Goal: Task Accomplishment & Management: Manage account settings

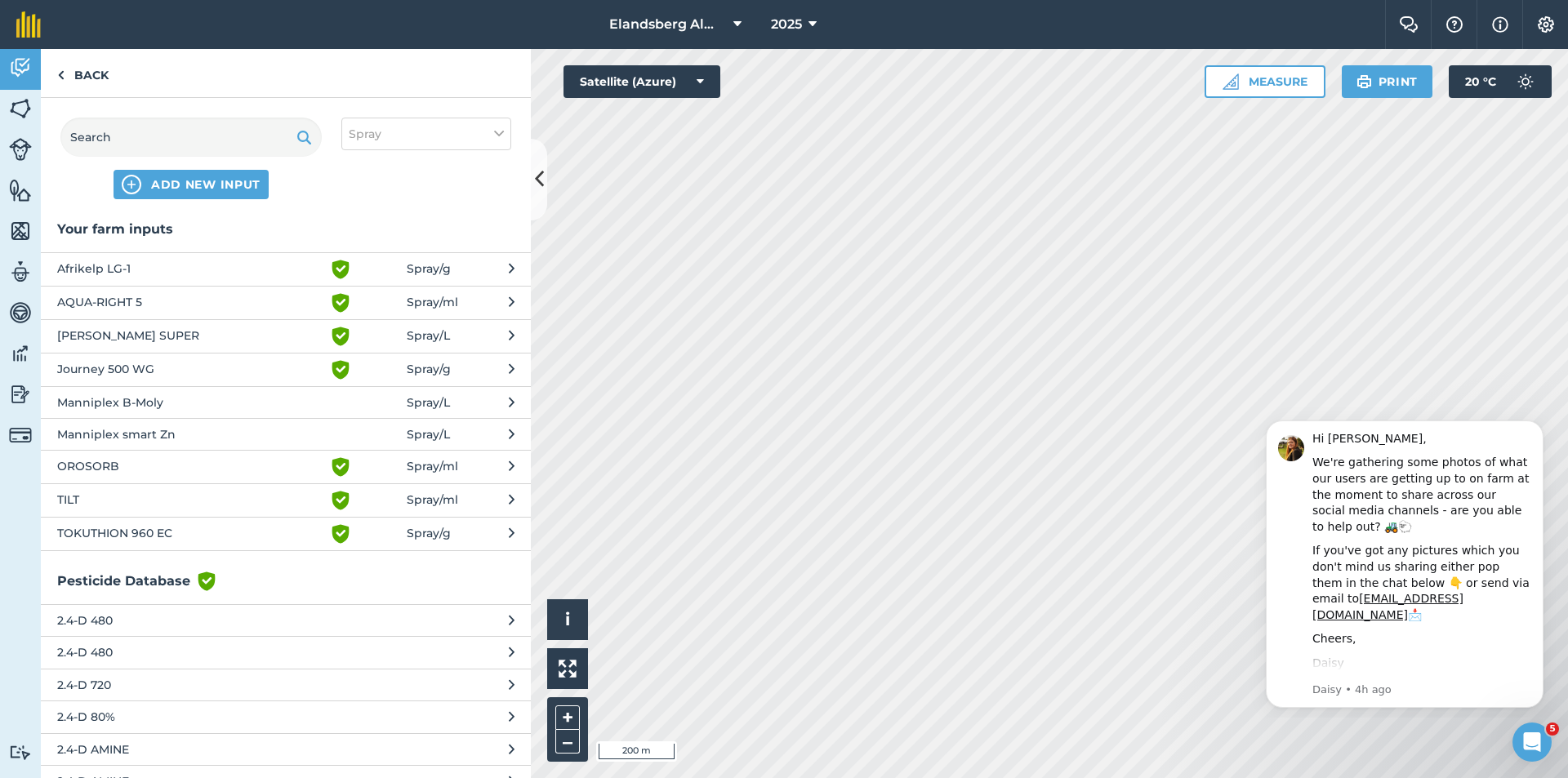
click at [157, 269] on span "Afrikelp LG-1" at bounding box center [191, 270] width 267 height 19
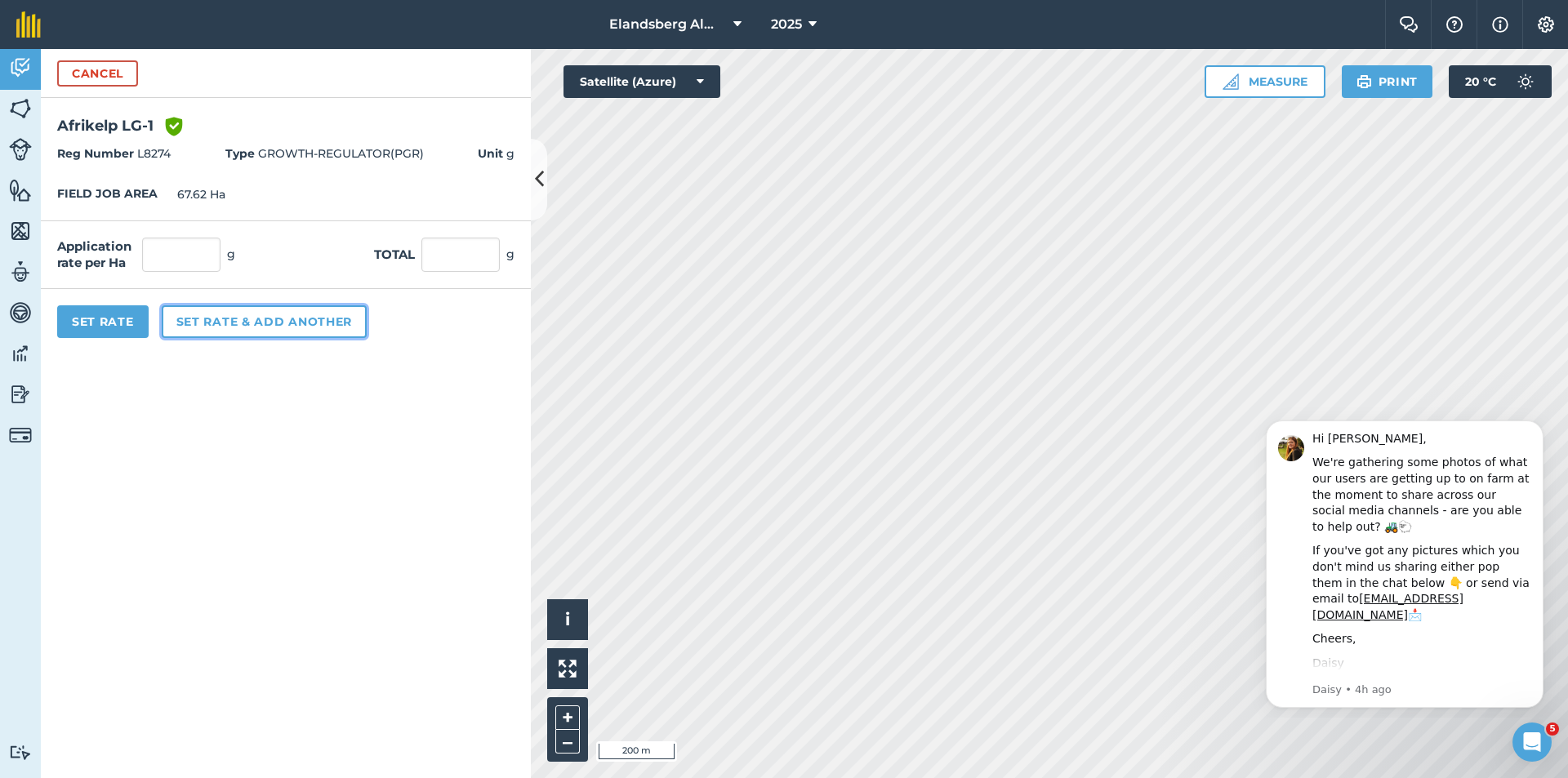
click at [219, 320] on button "Set rate & add another" at bounding box center [265, 321] width 205 height 33
click at [513, 152] on span "Unit g" at bounding box center [496, 153] width 36 height 18
click at [451, 257] on input "text" at bounding box center [460, 255] width 79 height 35
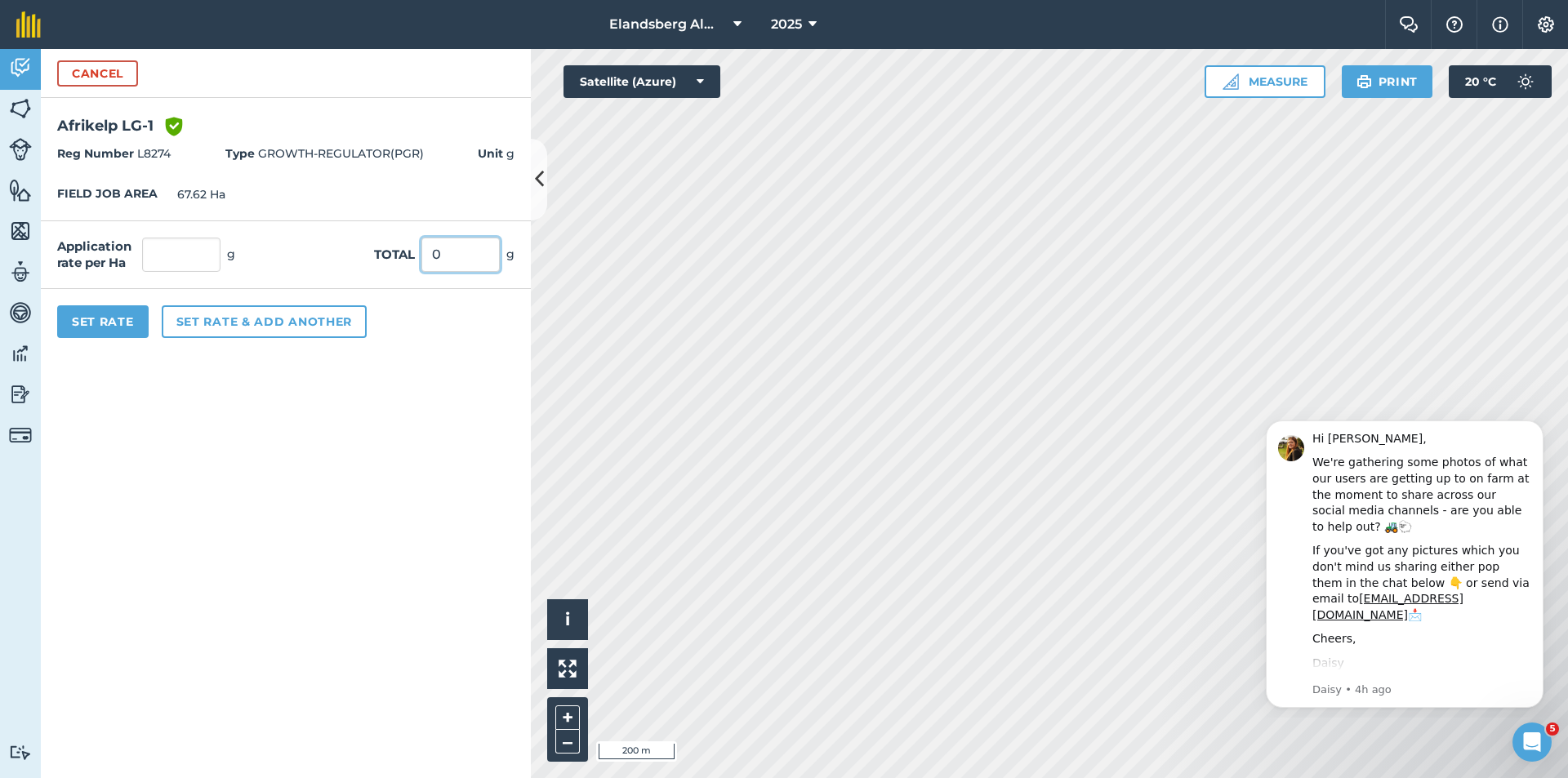
type input "0"
click at [246, 324] on button "Set rate & add another" at bounding box center [265, 321] width 205 height 33
click at [443, 252] on input "0" at bounding box center [460, 255] width 79 height 35
type input "1"
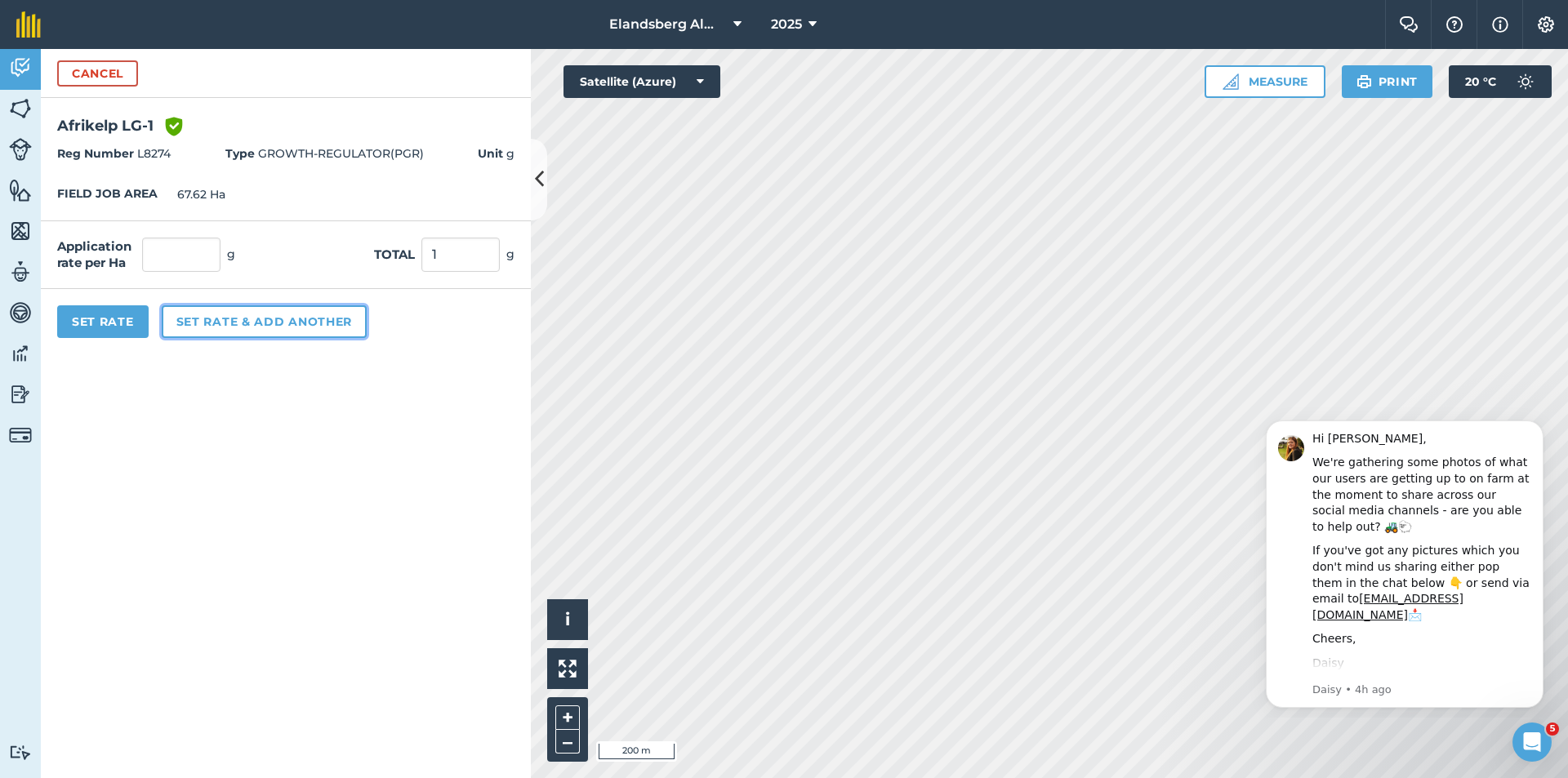
type input "0.015"
click at [295, 311] on button "Set rate & add another" at bounding box center [265, 321] width 205 height 33
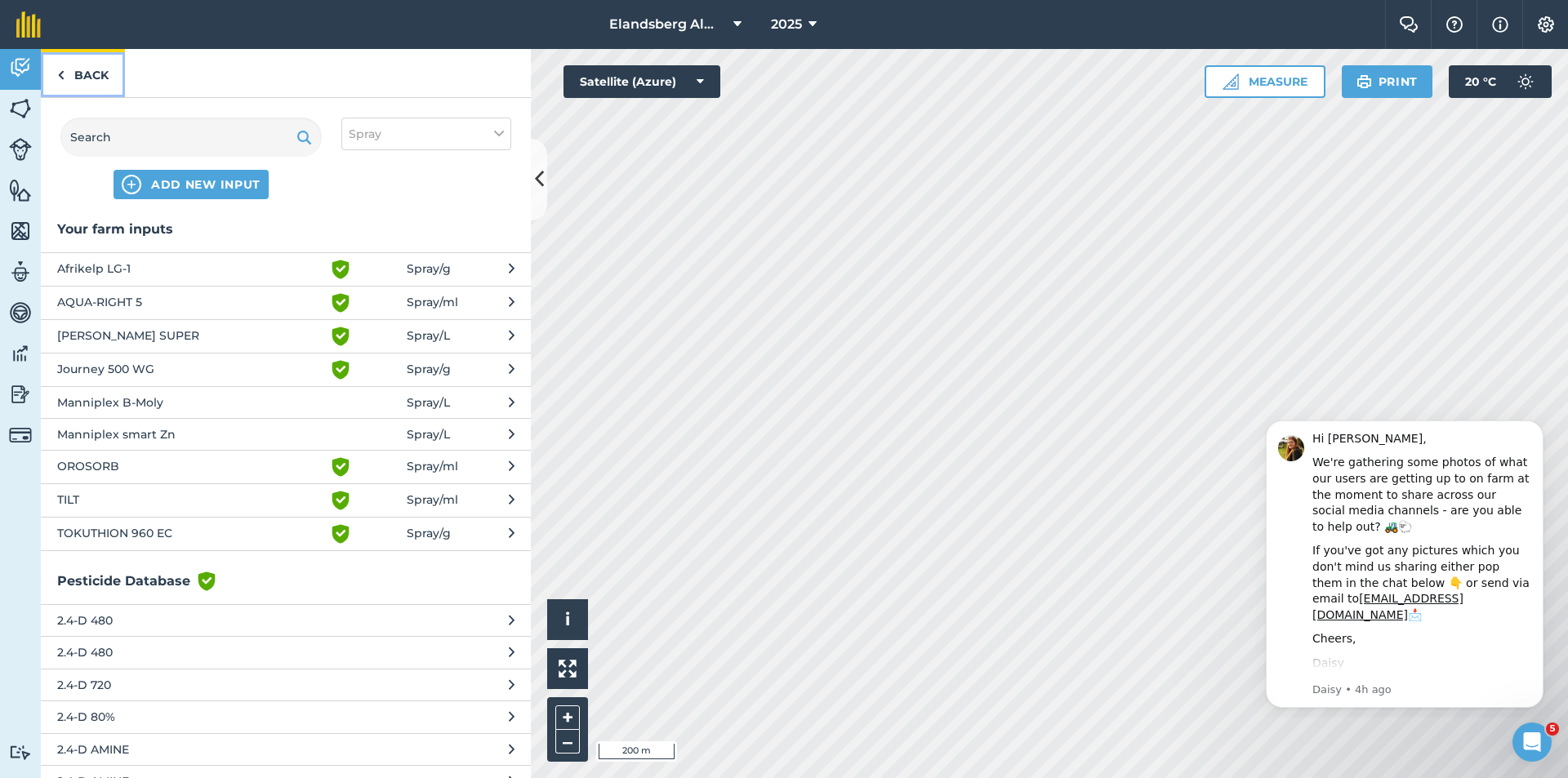
click at [77, 74] on link "Back" at bounding box center [83, 73] width 84 height 48
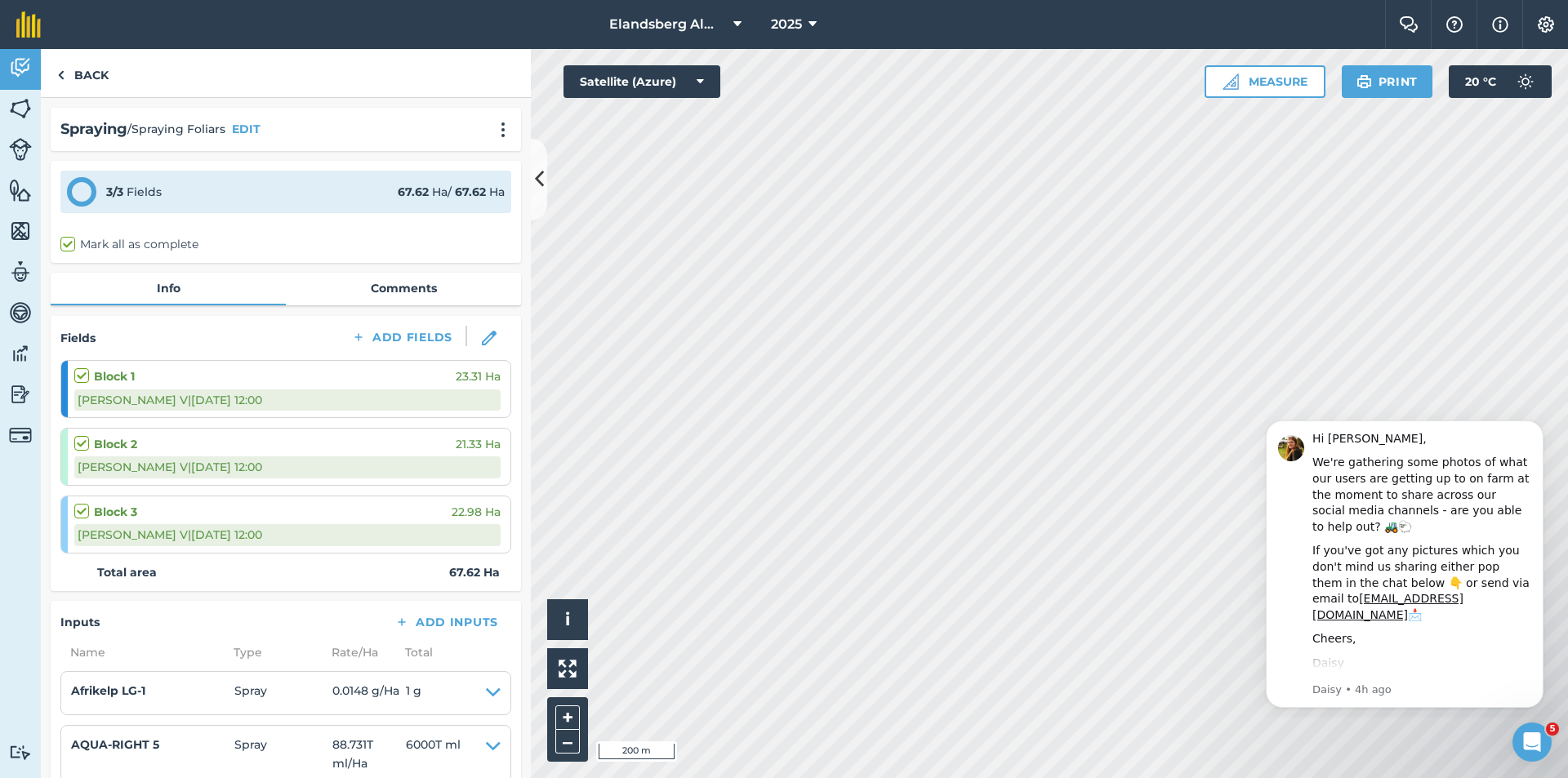
click at [349, 382] on div "Block 1 23.31 Ha" at bounding box center [287, 376] width 426 height 18
click at [82, 73] on link "Back" at bounding box center [83, 73] width 84 height 48
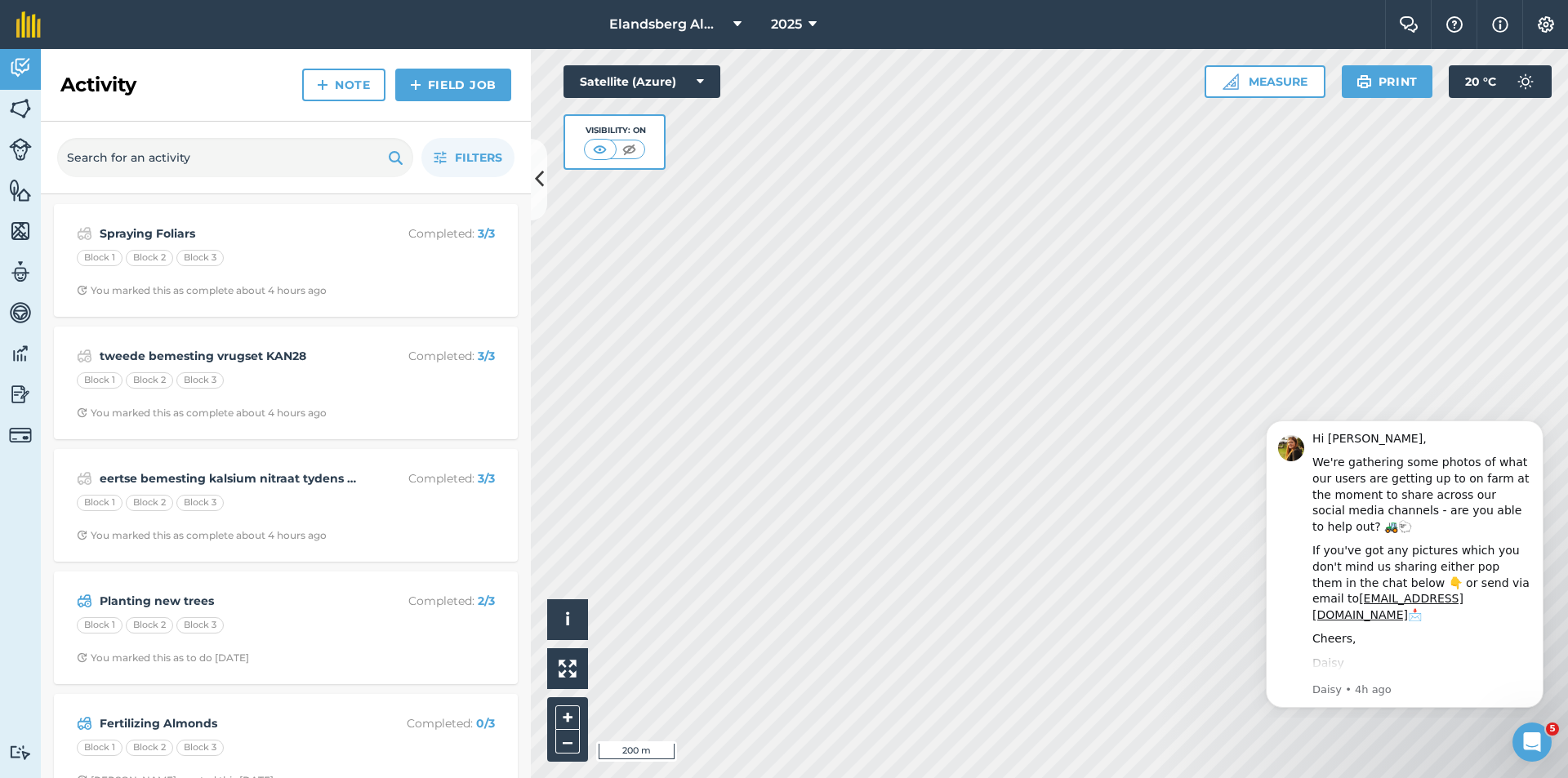
click at [90, 83] on h2 "Activity" at bounding box center [98, 84] width 76 height 26
click at [327, 720] on strong "Fertilizing Almonds" at bounding box center [229, 723] width 259 height 18
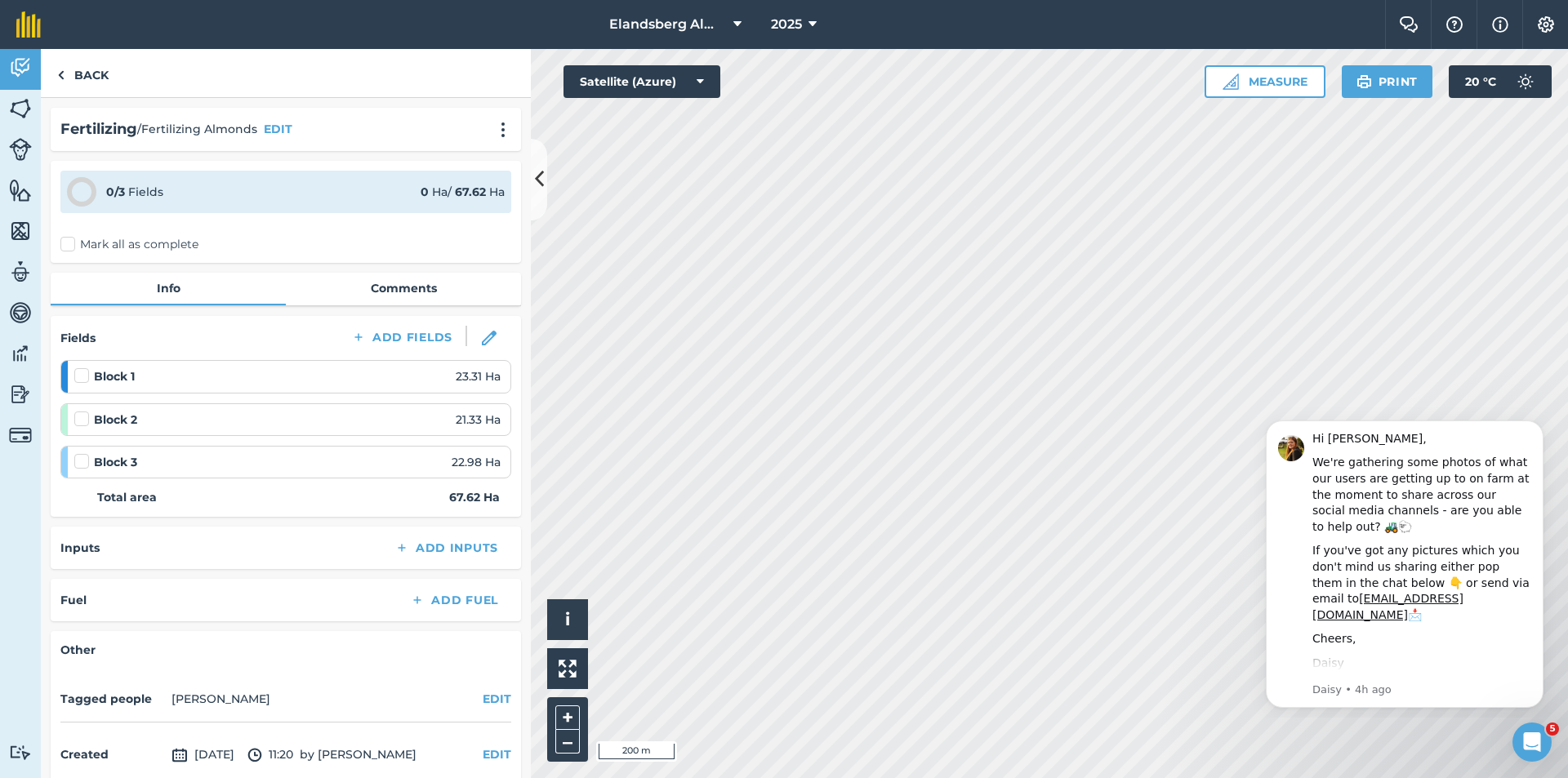
click at [146, 377] on div "Block 1 23.31 Ha" at bounding box center [287, 376] width 426 height 18
click at [81, 367] on label at bounding box center [83, 367] width 19 height 0
click at [81, 378] on input "checkbox" at bounding box center [79, 372] width 11 height 11
checkbox input "false"
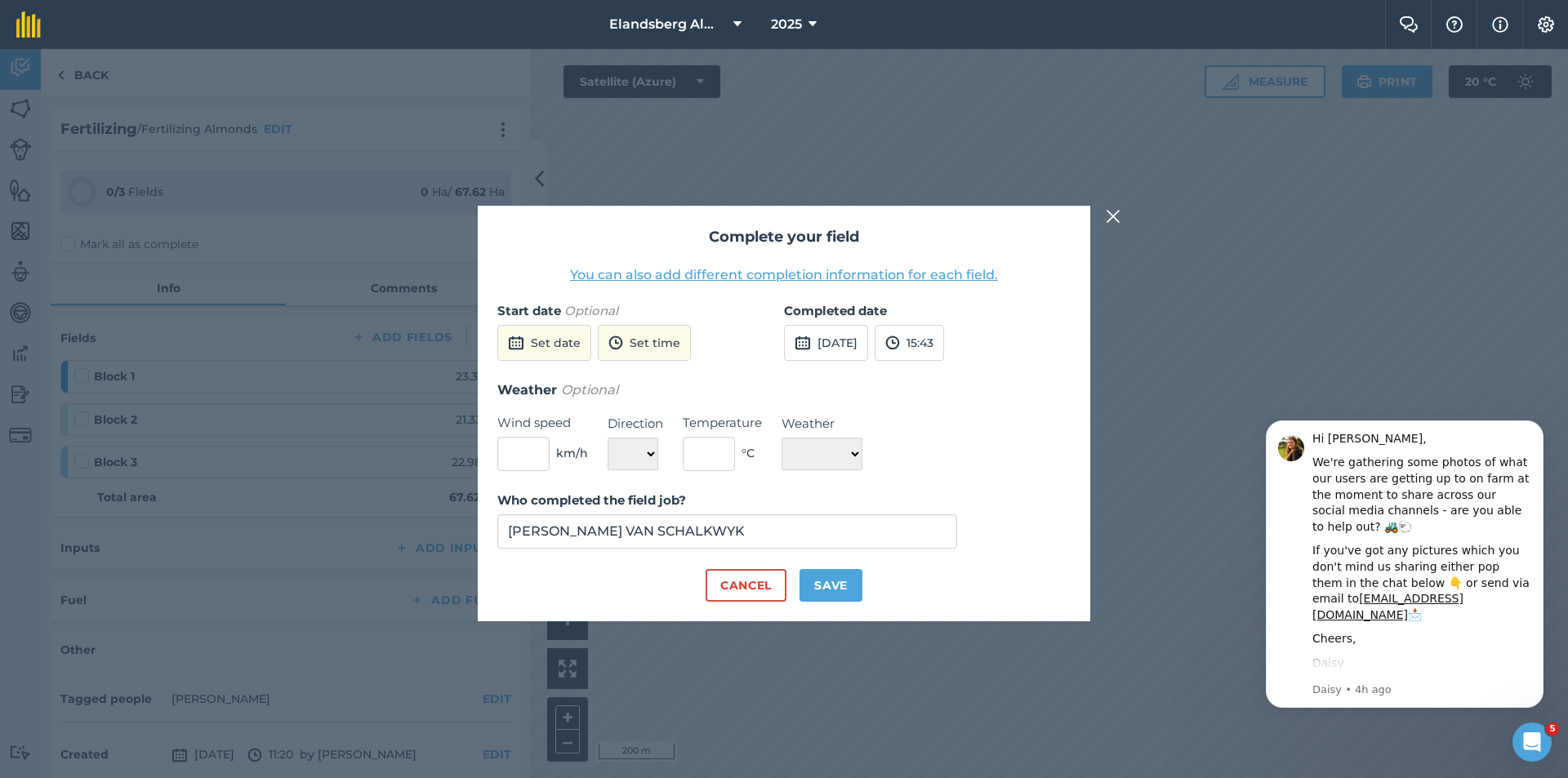
click at [1109, 216] on img at bounding box center [1112, 216] width 14 height 19
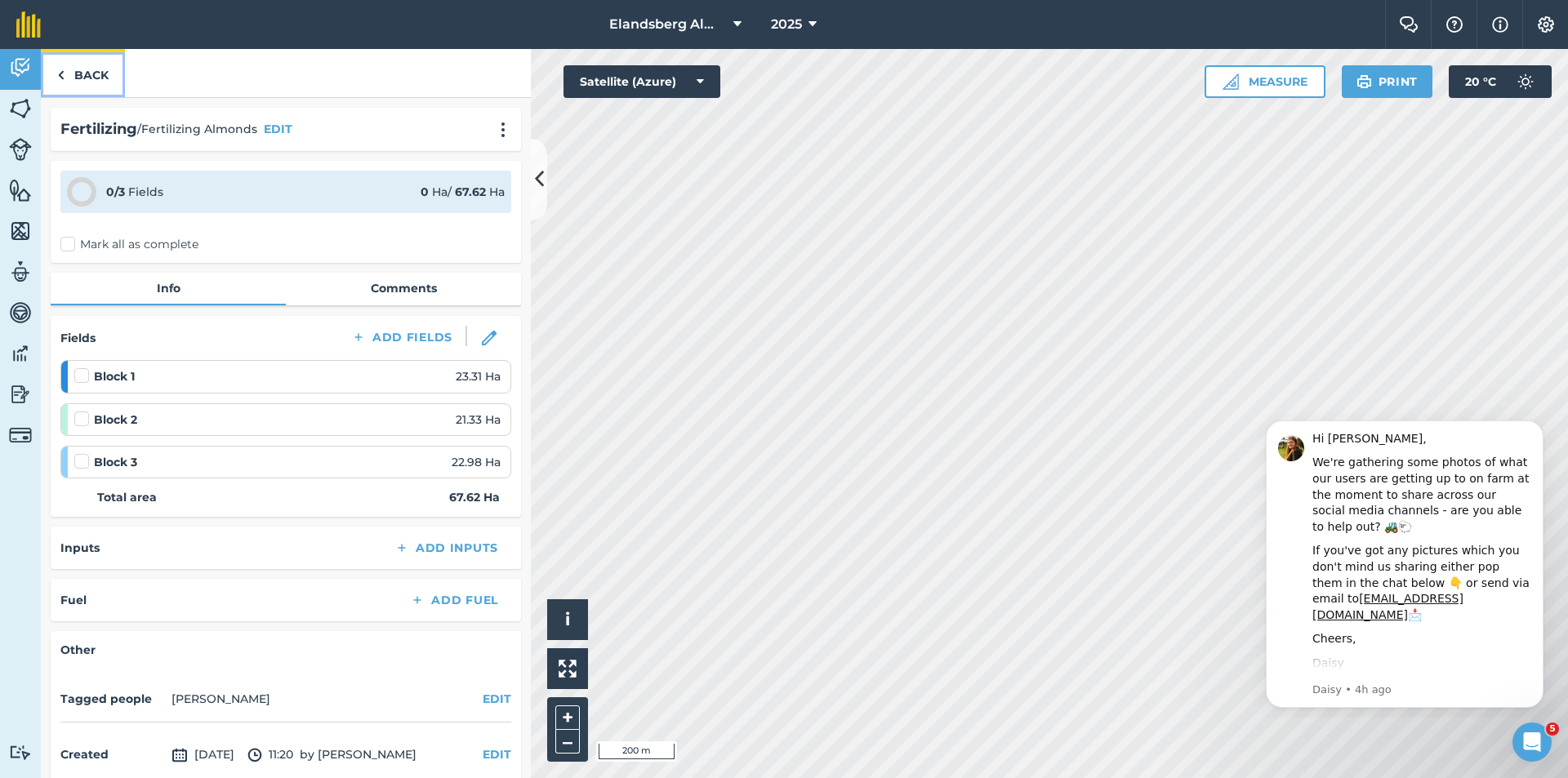
click at [80, 69] on link "Back" at bounding box center [83, 73] width 84 height 48
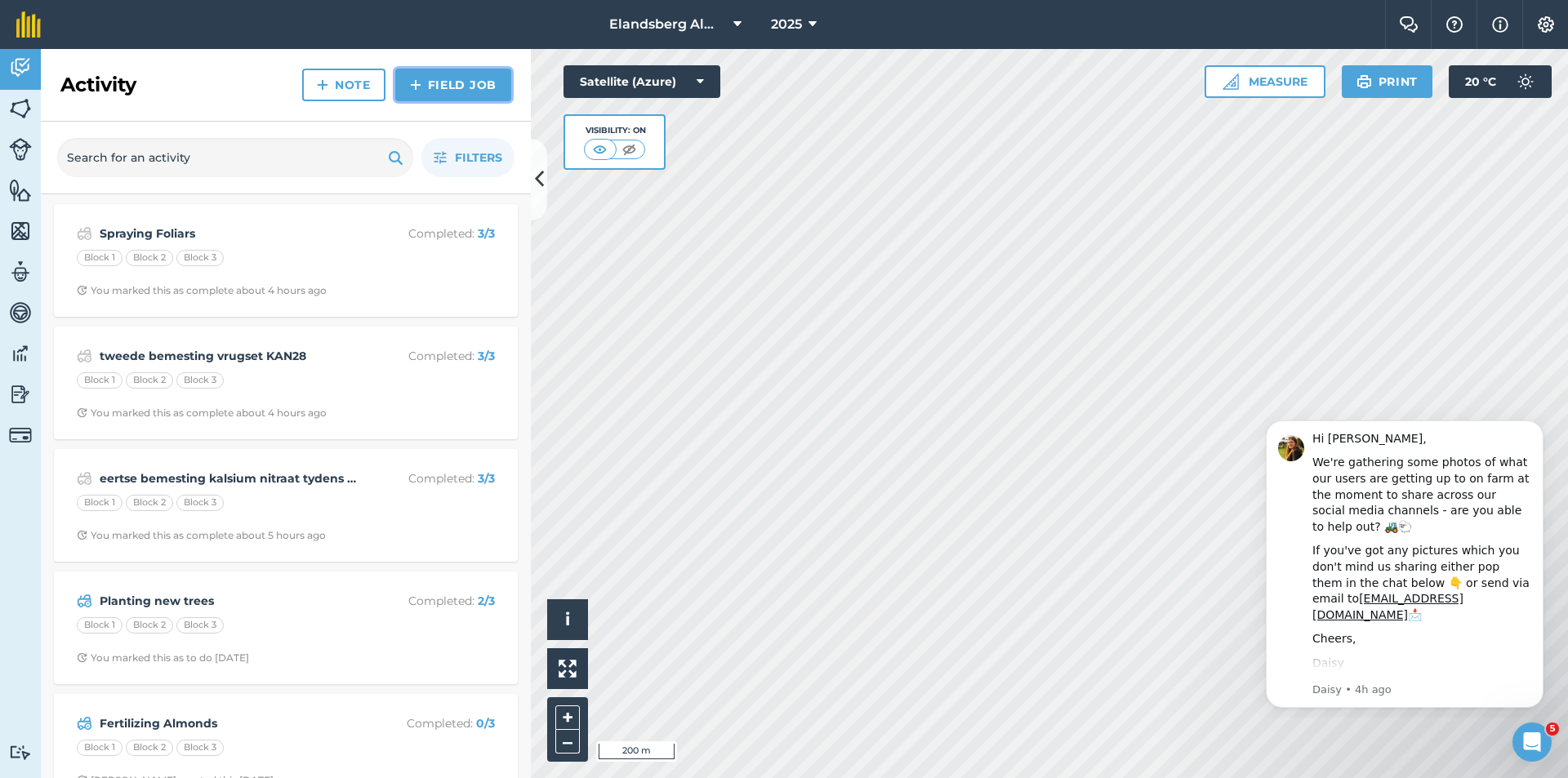
click at [464, 85] on link "Field Job" at bounding box center [453, 85] width 116 height 33
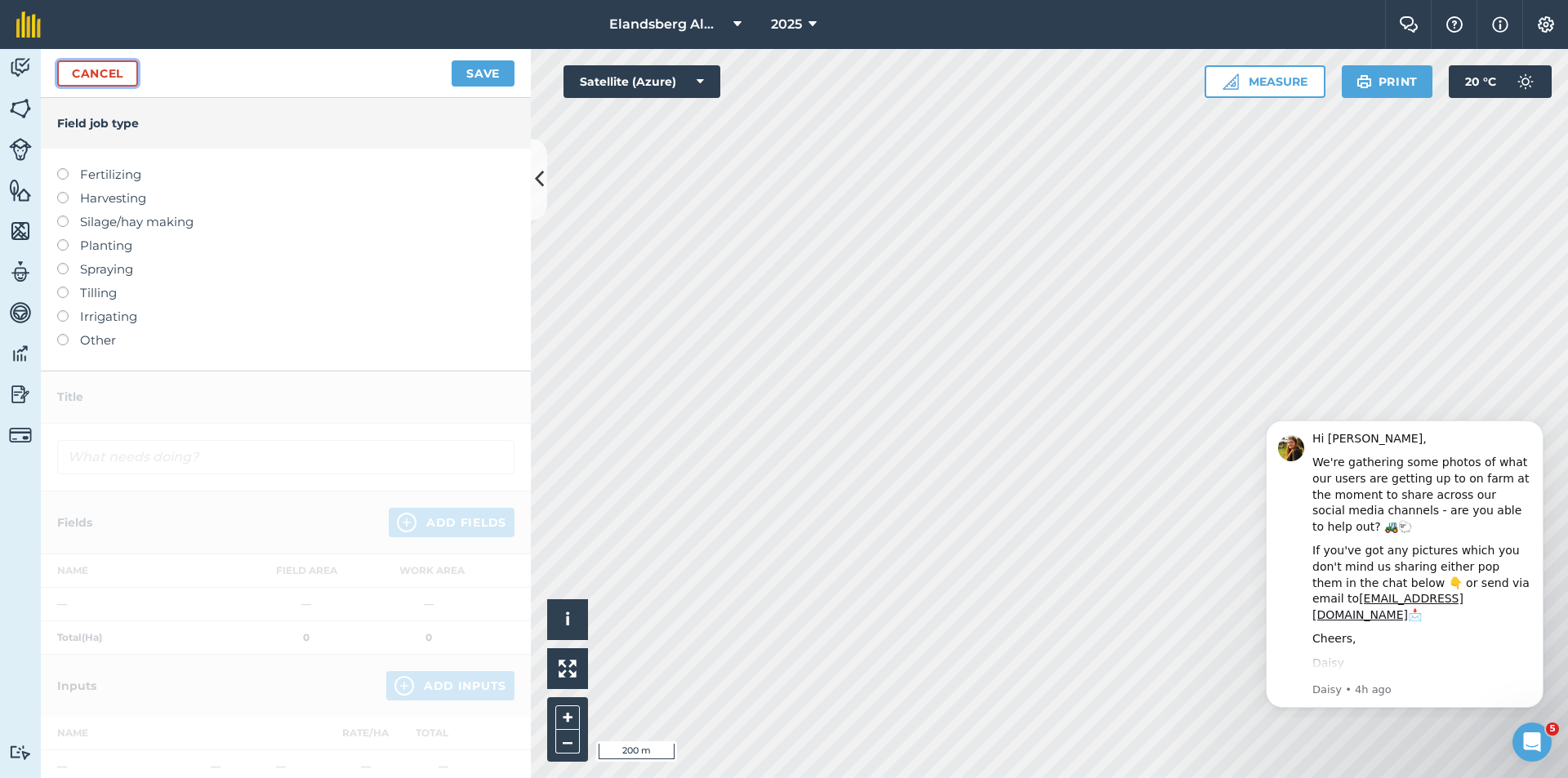
click at [96, 81] on link "Cancel" at bounding box center [98, 73] width 81 height 26
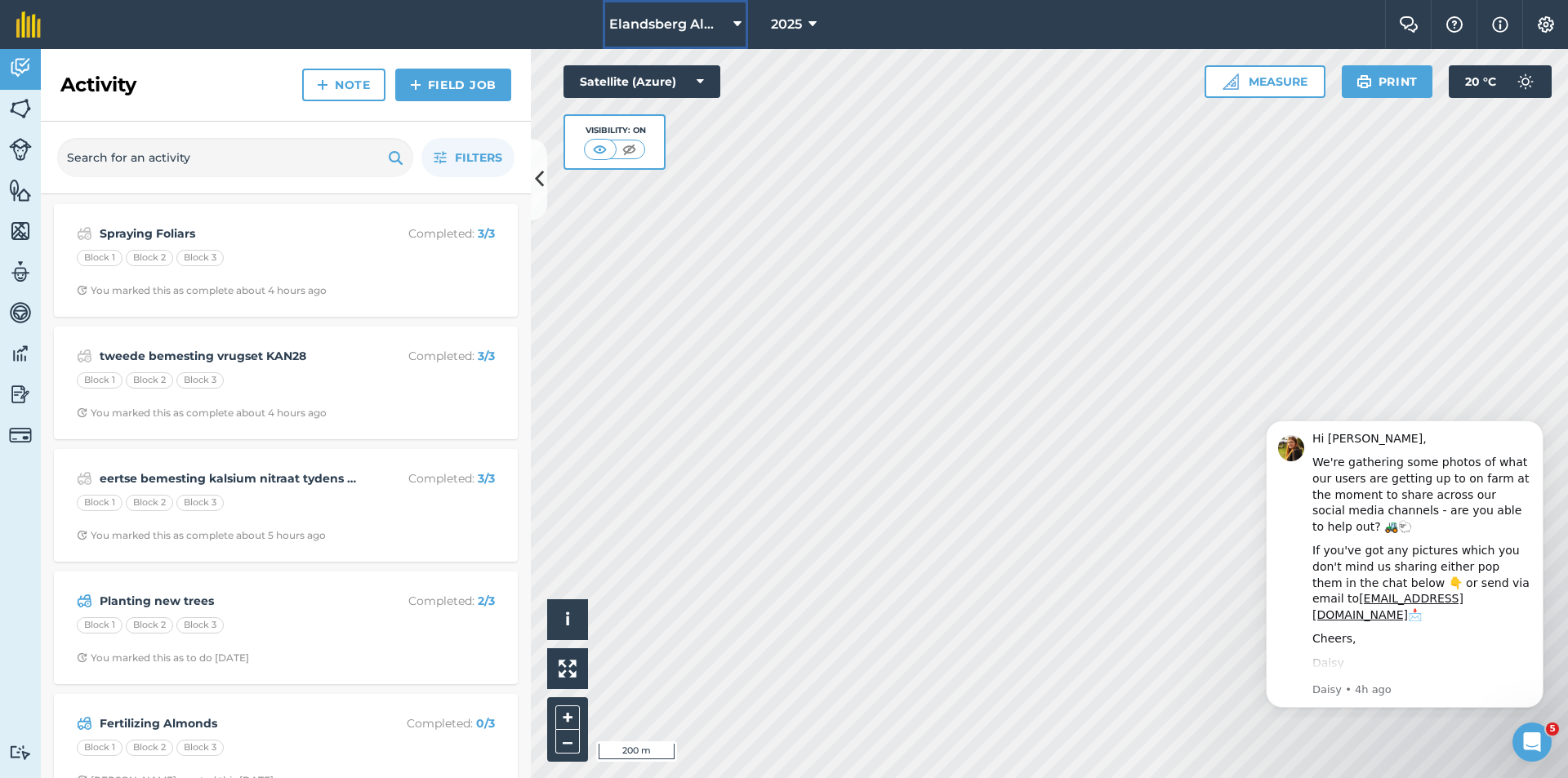
click at [703, 24] on span "Elandsberg Almonds" at bounding box center [667, 24] width 118 height 19
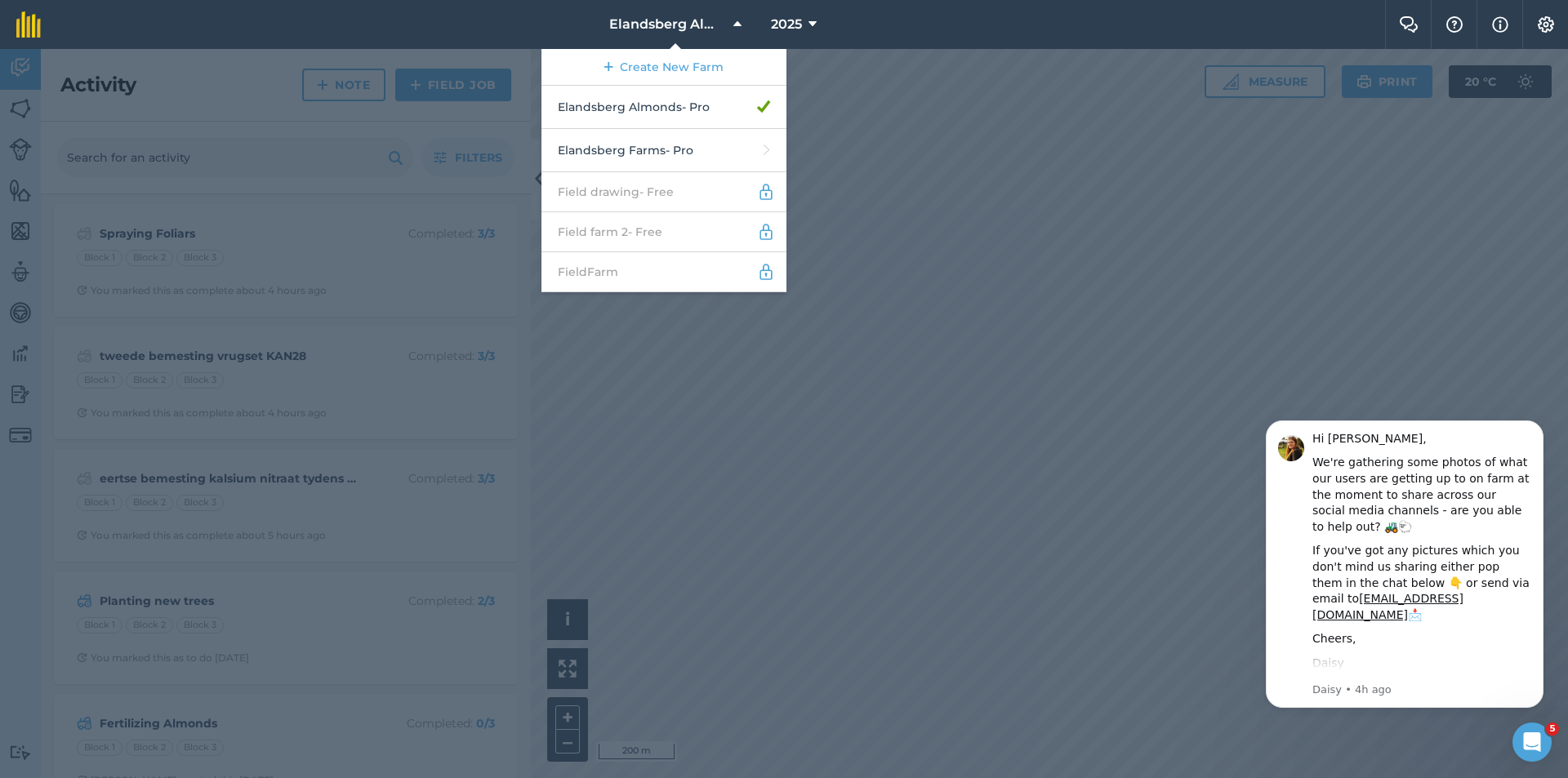
click at [352, 124] on div at bounding box center [784, 413] width 1568 height 729
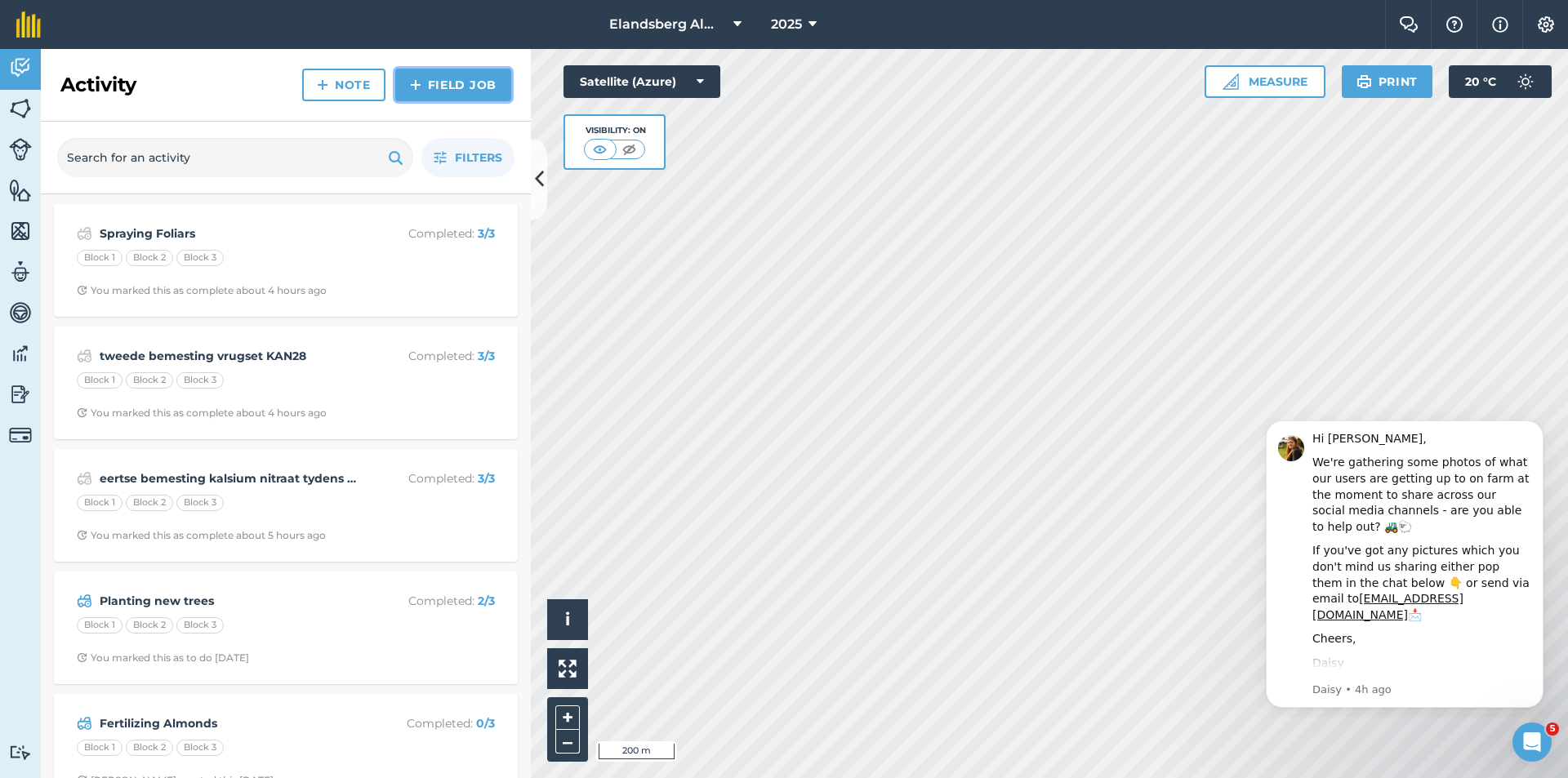
click at [459, 84] on link "Field Job" at bounding box center [453, 85] width 116 height 33
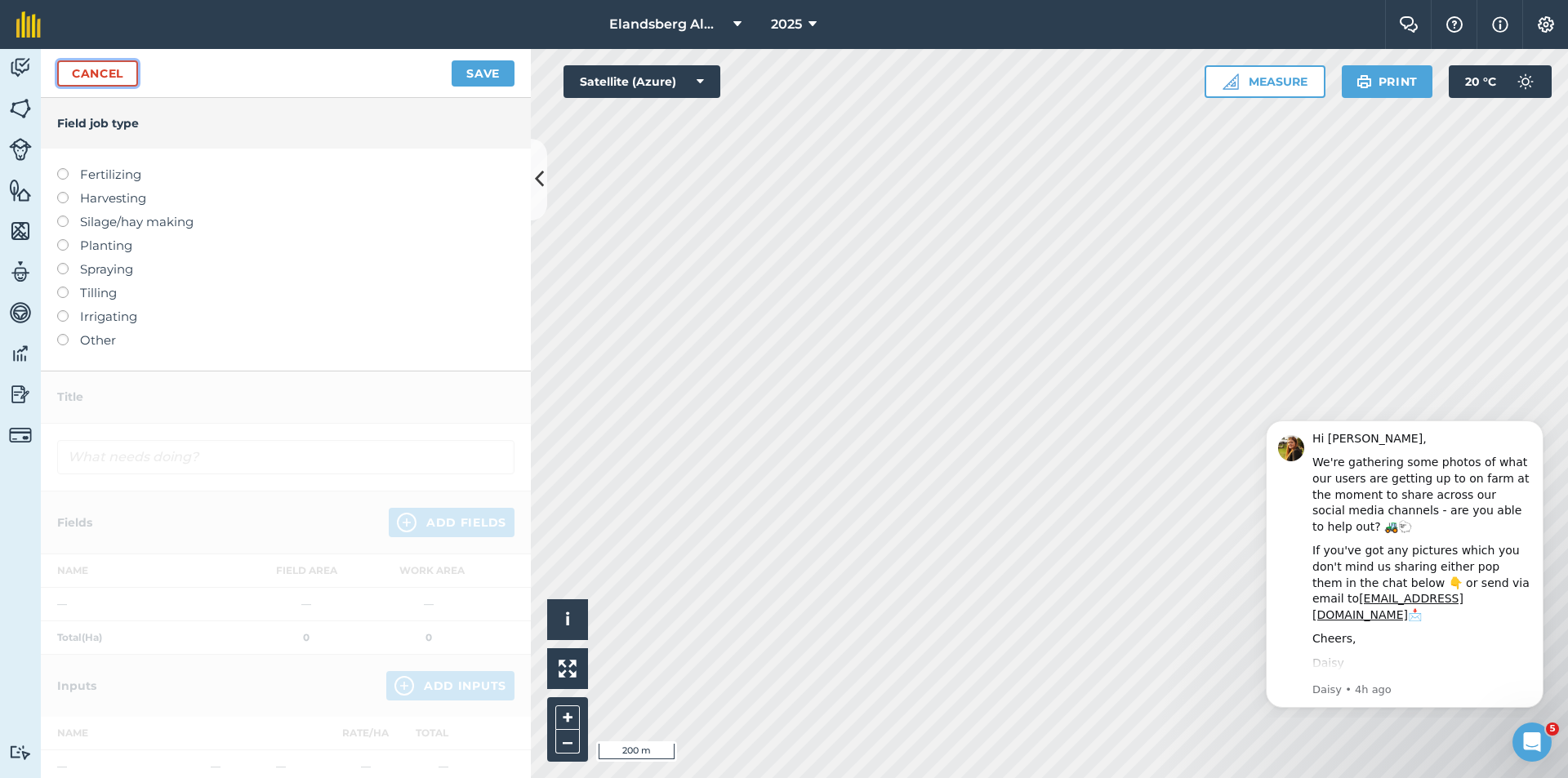
click at [76, 78] on link "Cancel" at bounding box center [98, 73] width 81 height 26
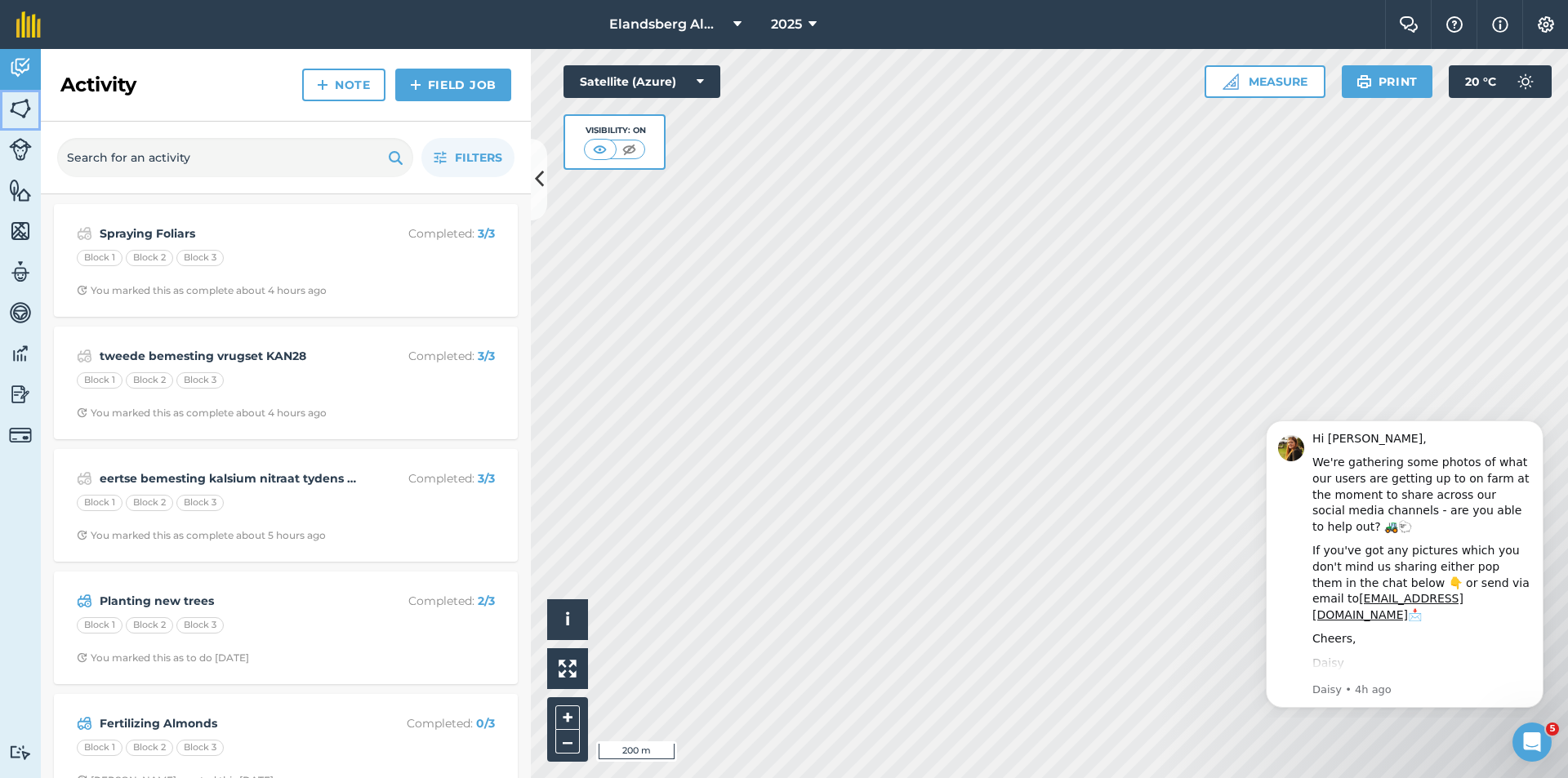
click at [18, 106] on img at bounding box center [20, 108] width 23 height 25
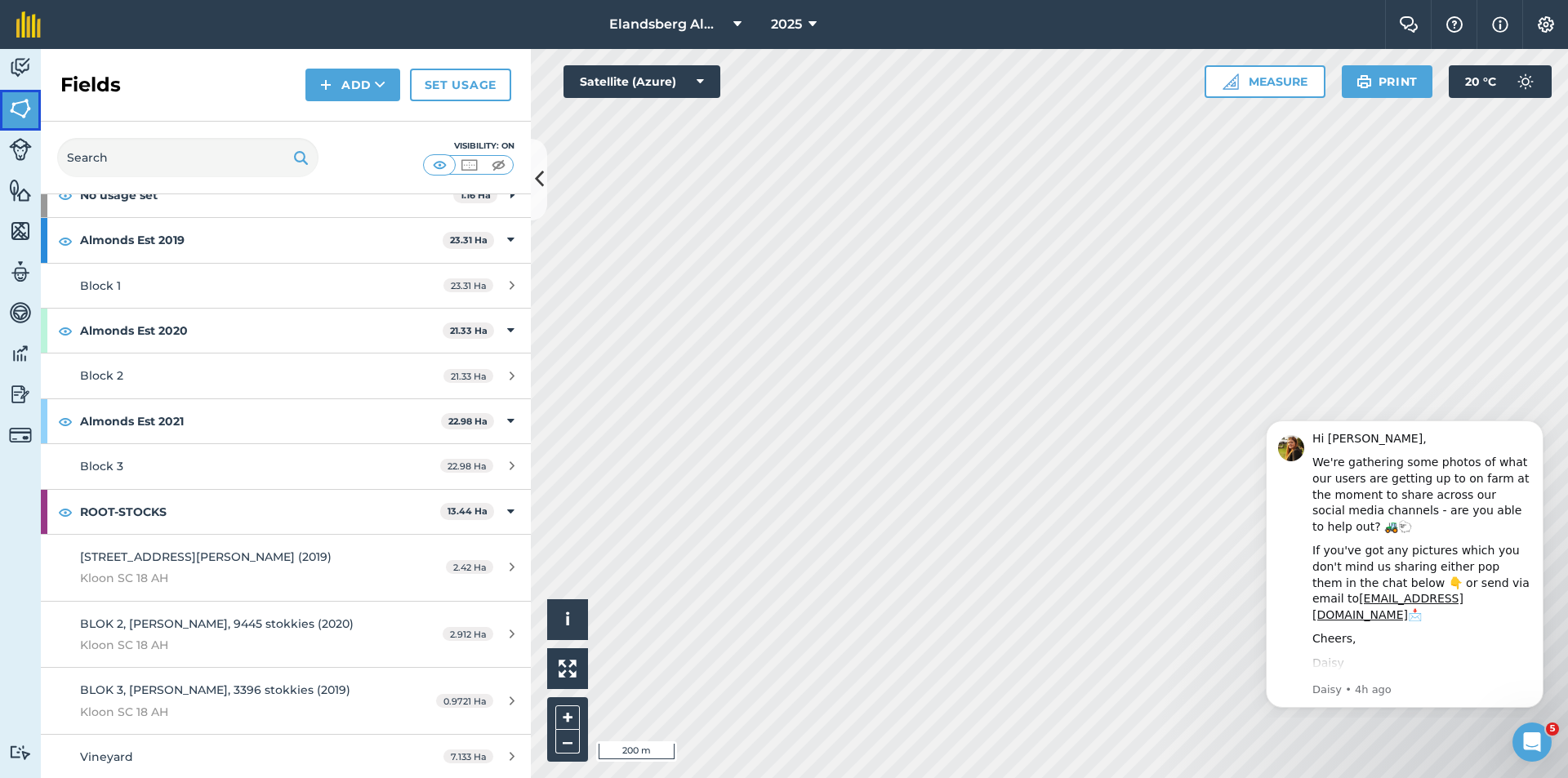
scroll to position [100, 0]
click at [296, 517] on strong "ROOT-STOCKS" at bounding box center [259, 510] width 360 height 44
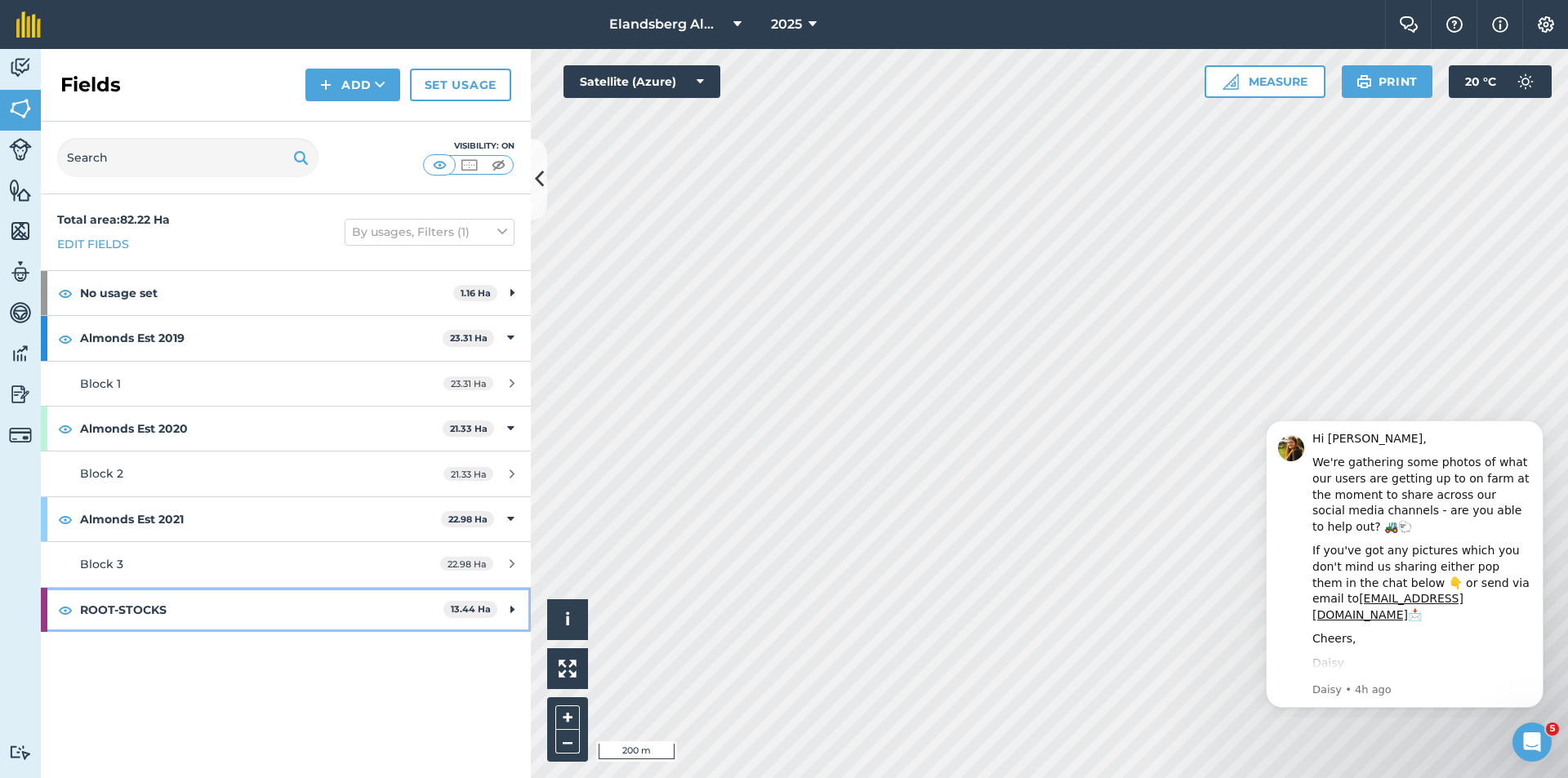
click at [278, 607] on strong "ROOT-STOCKS" at bounding box center [261, 610] width 363 height 44
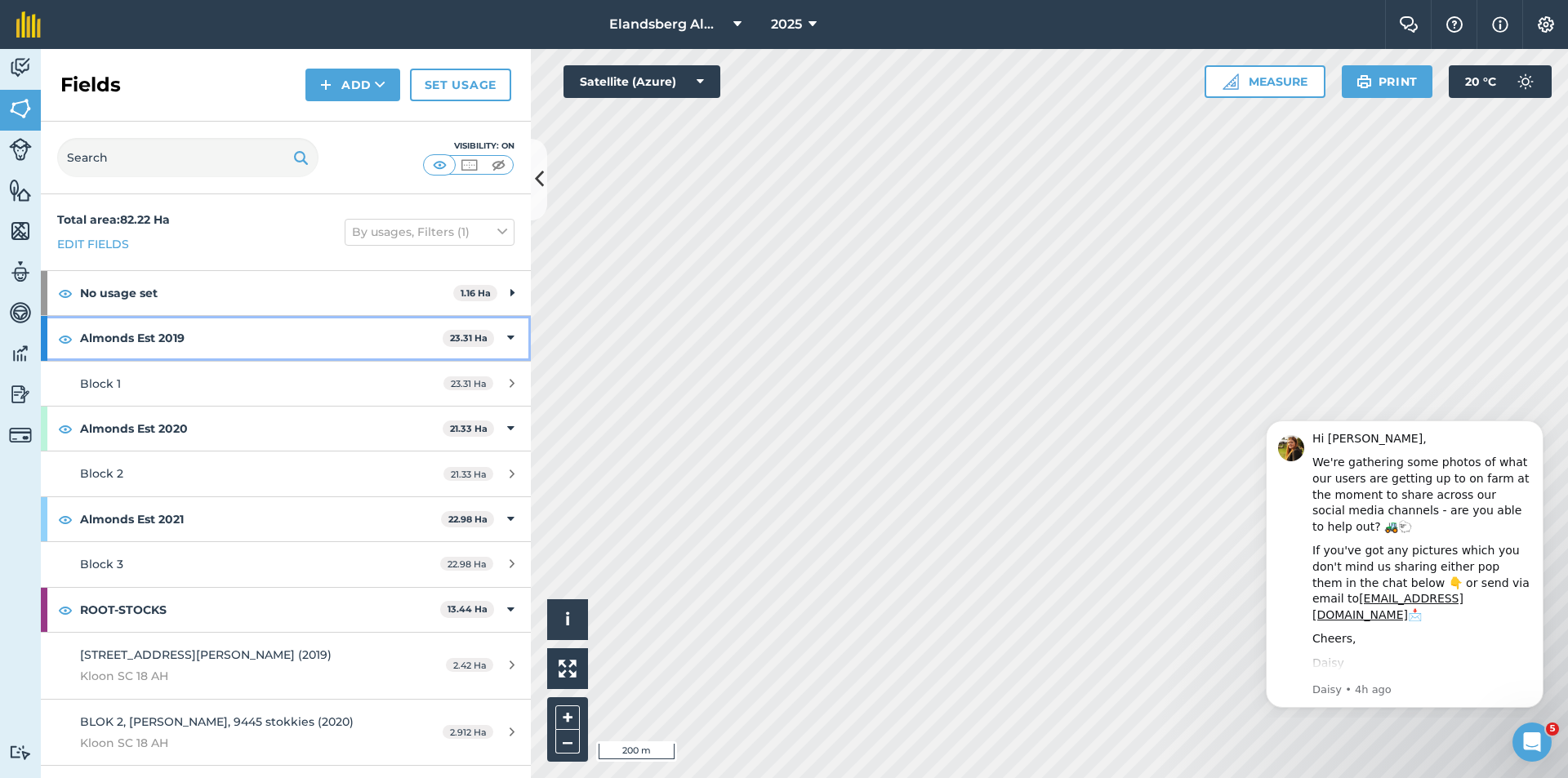
click at [226, 339] on strong "Almonds Est 2019" at bounding box center [261, 339] width 363 height 44
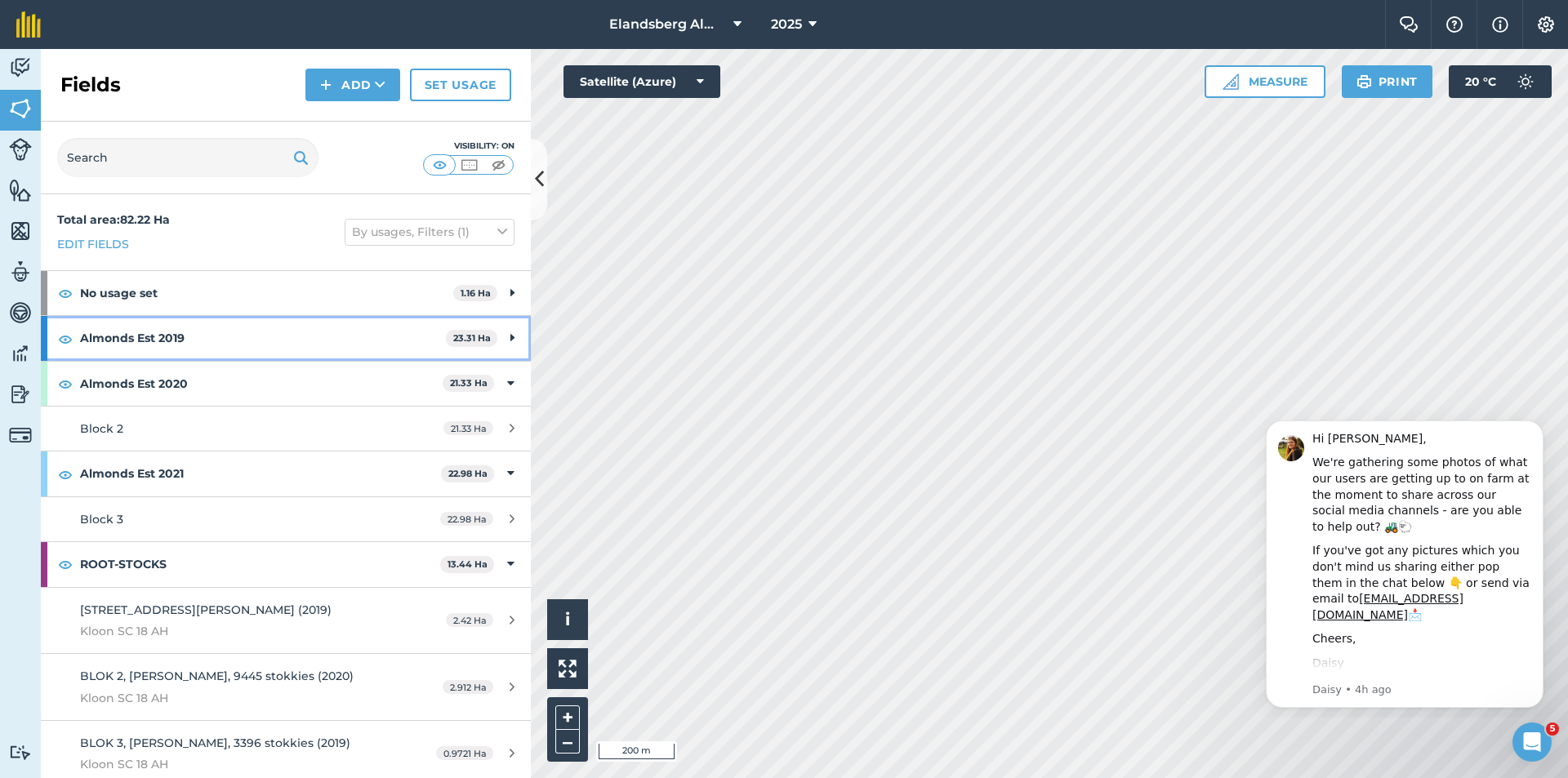
click at [510, 339] on icon at bounding box center [512, 338] width 4 height 18
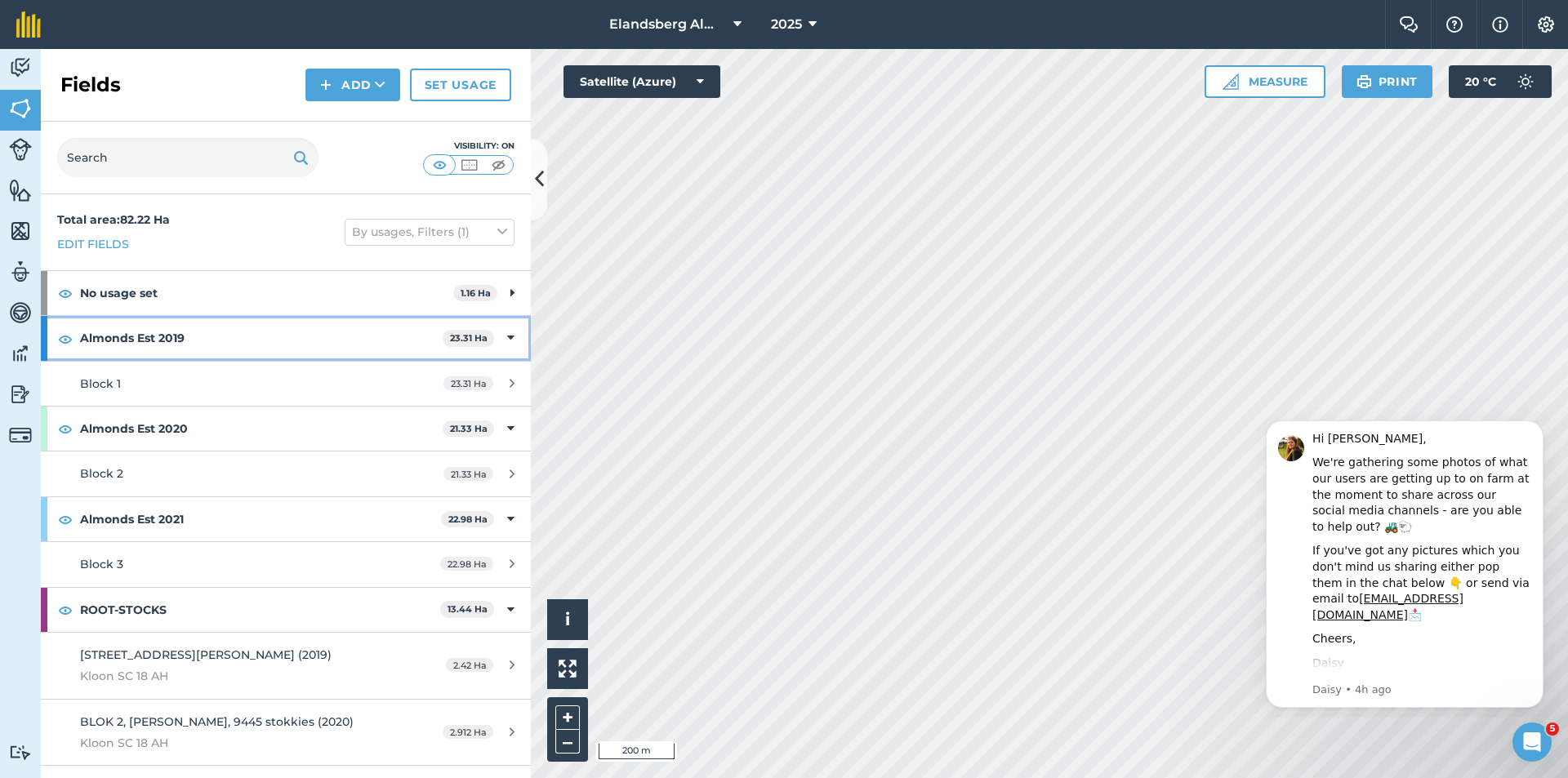
click at [507, 339] on icon at bounding box center [511, 338] width 8 height 18
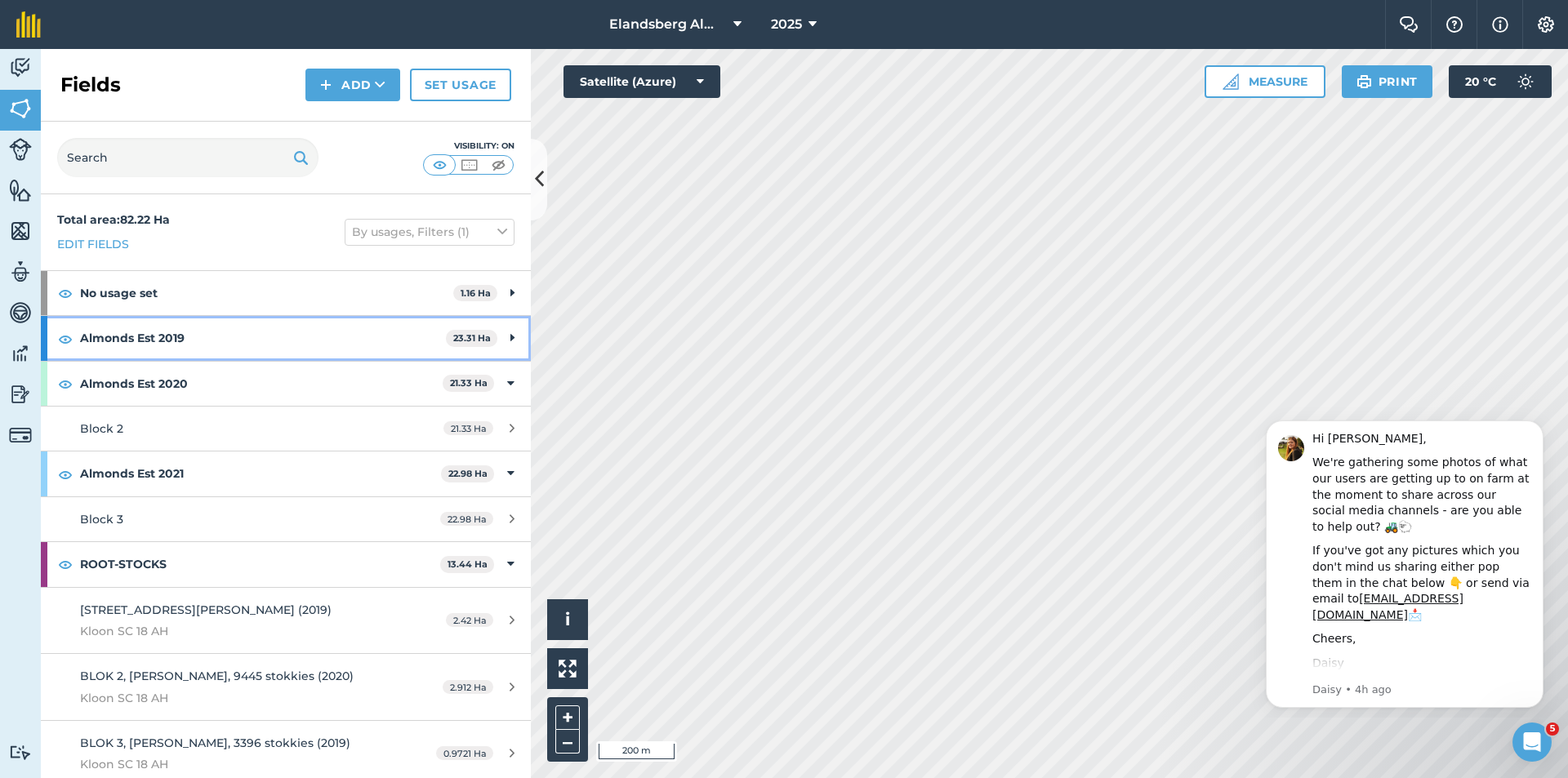
click at [510, 339] on icon at bounding box center [512, 338] width 4 height 18
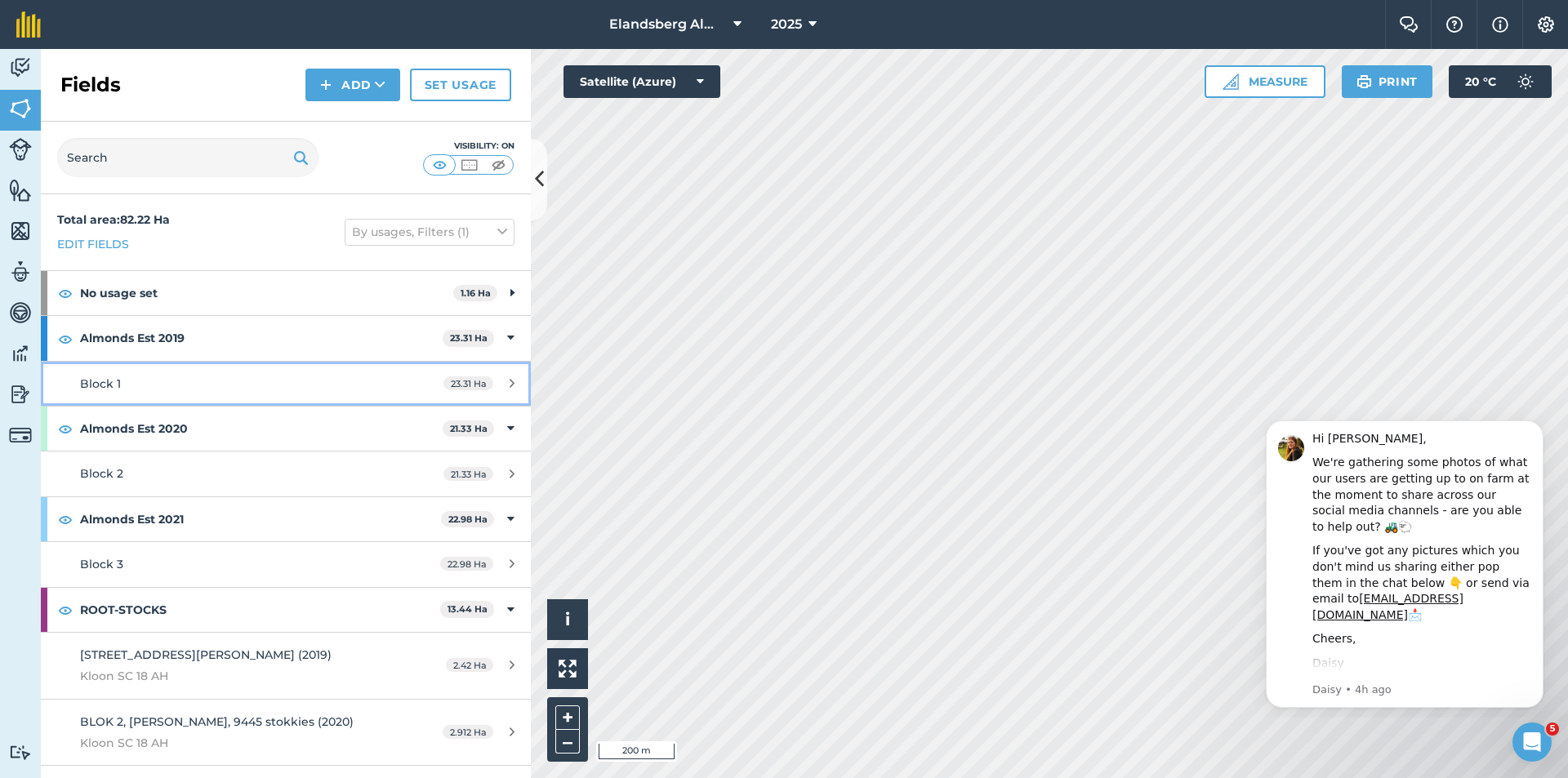
click at [369, 390] on div "Block 1" at bounding box center [233, 384] width 307 height 18
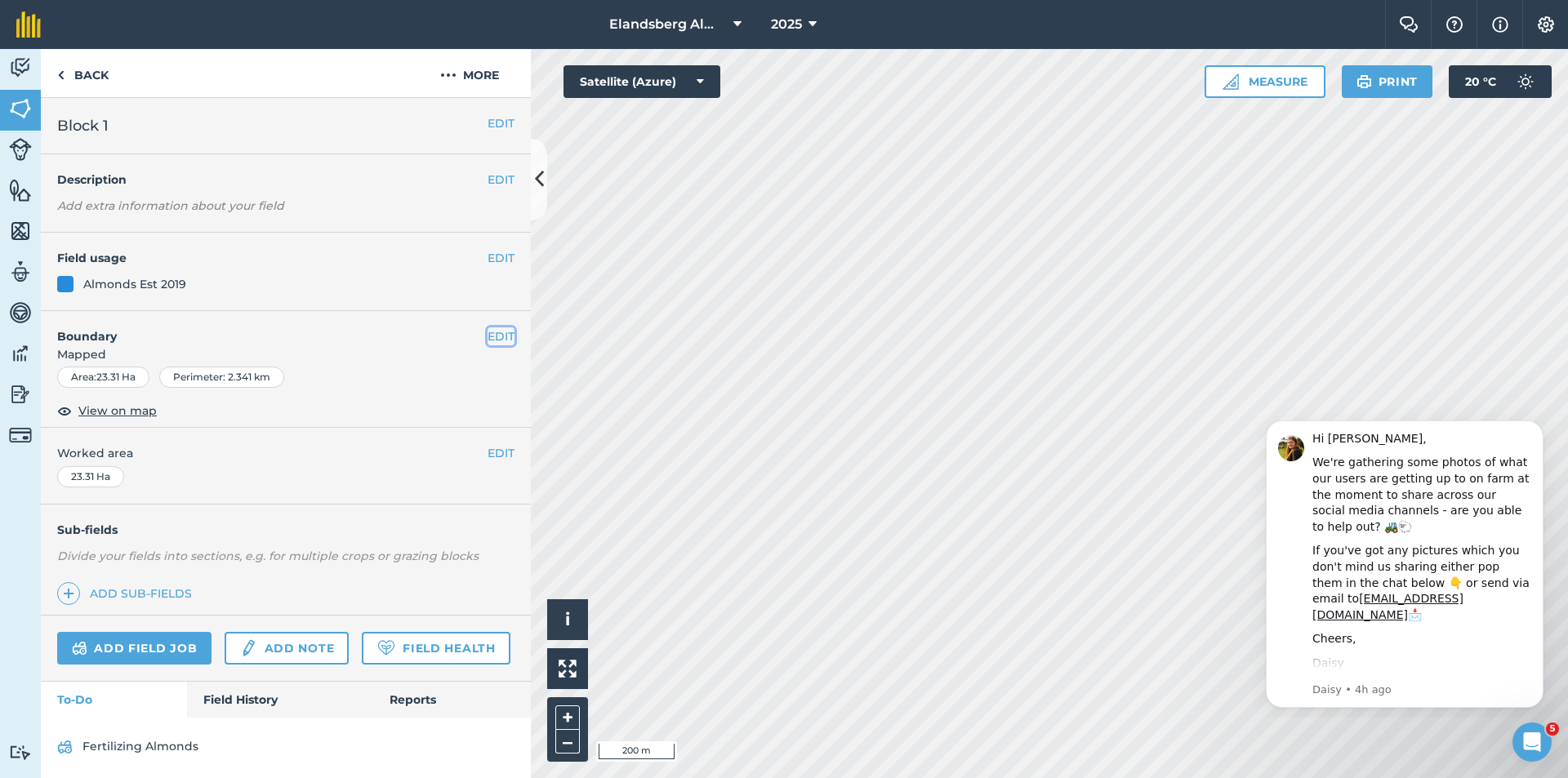
click at [492, 334] on button "EDIT" at bounding box center [501, 336] width 27 height 18
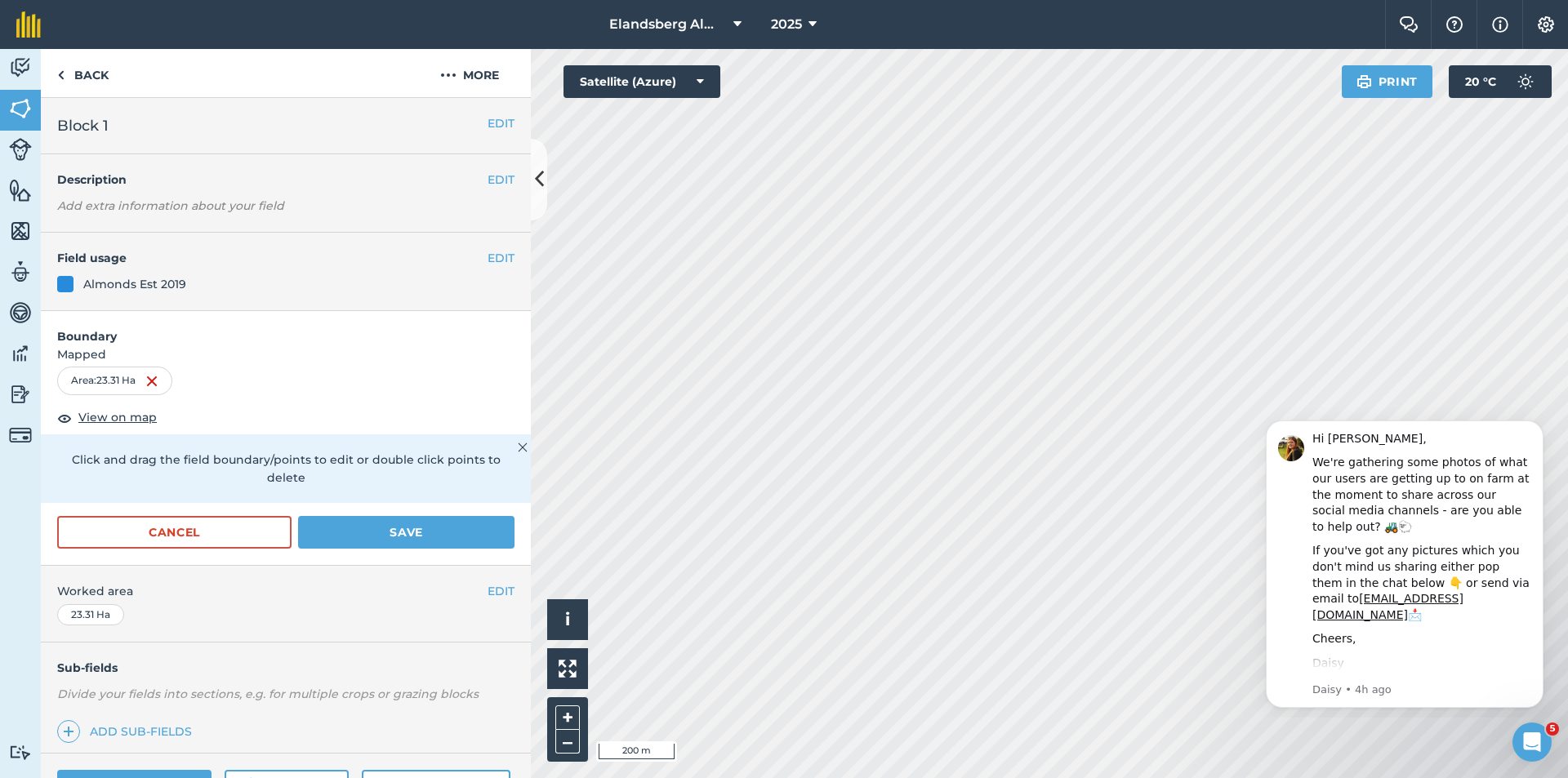
click at [123, 379] on div "Area : 23.31 Ha" at bounding box center [115, 380] width 115 height 28
click at [156, 381] on img at bounding box center [152, 381] width 13 height 19
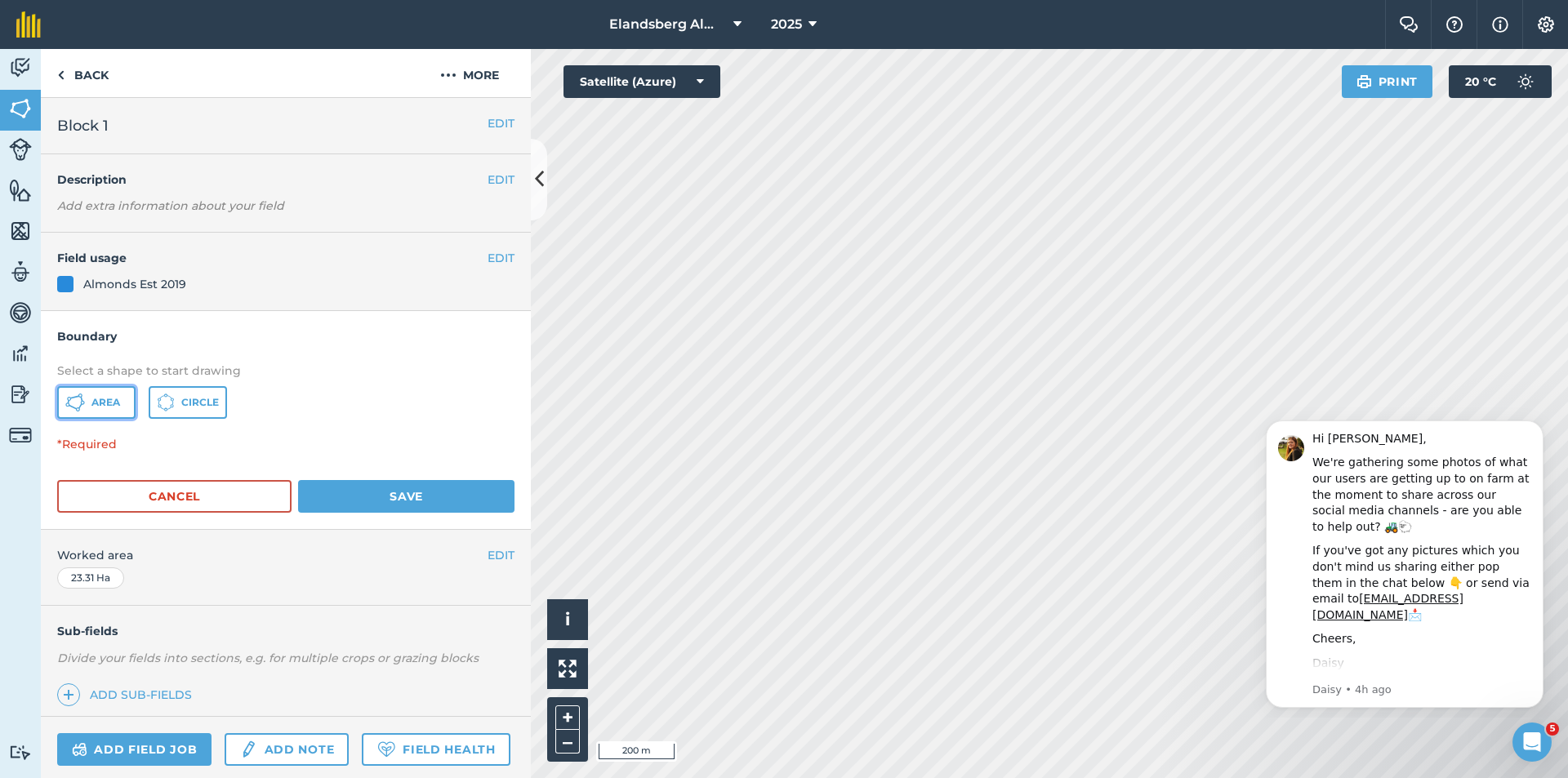
click at [110, 411] on button "Area" at bounding box center [97, 403] width 79 height 33
click at [187, 397] on span "Circle" at bounding box center [199, 403] width 37 height 13
click at [96, 396] on span "Area" at bounding box center [105, 403] width 29 height 13
drag, startPoint x: 96, startPoint y: 396, endPoint x: 275, endPoint y: 359, distance: 182.8
click at [275, 359] on div "Select a shape to start drawing Area Circle" at bounding box center [286, 390] width 490 height 90
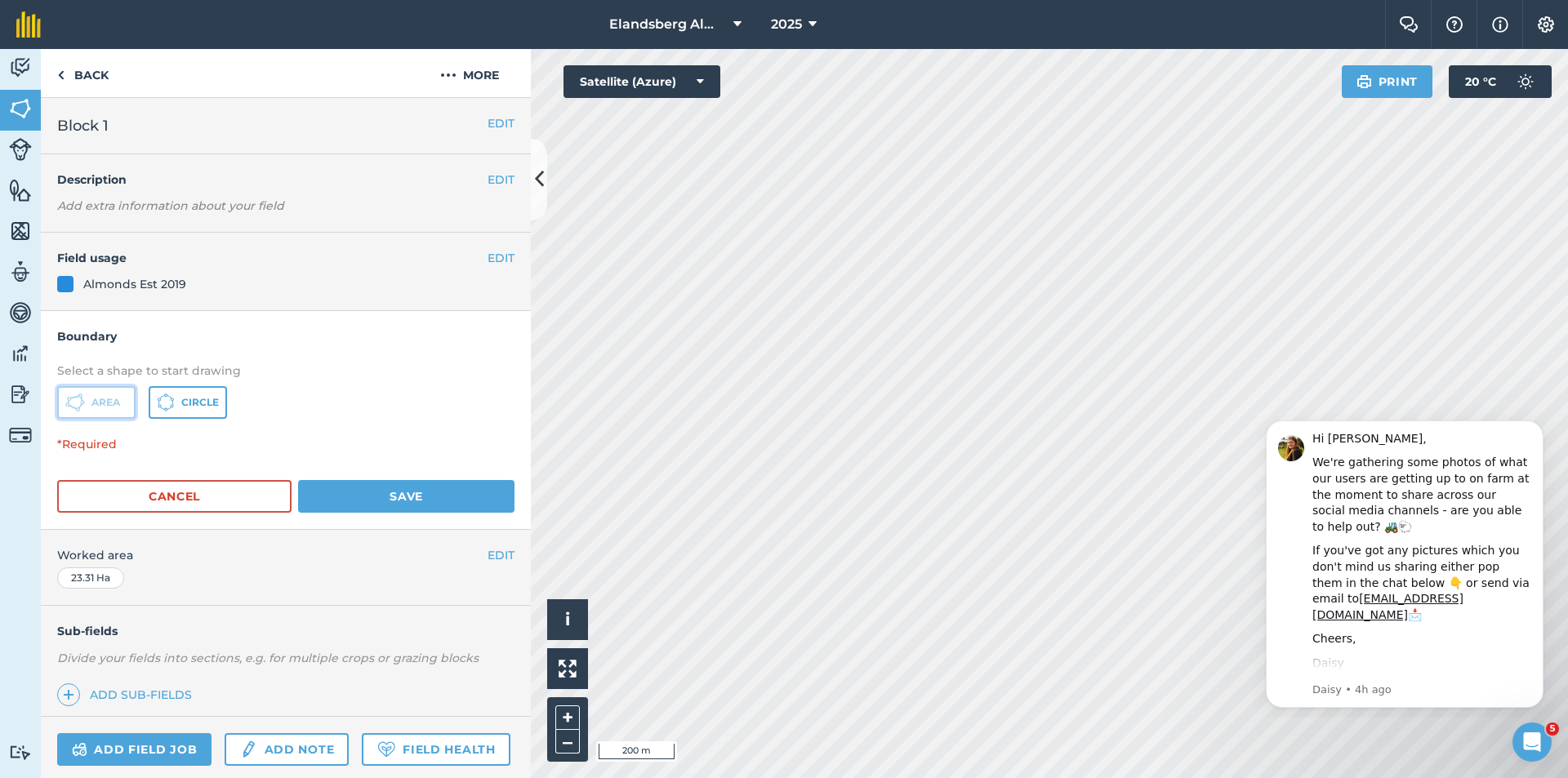
click at [119, 395] on button "Area" at bounding box center [97, 403] width 79 height 33
click at [90, 68] on link "Back" at bounding box center [83, 73] width 84 height 48
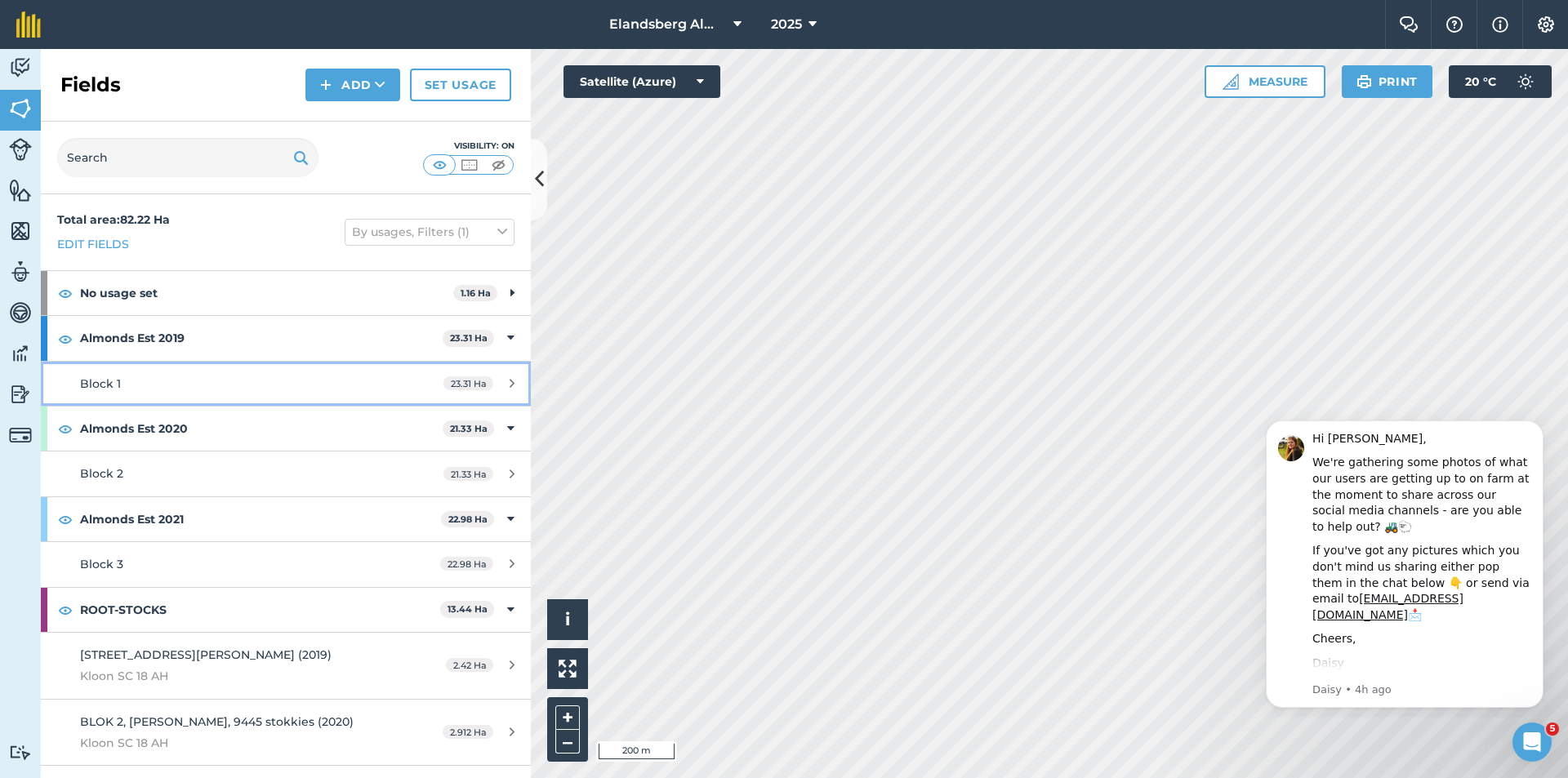
click at [241, 379] on div "Block 1" at bounding box center [233, 384] width 307 height 18
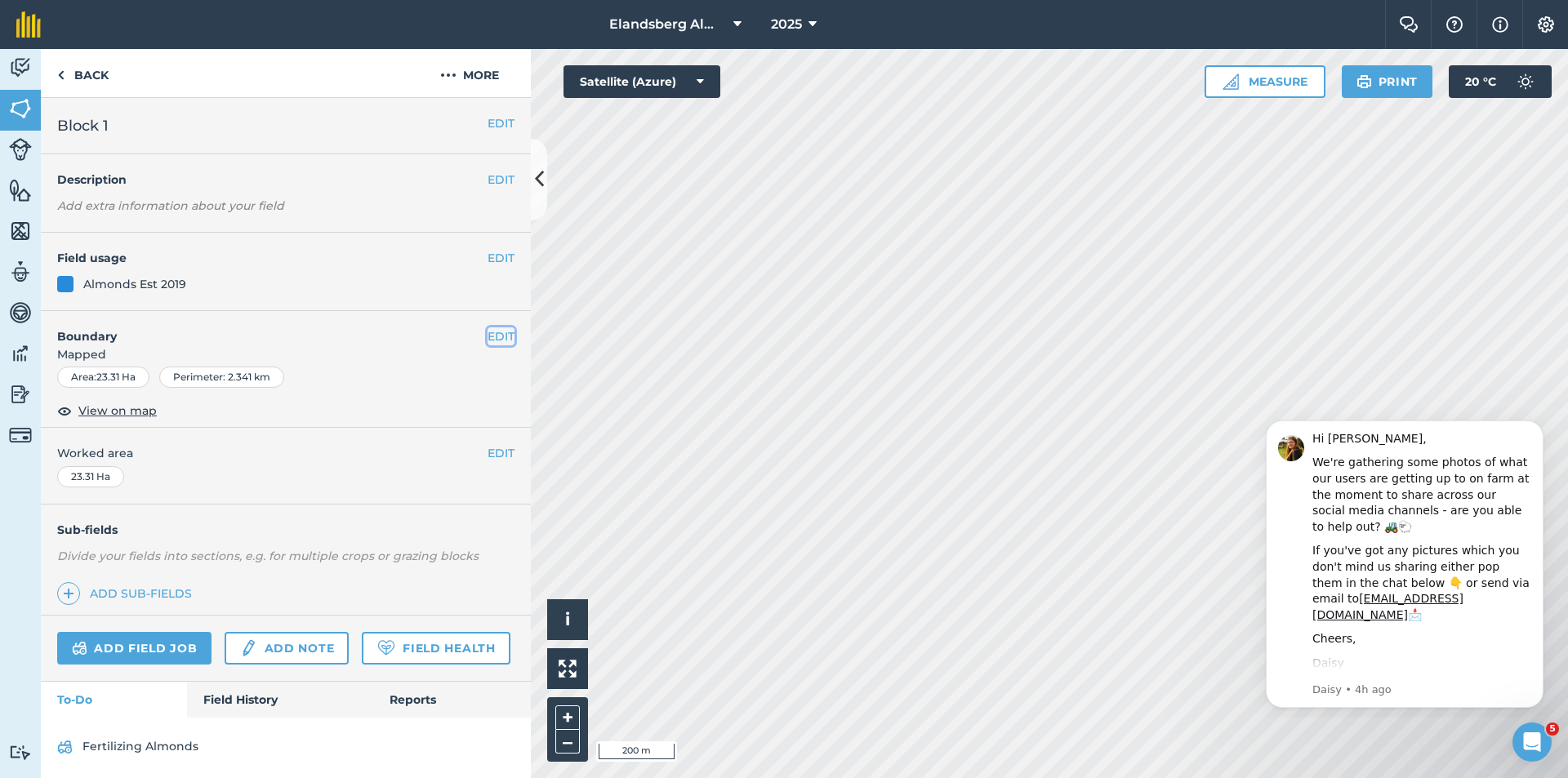
click at [487, 337] on button "EDIT" at bounding box center [501, 336] width 27 height 18
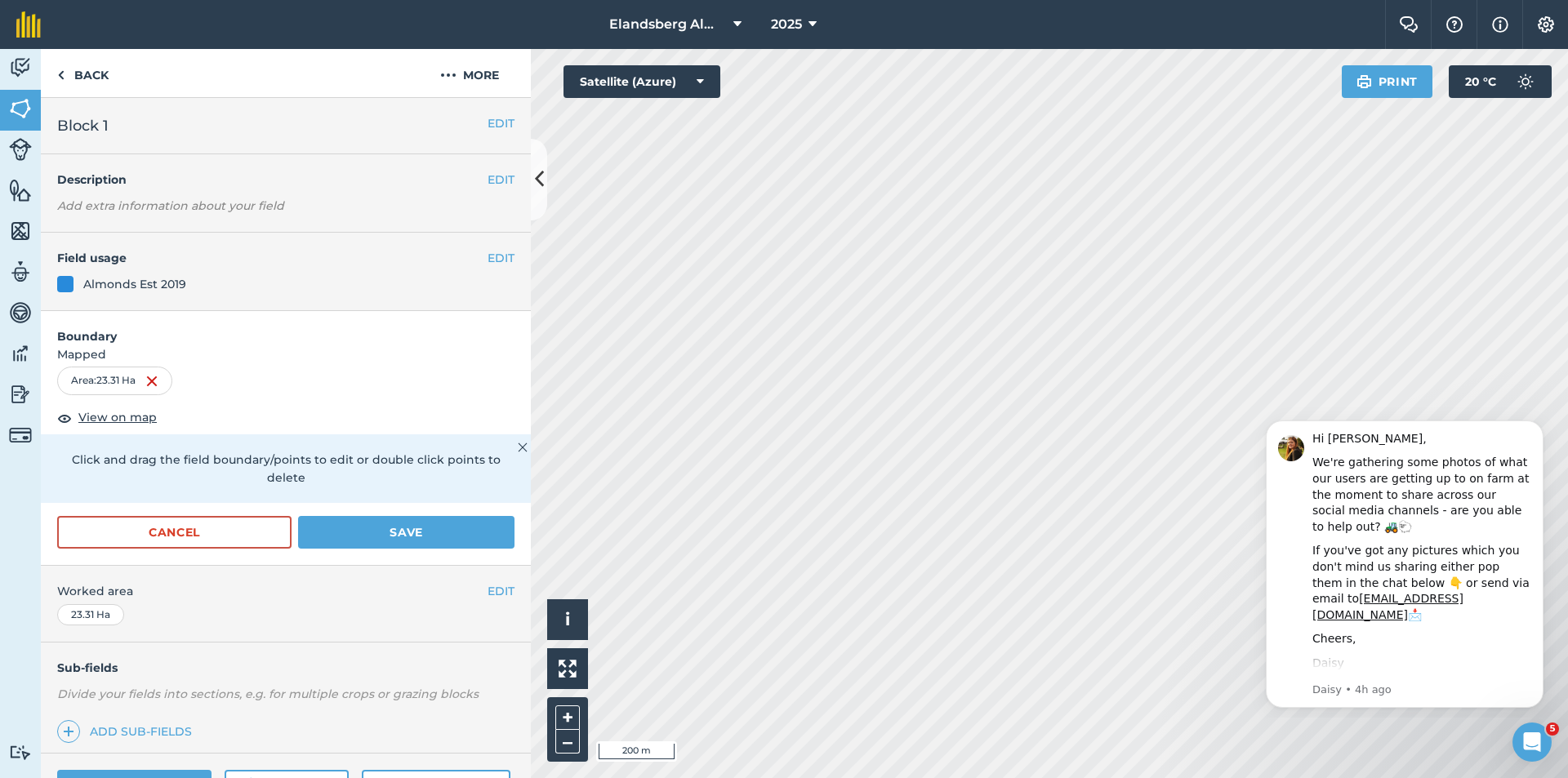
click at [120, 381] on div "Area : 23.31 Ha" at bounding box center [115, 380] width 115 height 28
click at [487, 593] on button "EDIT" at bounding box center [501, 591] width 27 height 18
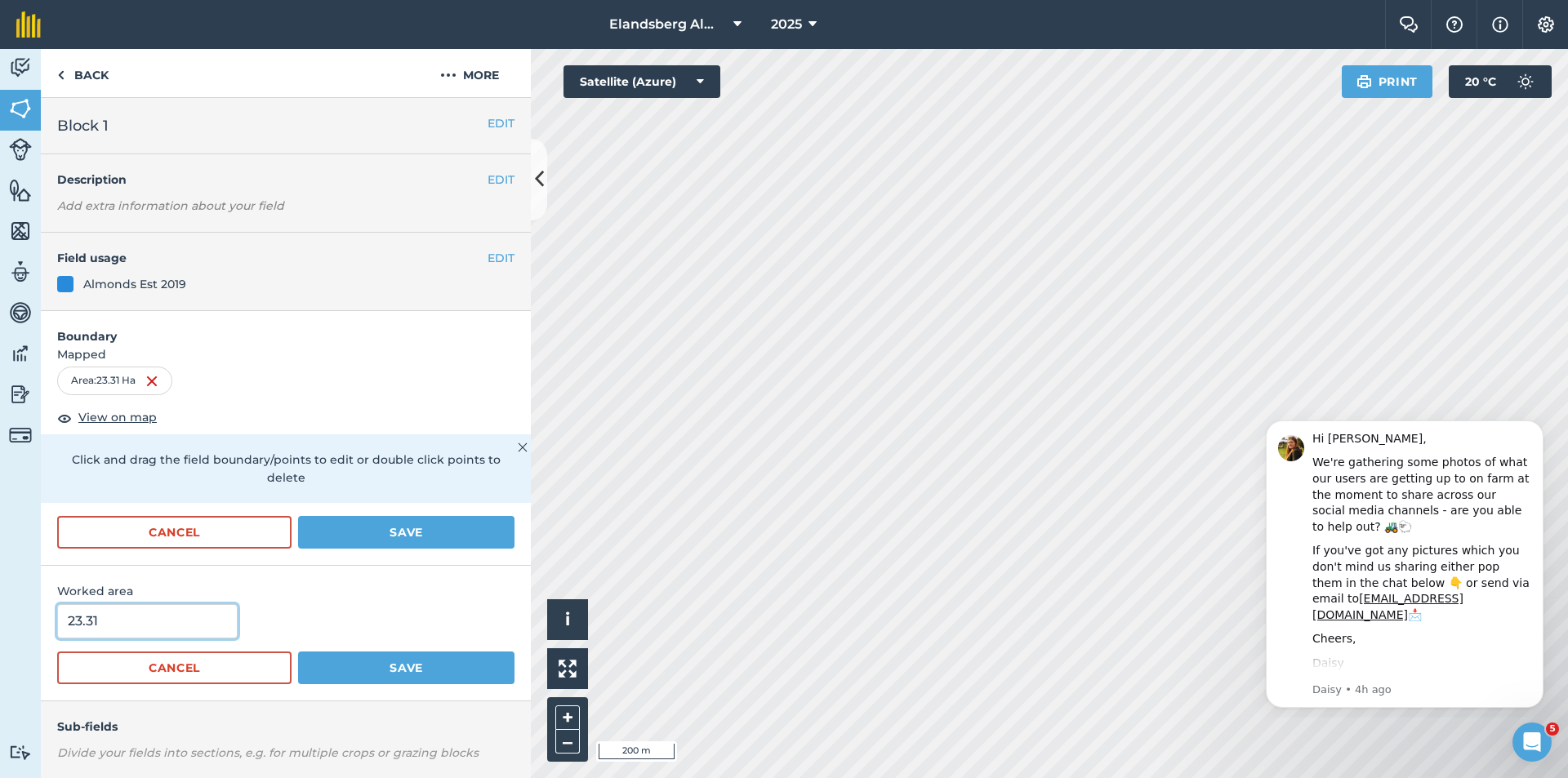
click at [105, 625] on input "23.31" at bounding box center [148, 622] width 180 height 35
type input "2"
type input "20.82"
click at [346, 668] on button "Save" at bounding box center [407, 668] width 217 height 33
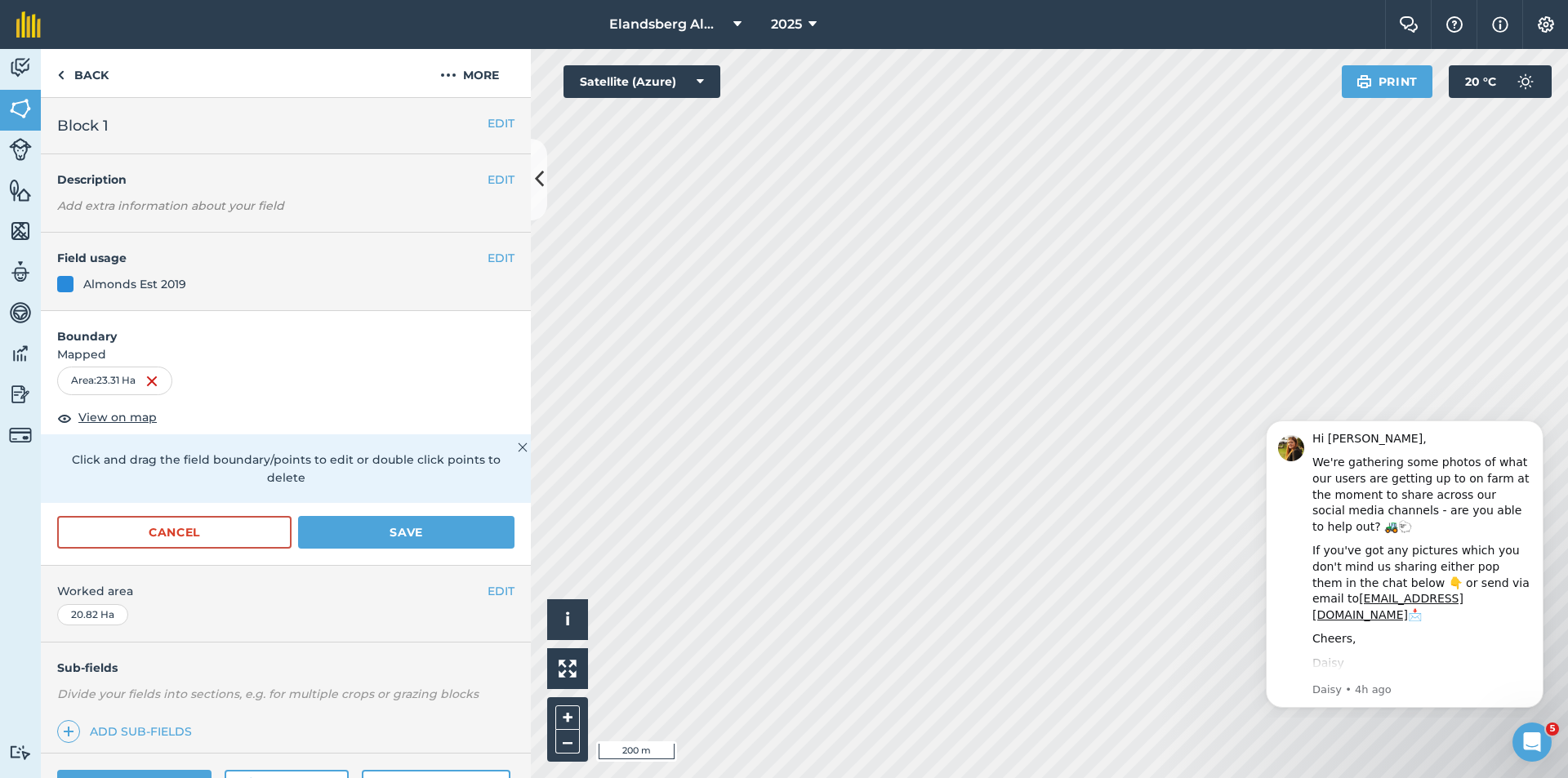
click at [198, 281] on div "Almonds Est 2019" at bounding box center [286, 284] width 457 height 18
click at [487, 258] on button "EDIT" at bounding box center [501, 258] width 27 height 18
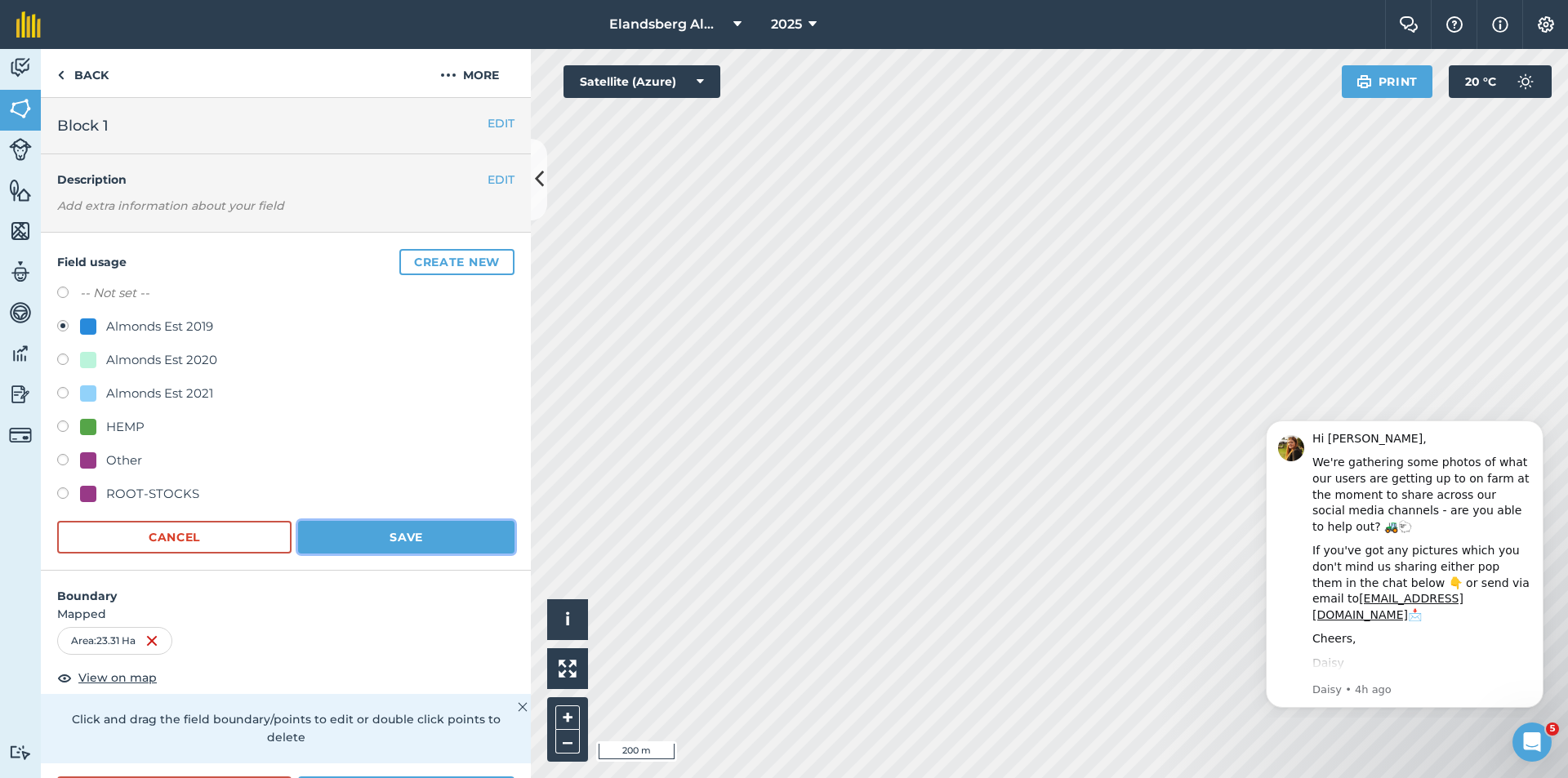
click at [387, 532] on button "Save" at bounding box center [407, 537] width 217 height 33
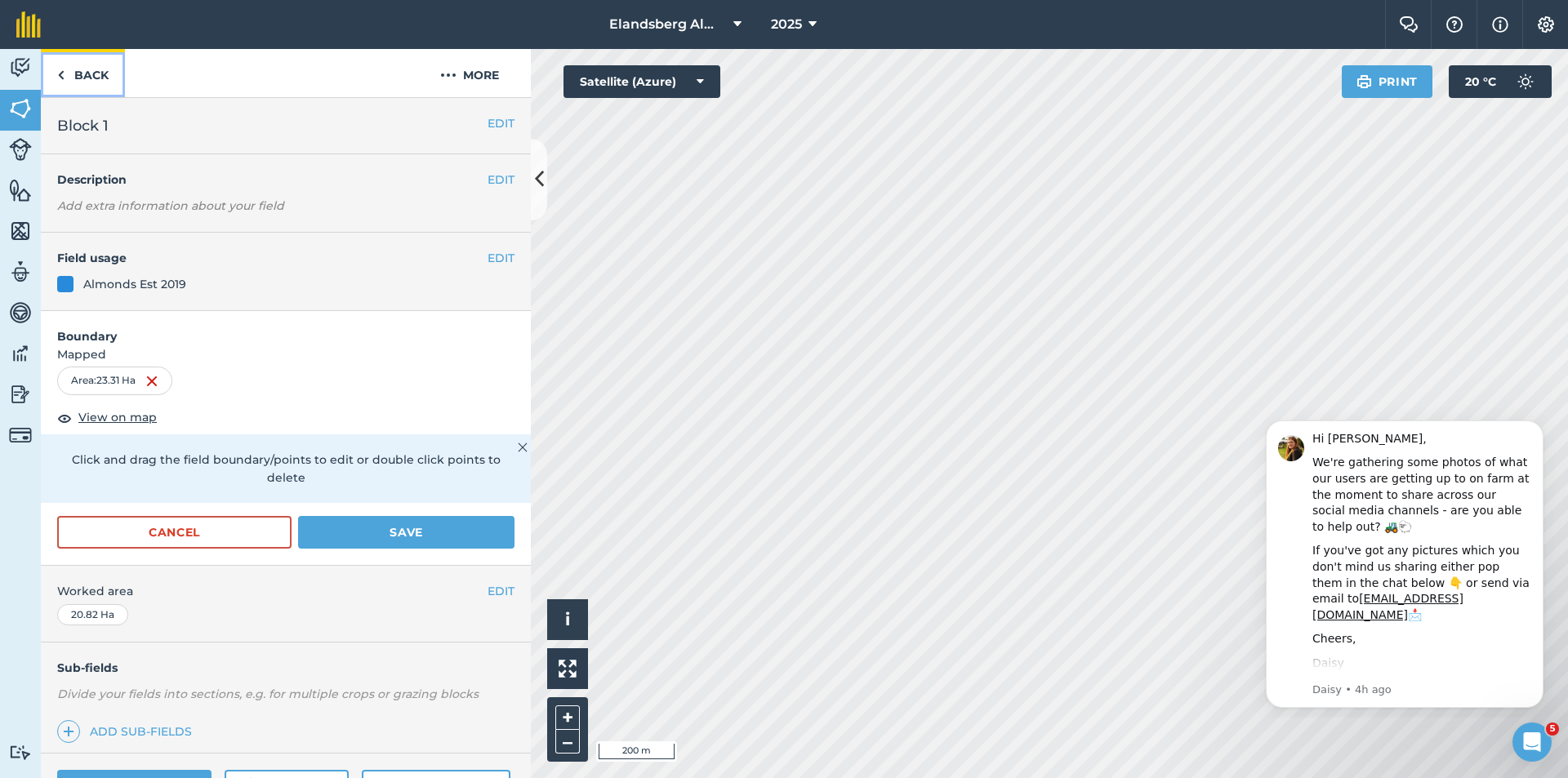
click at [97, 75] on link "Back" at bounding box center [83, 73] width 84 height 48
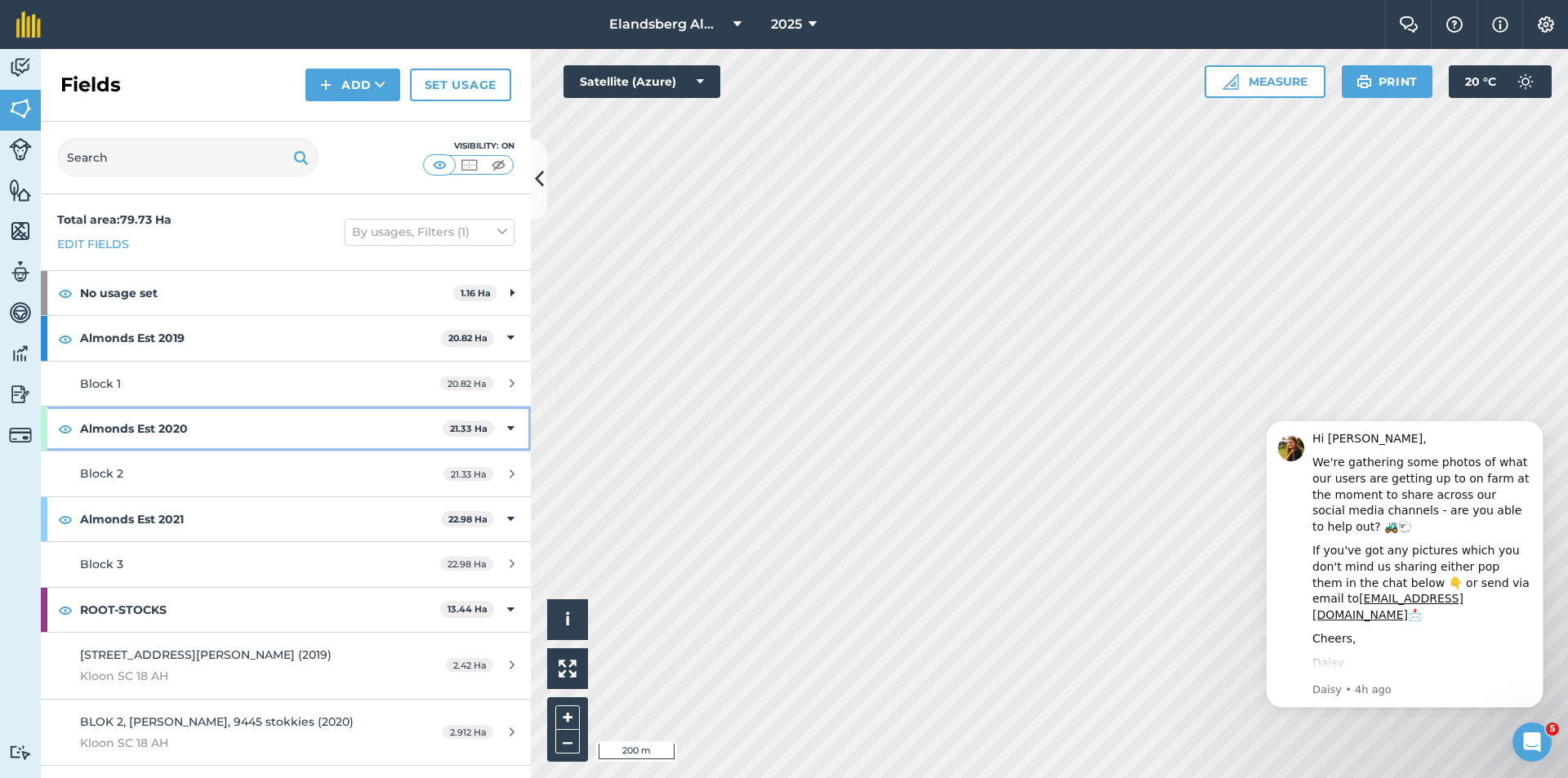
click at [256, 436] on strong "Almonds Est 2020" at bounding box center [261, 429] width 363 height 44
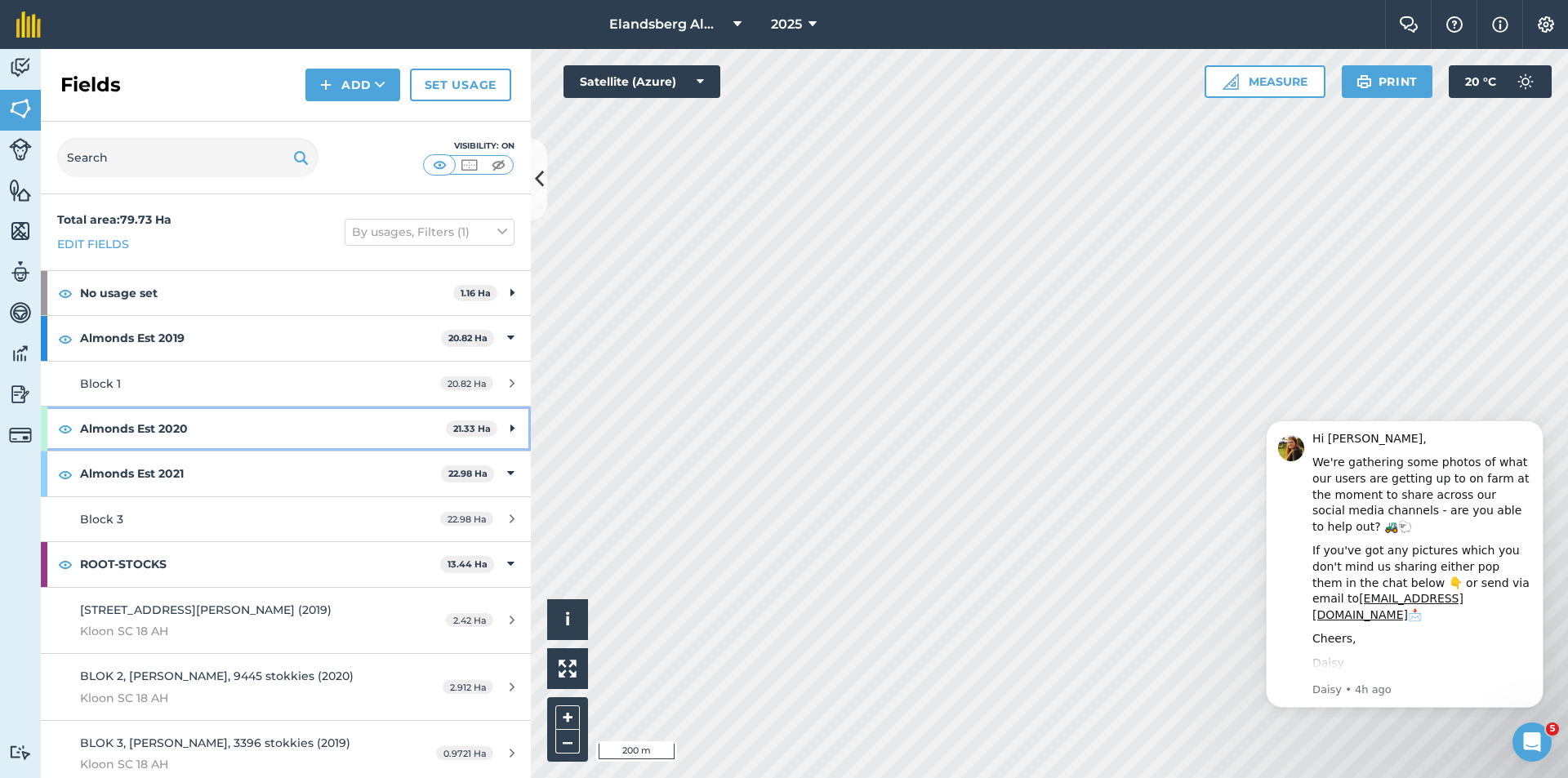
click at [220, 428] on strong "Almonds Est 2020" at bounding box center [262, 429] width 365 height 44
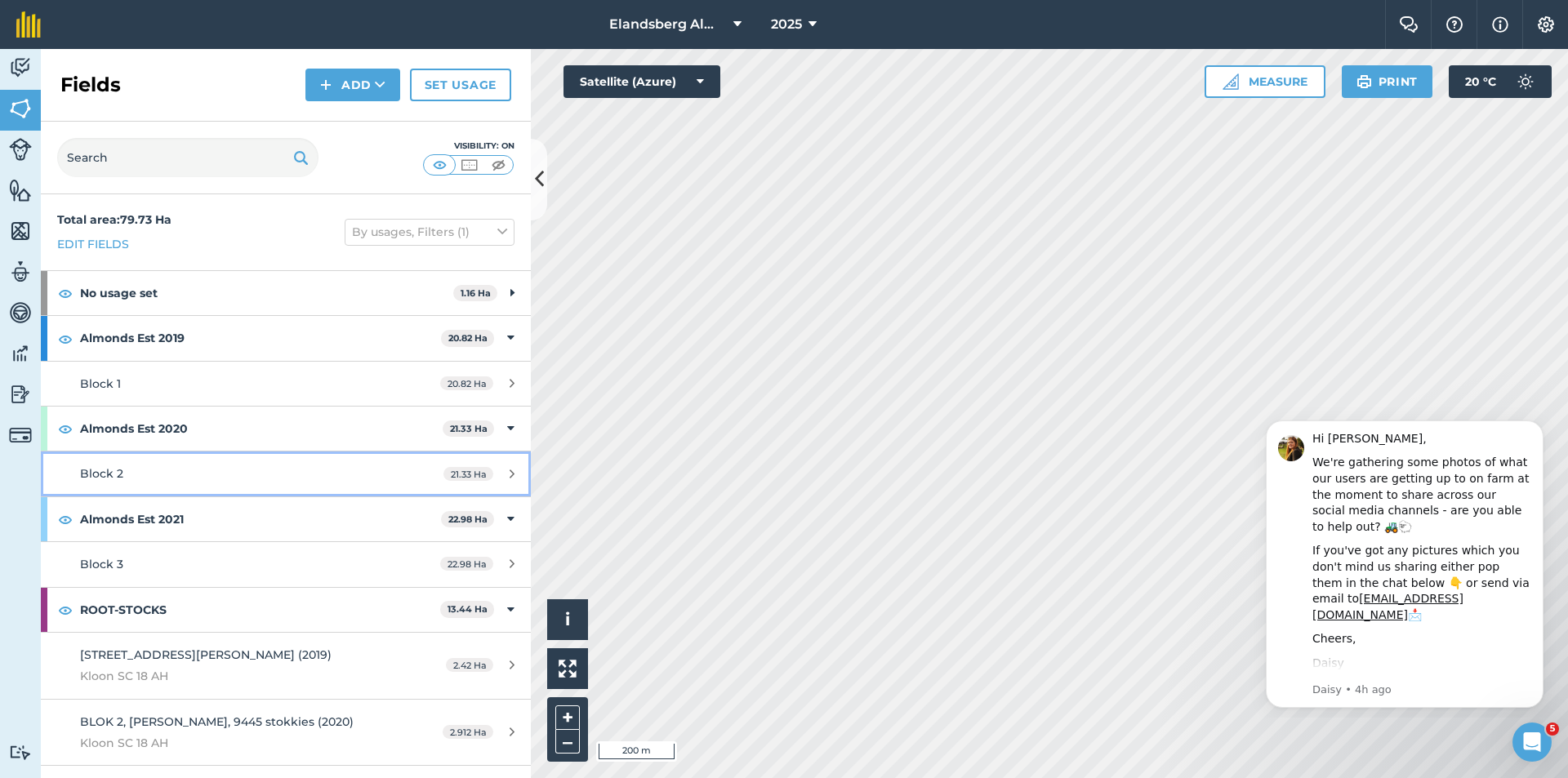
click at [139, 470] on div "Block 2" at bounding box center [233, 473] width 307 height 18
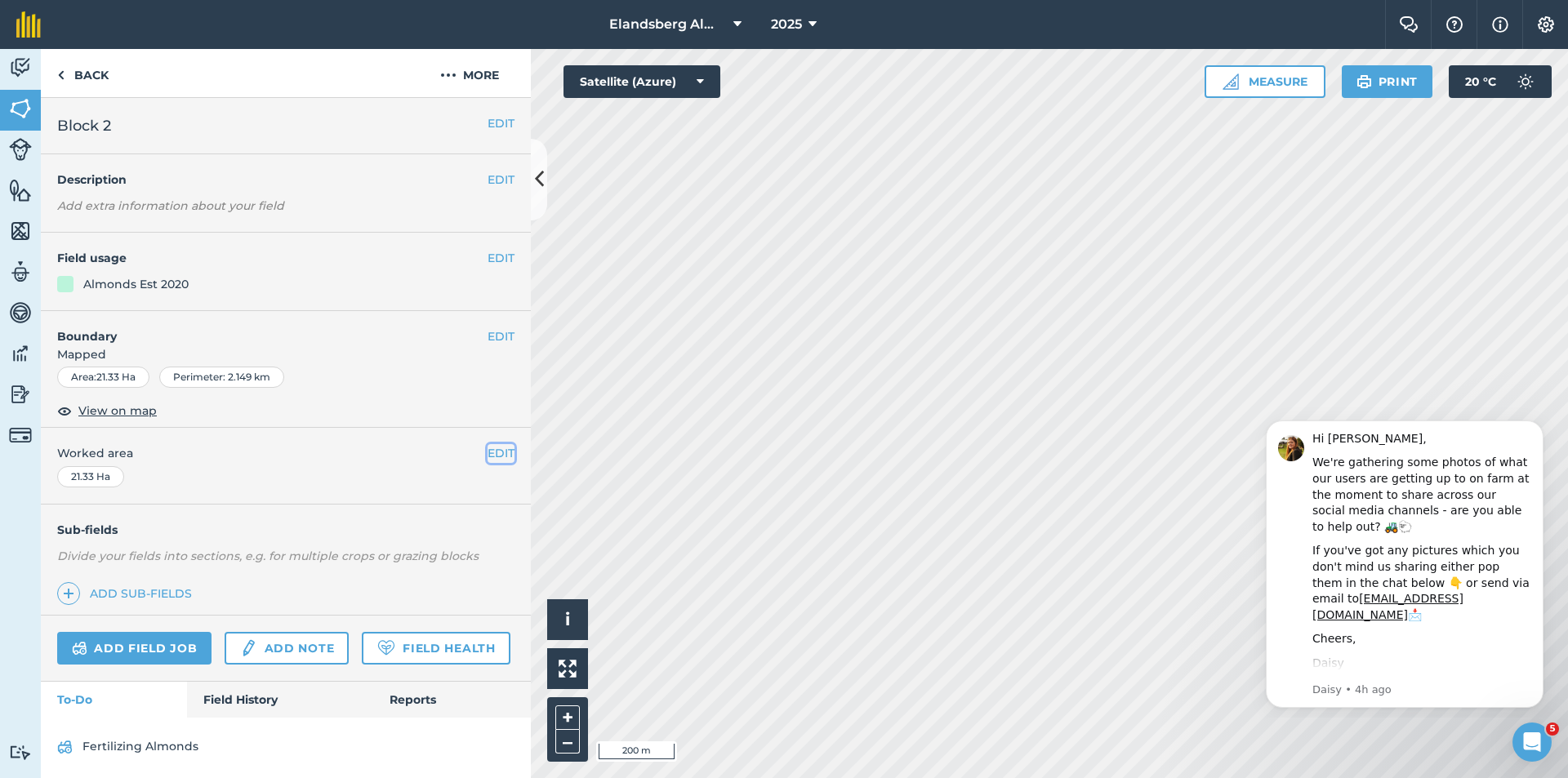
click at [487, 449] on button "EDIT" at bounding box center [501, 453] width 27 height 18
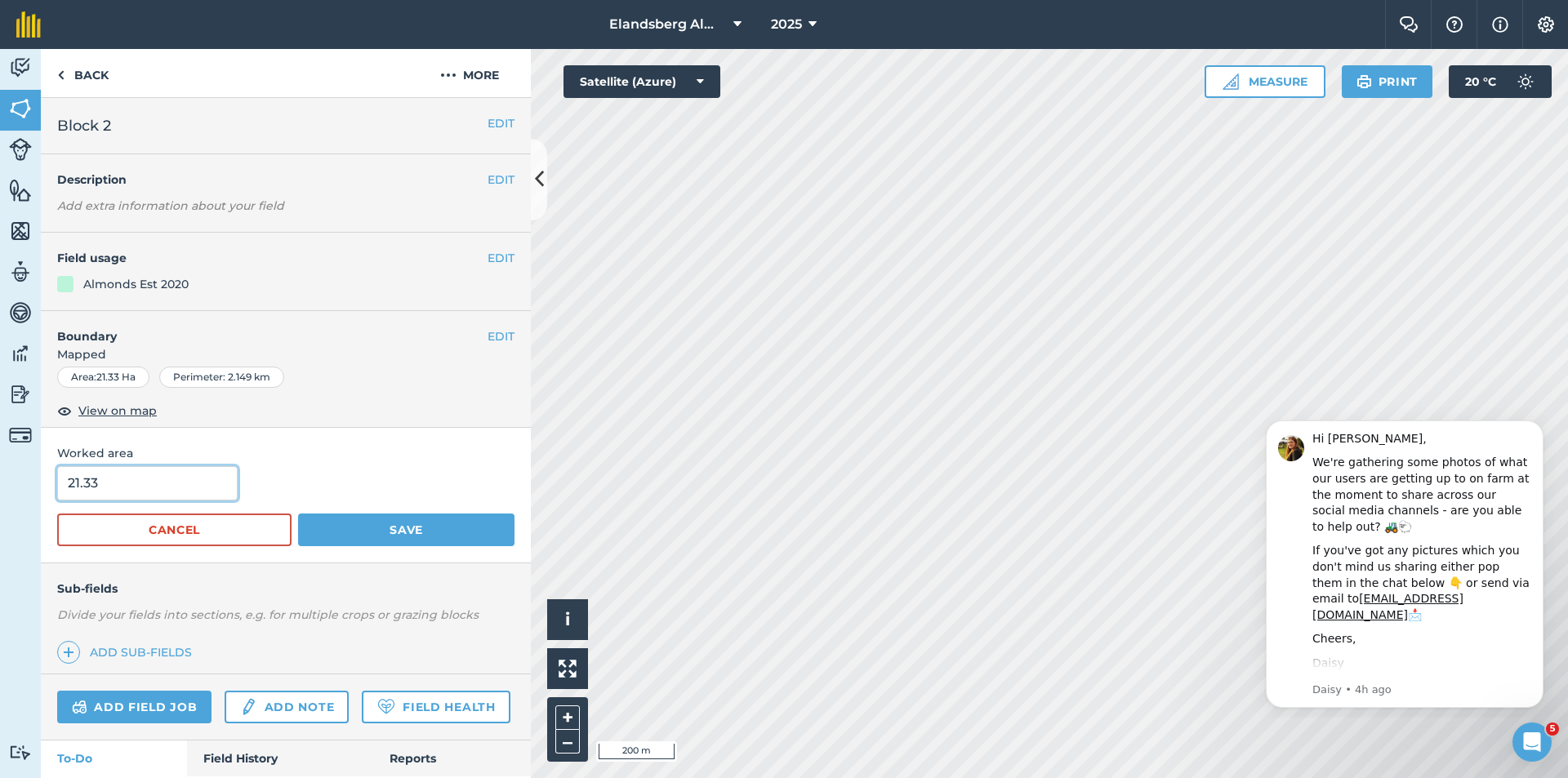
click at [129, 483] on input "21.33" at bounding box center [148, 483] width 180 height 35
type input "2"
type input "19.96"
click at [363, 535] on button "Save" at bounding box center [407, 530] width 217 height 33
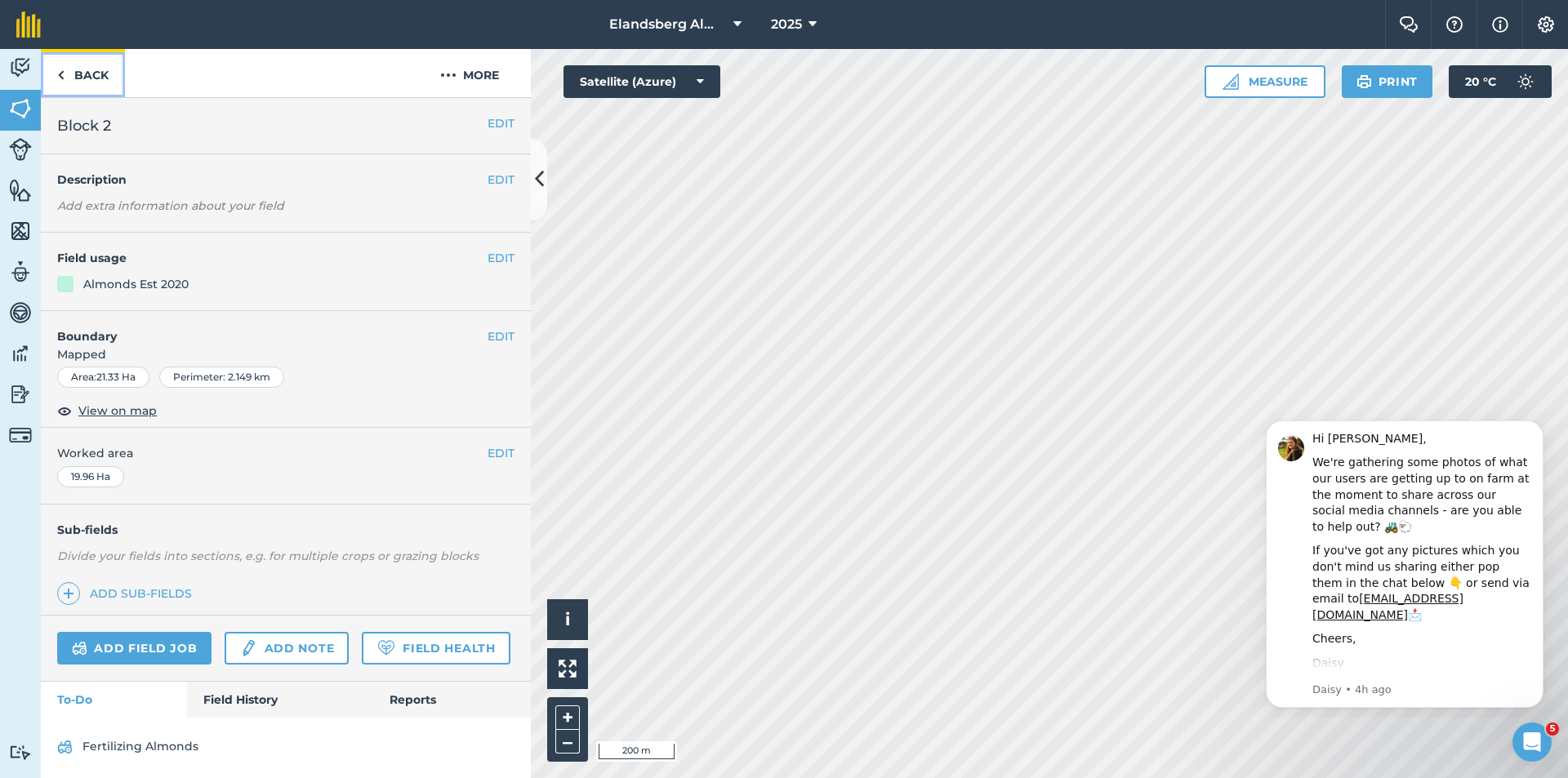
click at [88, 75] on link "Back" at bounding box center [83, 73] width 84 height 48
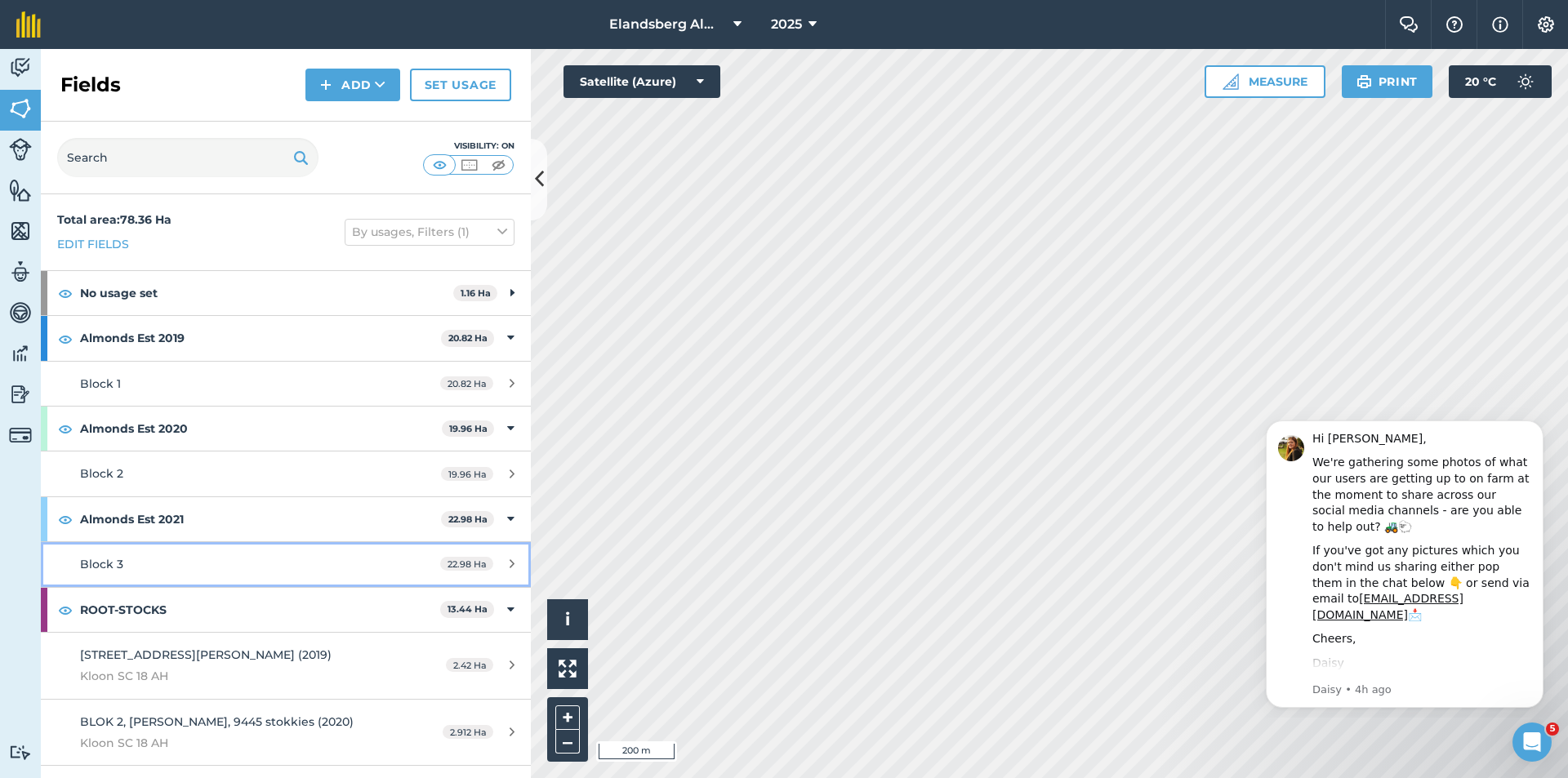
click at [215, 567] on div "Block 3" at bounding box center [233, 564] width 307 height 18
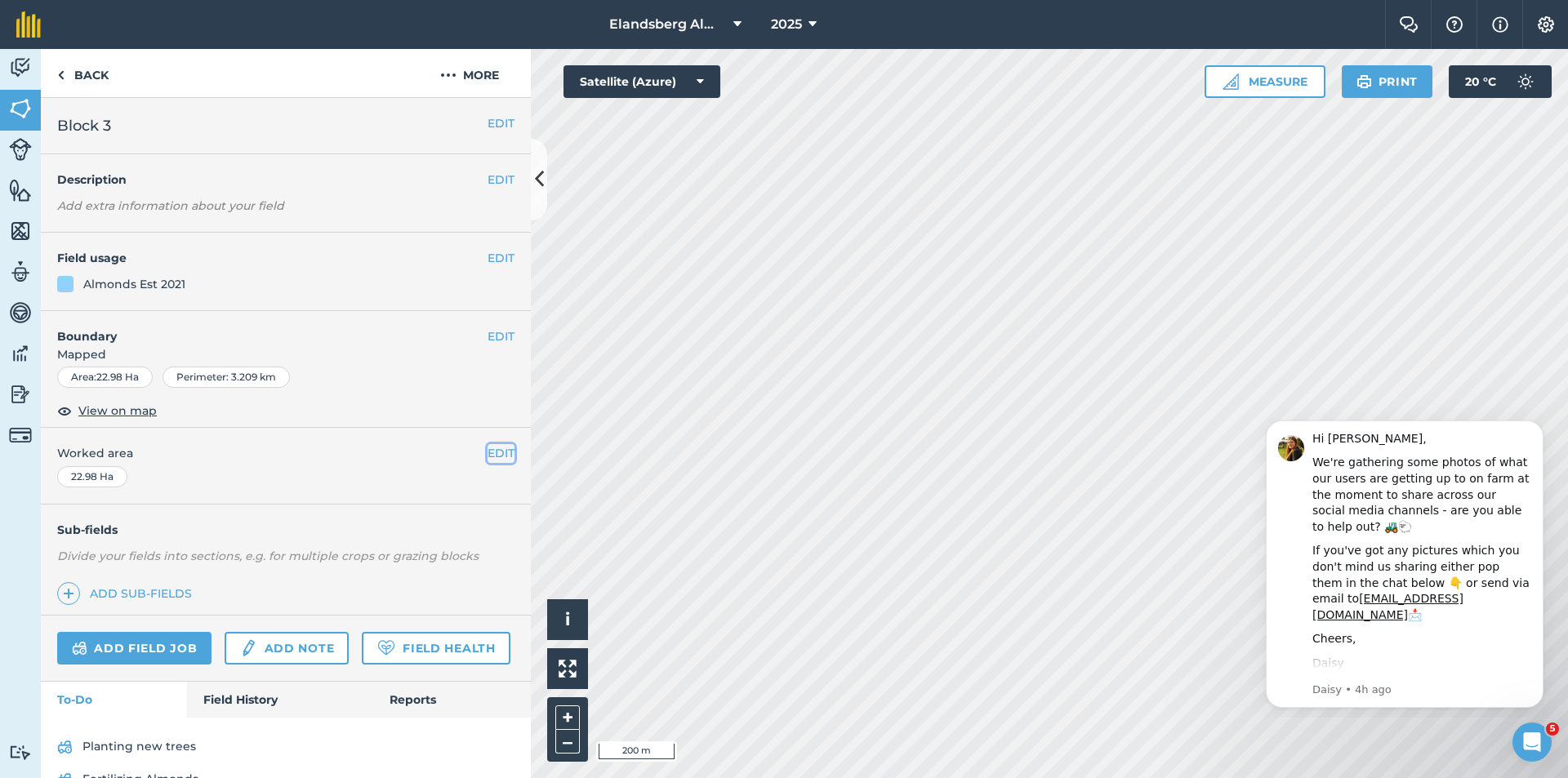
click at [493, 449] on button "EDIT" at bounding box center [501, 453] width 27 height 18
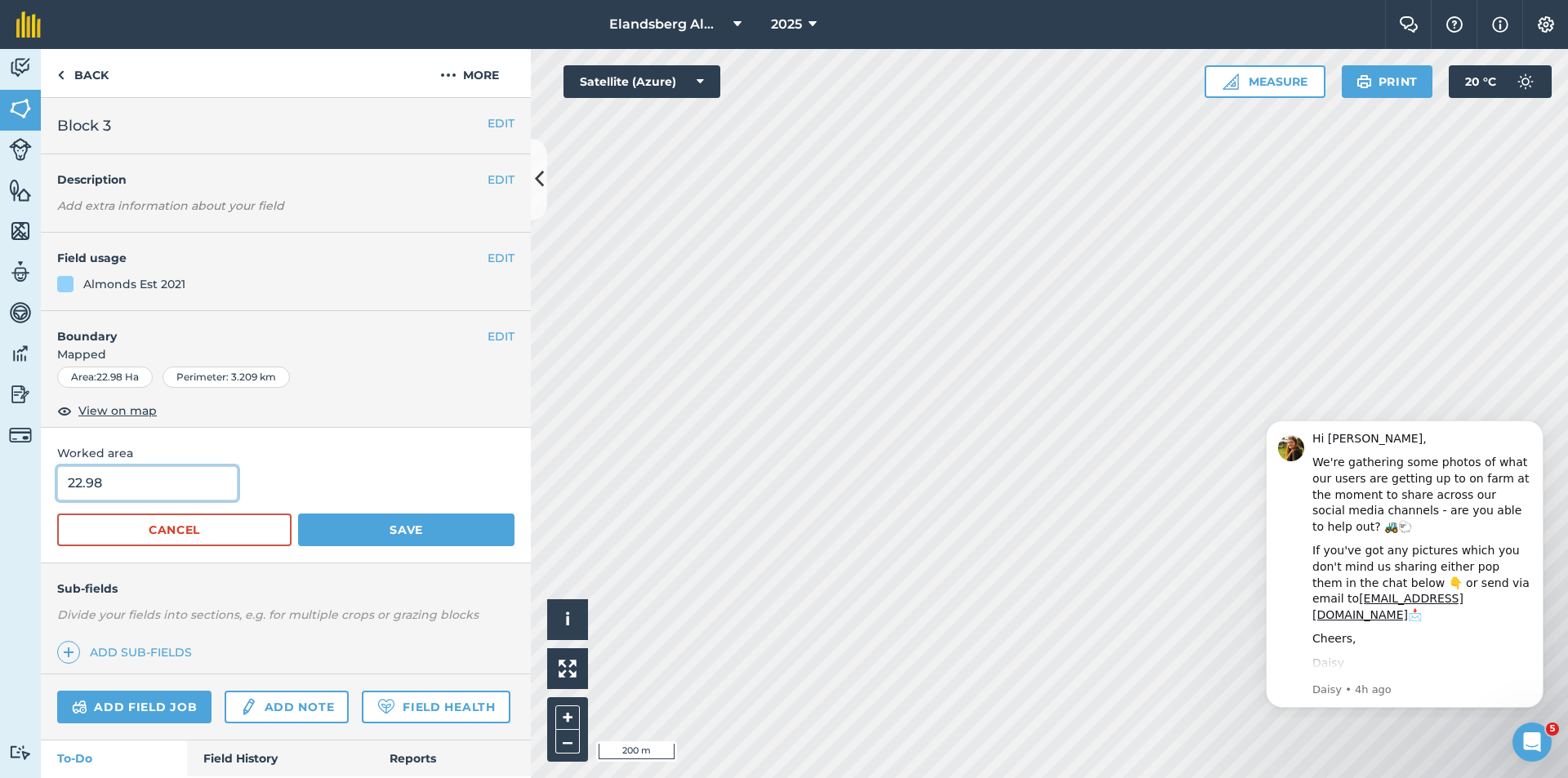
click at [111, 476] on input "22.98" at bounding box center [148, 483] width 180 height 35
type input "2"
type input "20.94"
click at [373, 532] on button "Save" at bounding box center [407, 530] width 217 height 33
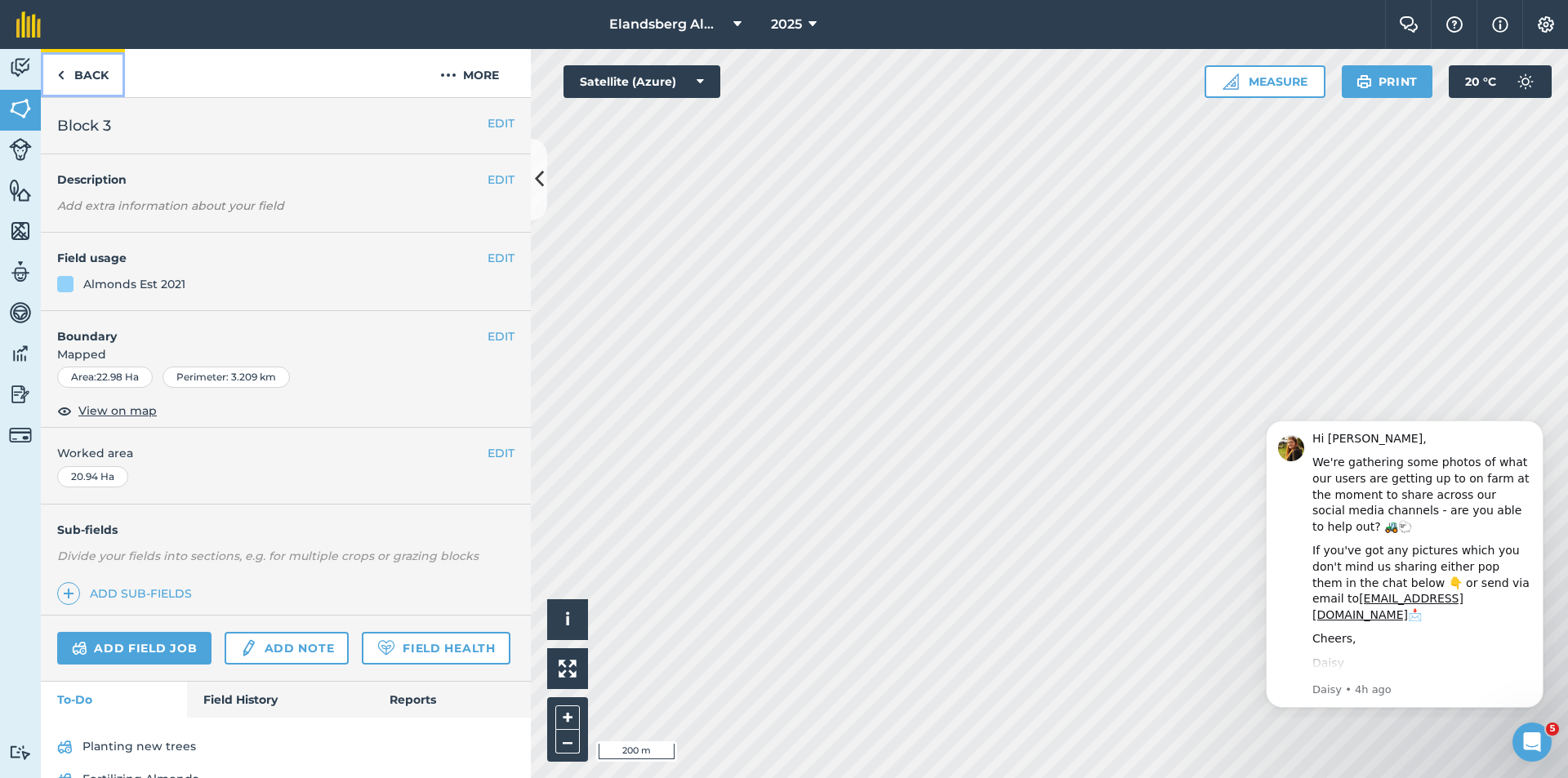
click at [76, 78] on link "Back" at bounding box center [83, 73] width 84 height 48
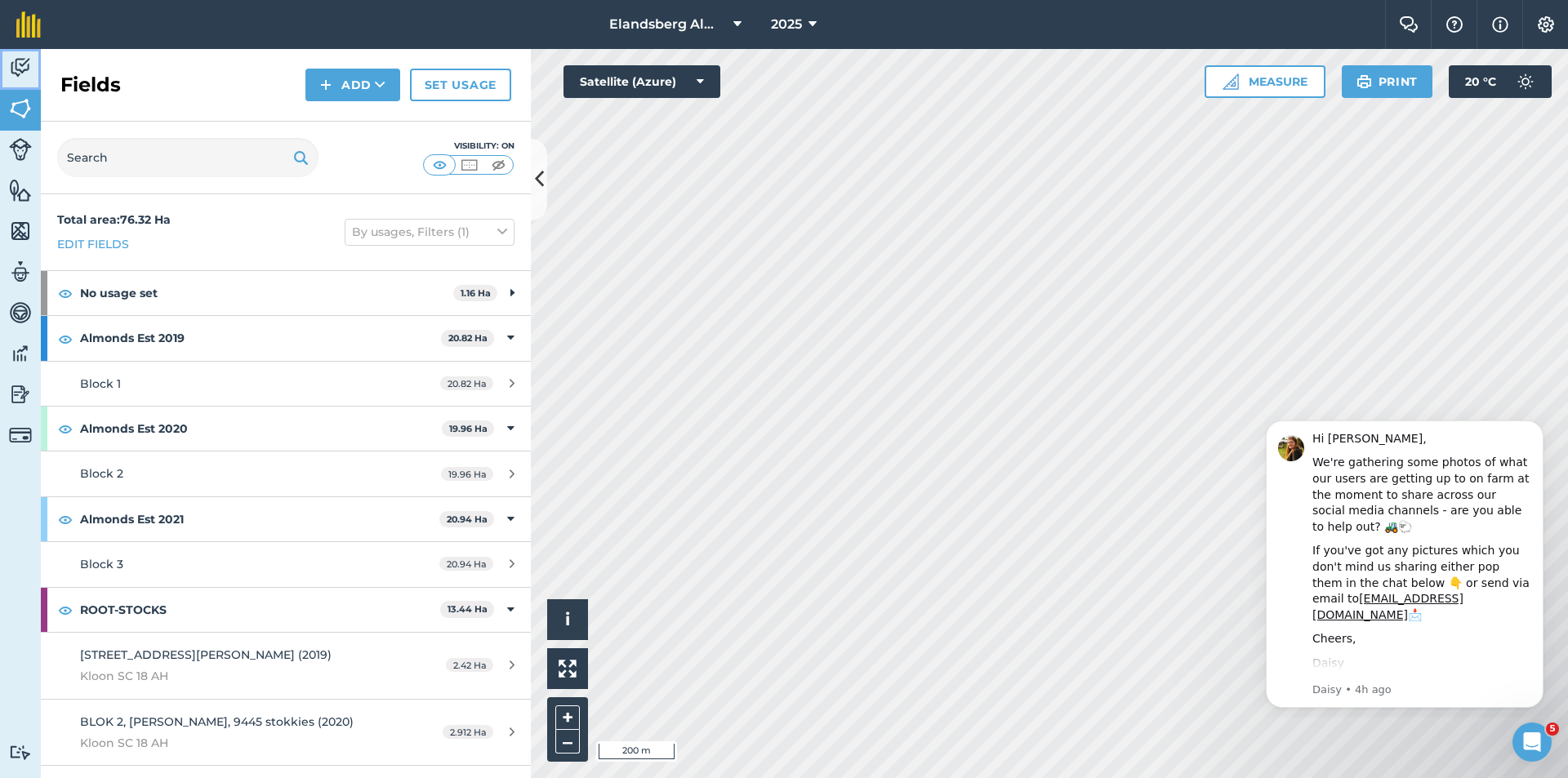
click at [17, 63] on img at bounding box center [20, 68] width 23 height 25
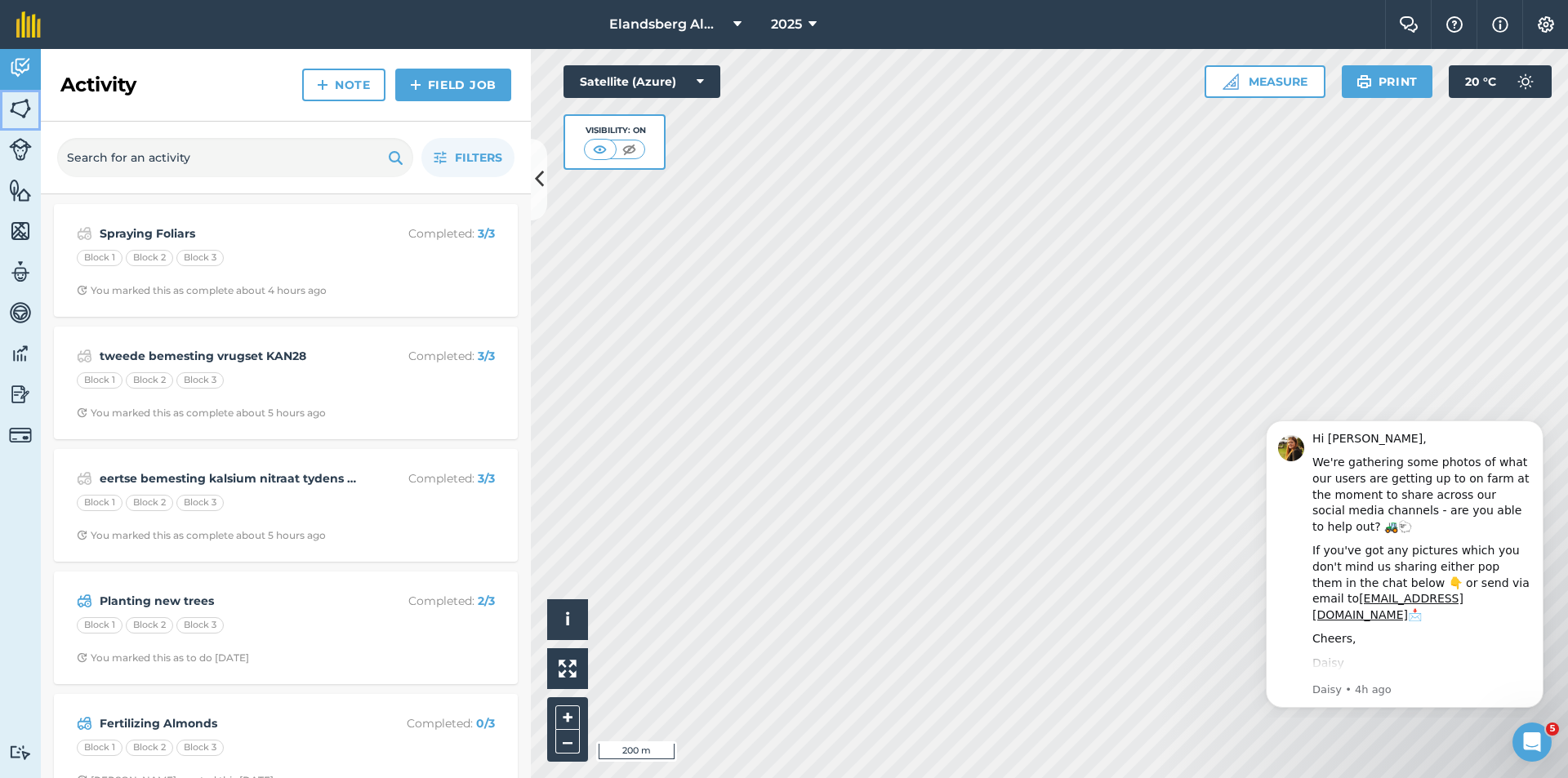
click at [31, 110] on img at bounding box center [20, 108] width 23 height 25
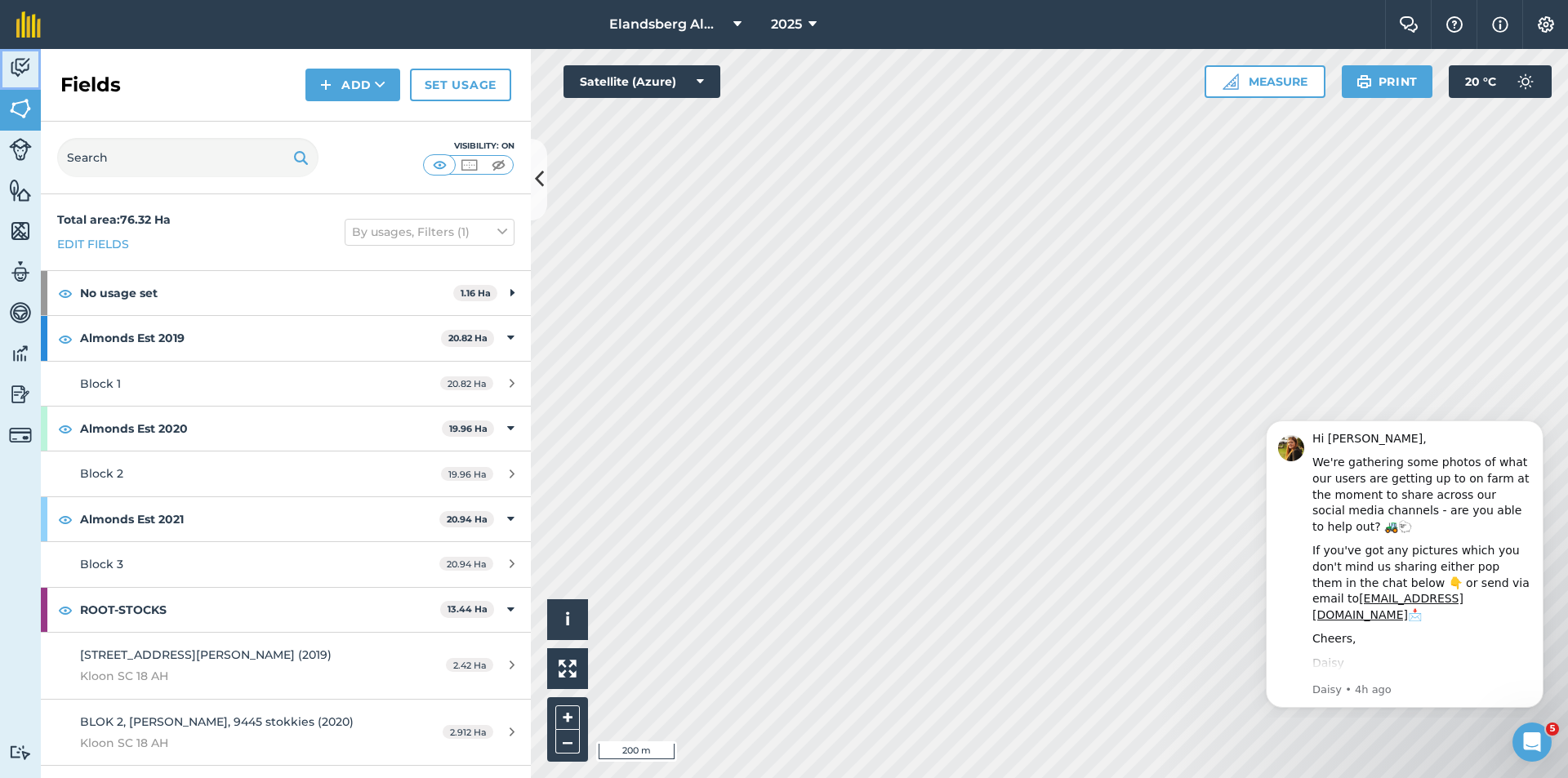
click at [22, 65] on img at bounding box center [20, 68] width 23 height 25
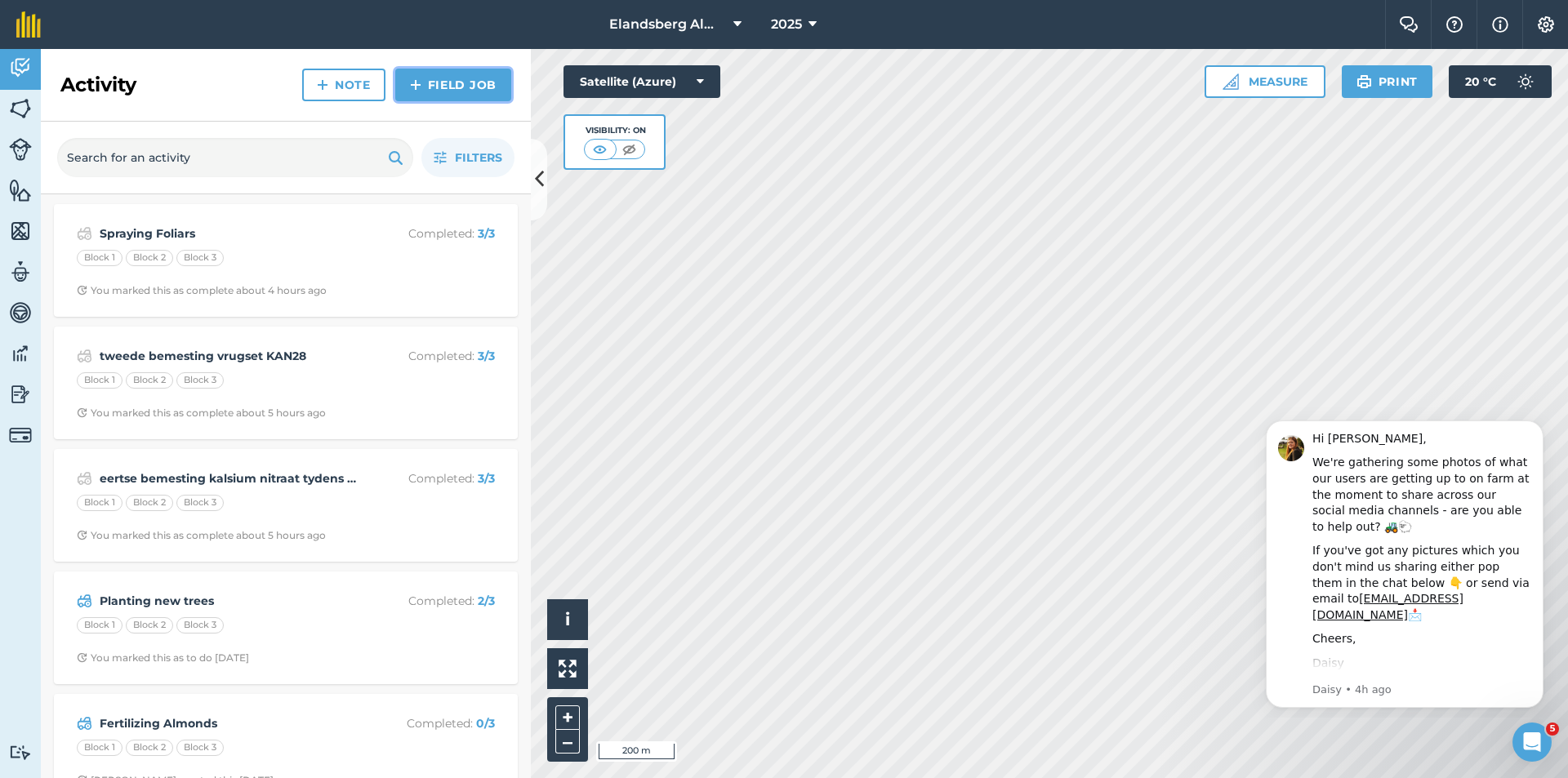
click at [429, 85] on link "Field Job" at bounding box center [453, 85] width 116 height 33
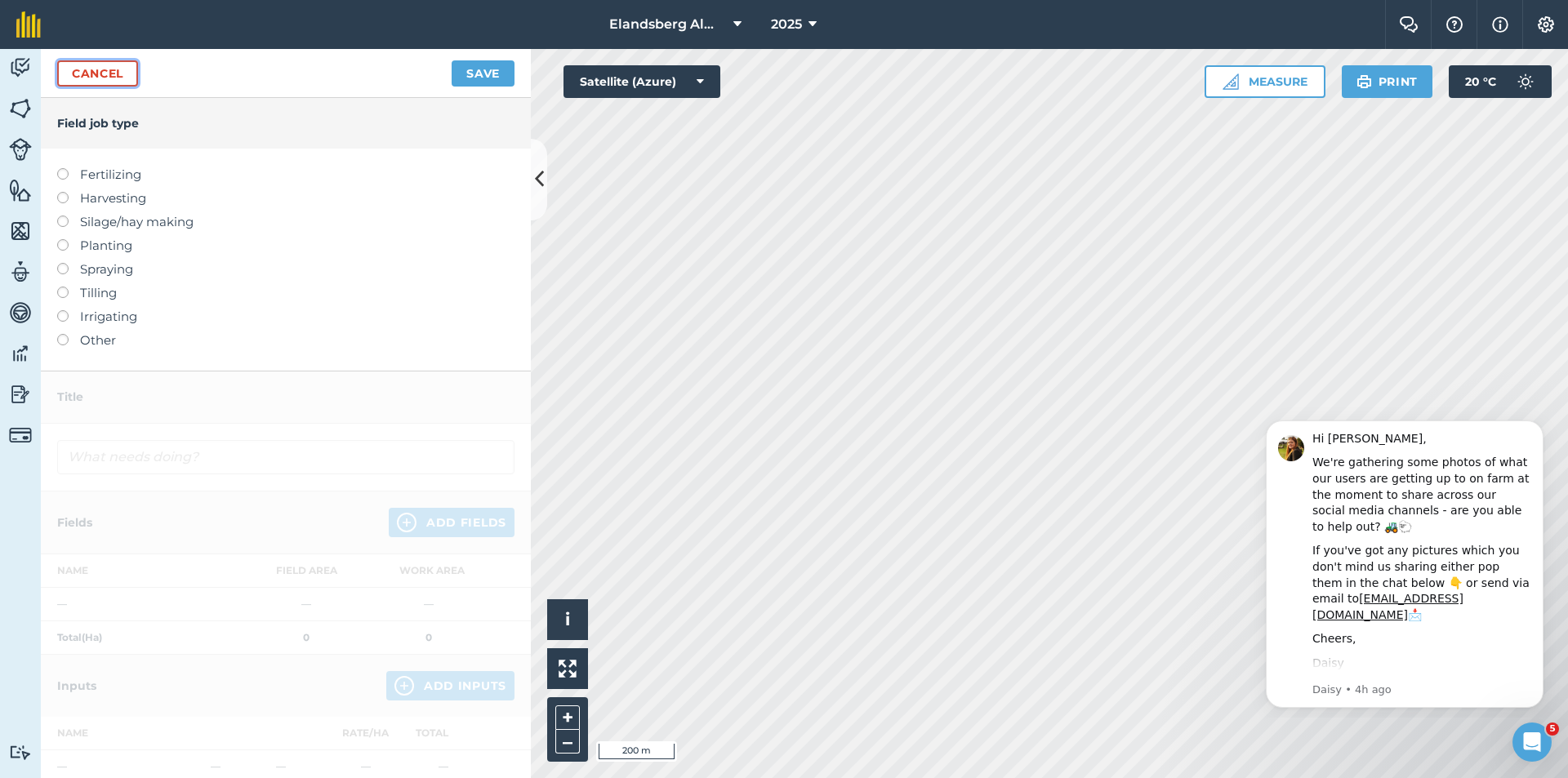
click at [74, 66] on link "Cancel" at bounding box center [98, 73] width 81 height 26
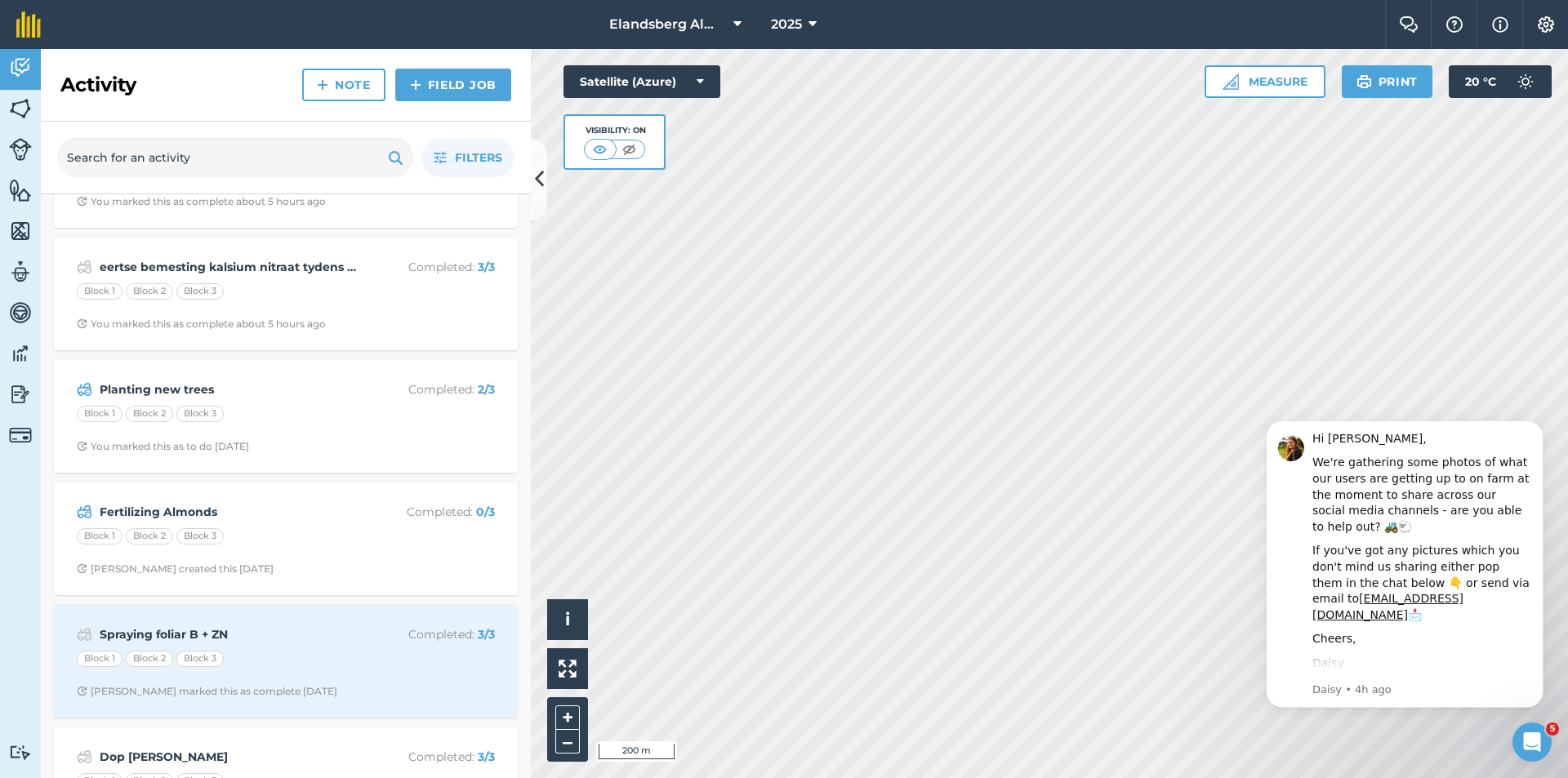
scroll to position [120, 0]
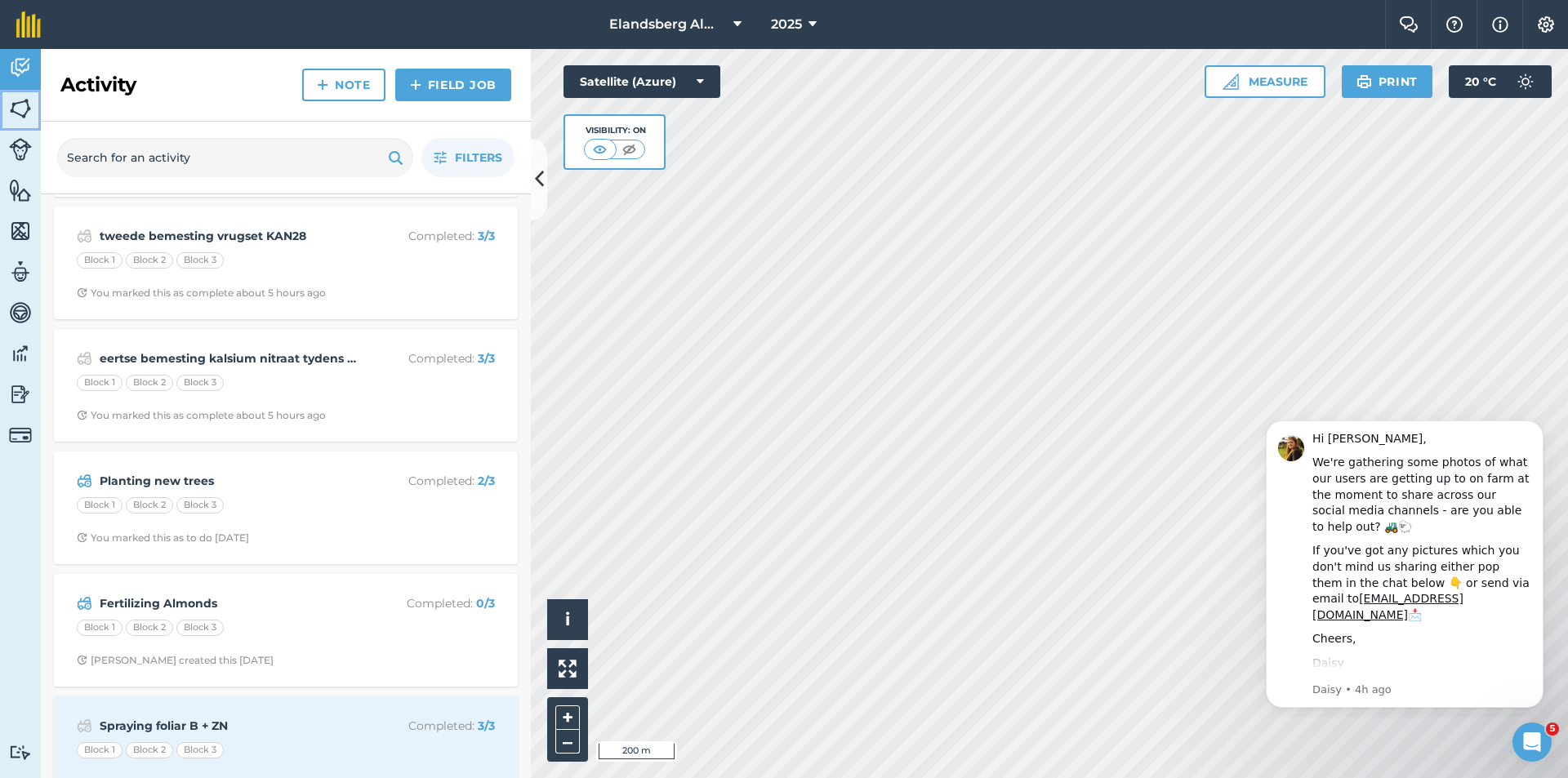
click at [31, 103] on img at bounding box center [20, 108] width 23 height 25
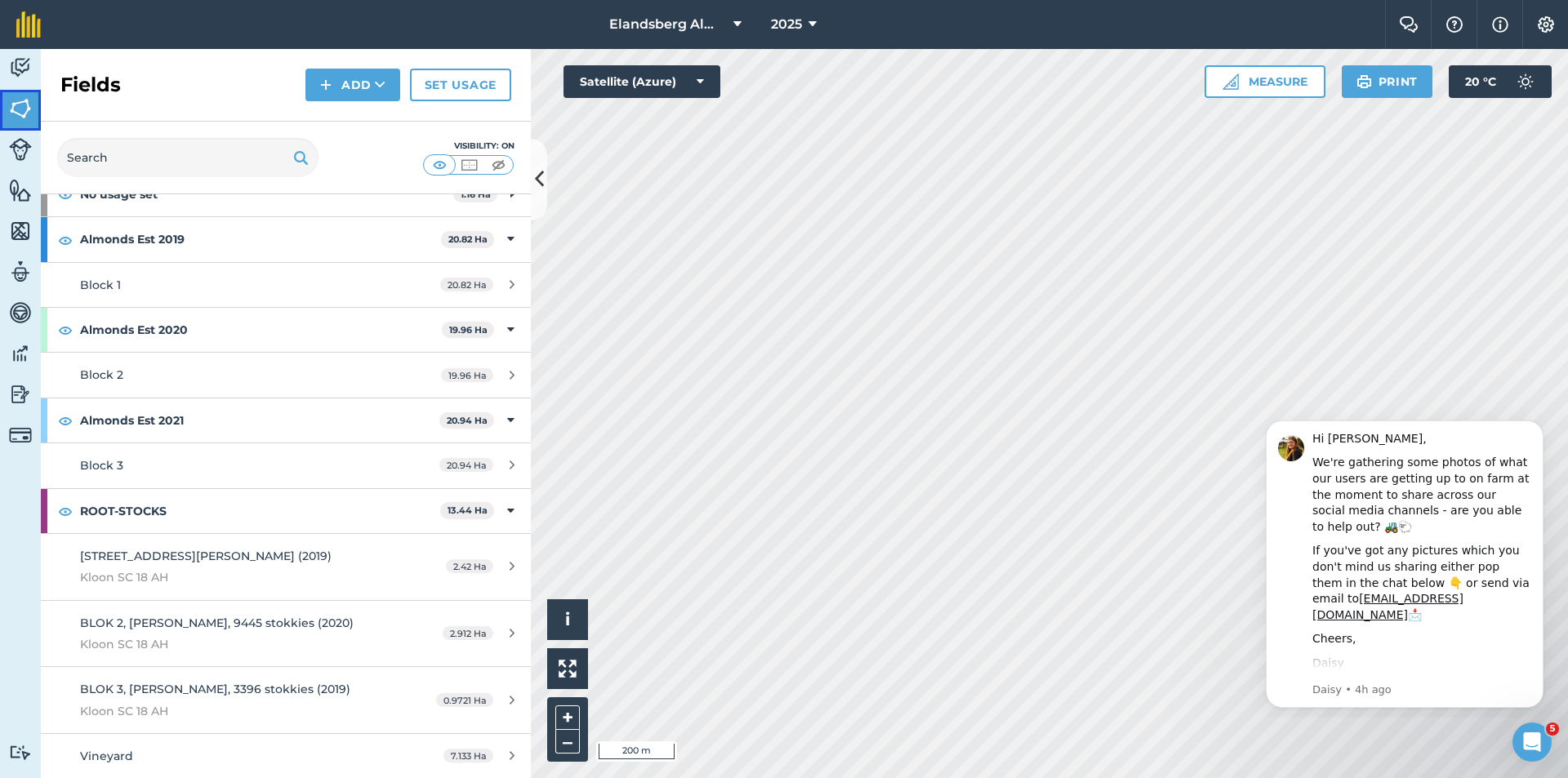
scroll to position [100, 0]
click at [217, 512] on strong "ROOT-STOCKS" at bounding box center [259, 510] width 360 height 44
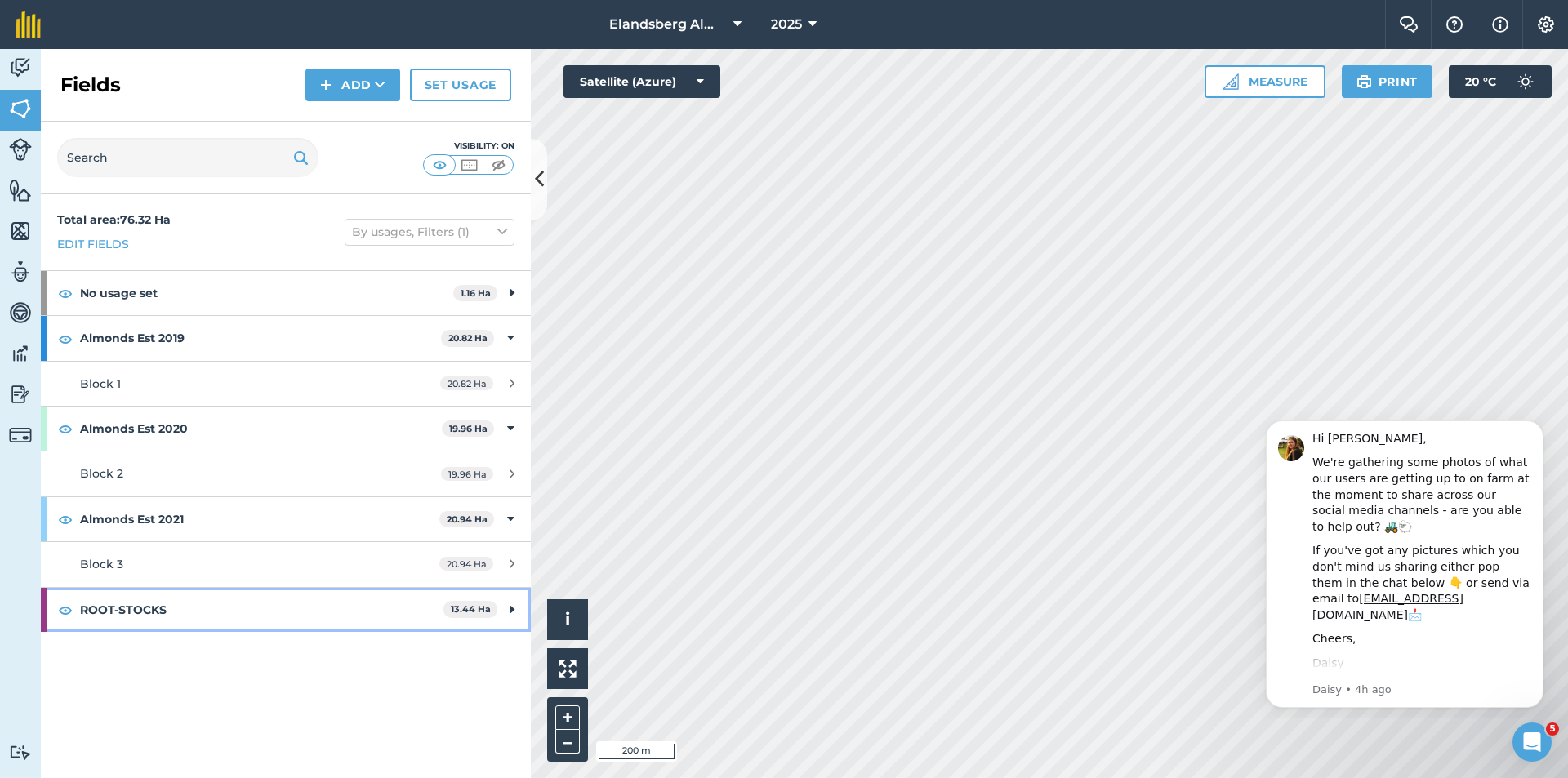
click at [214, 601] on strong "ROOT-STOCKS" at bounding box center [261, 610] width 363 height 44
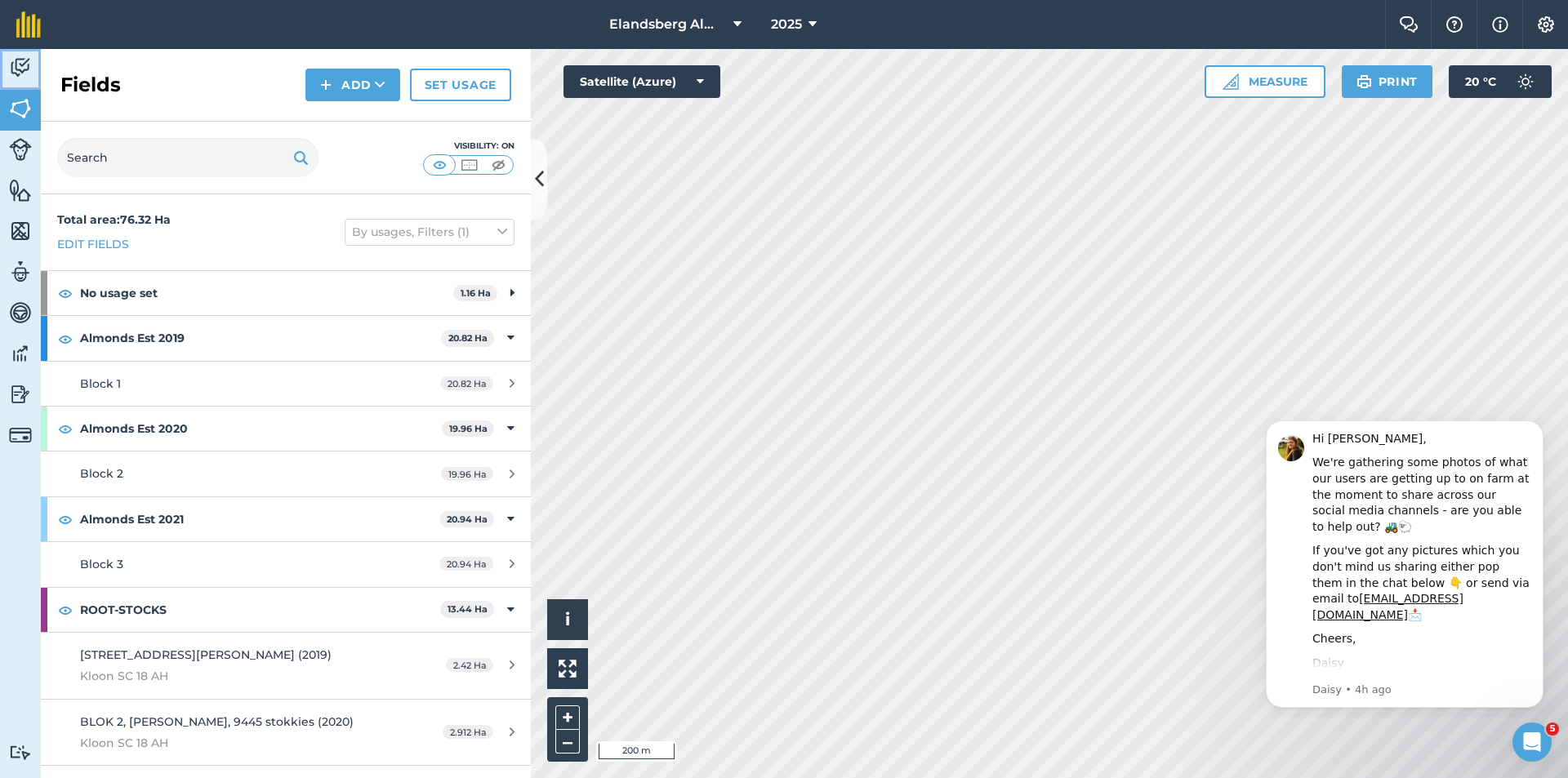
click at [18, 59] on img at bounding box center [20, 68] width 23 height 25
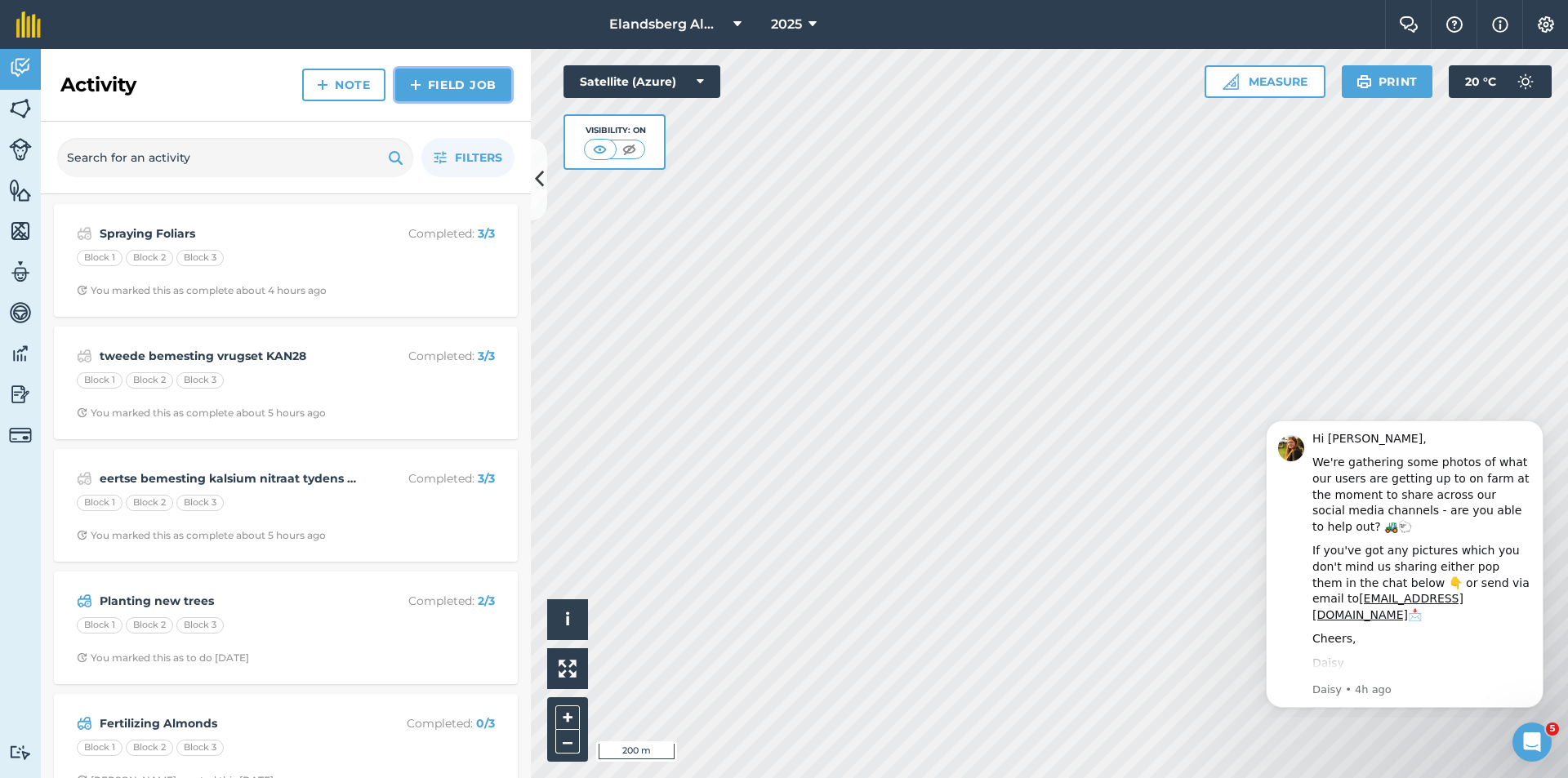
click at [441, 80] on link "Field Job" at bounding box center [453, 85] width 116 height 33
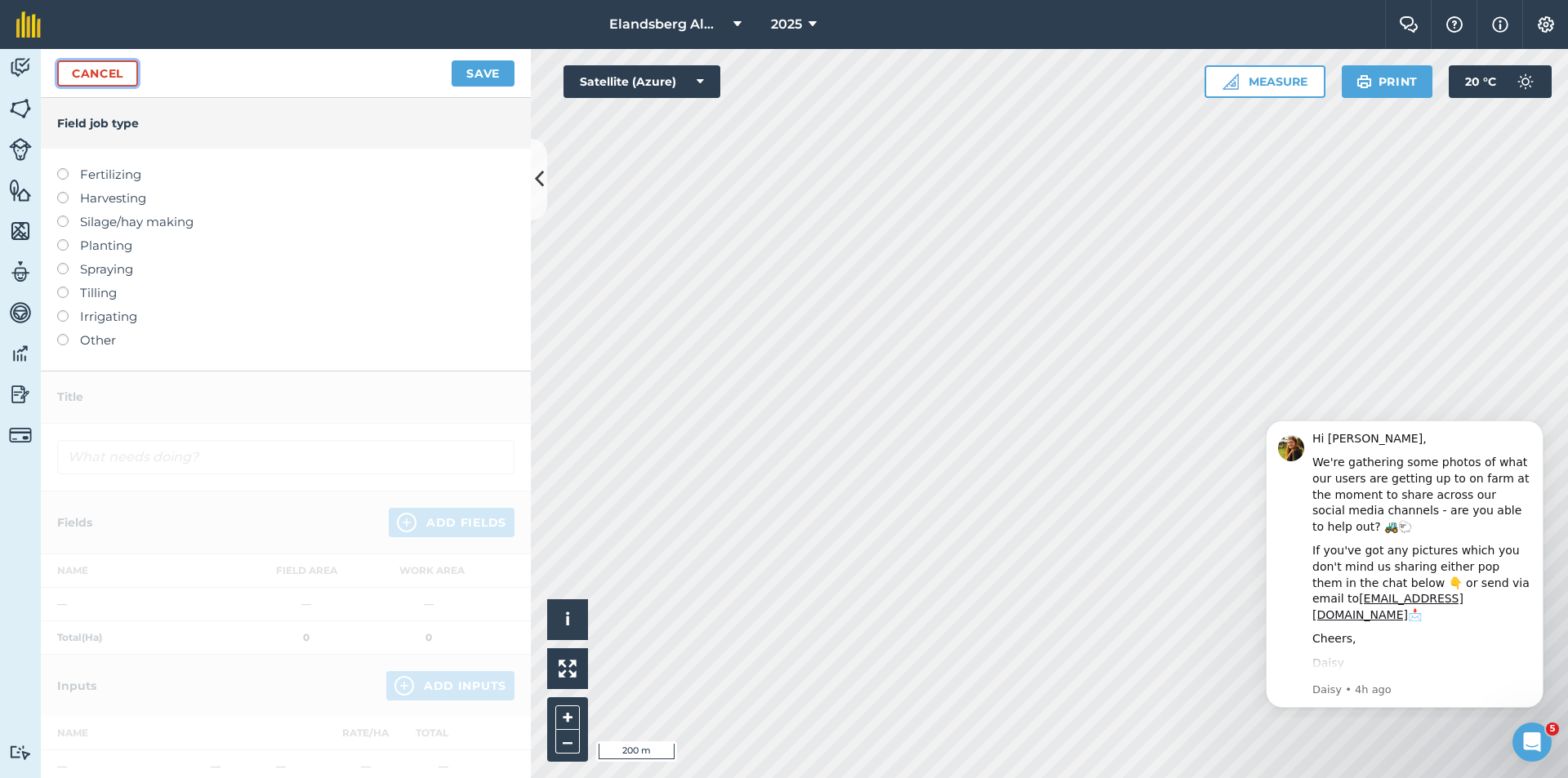
click at [103, 77] on link "Cancel" at bounding box center [98, 73] width 81 height 26
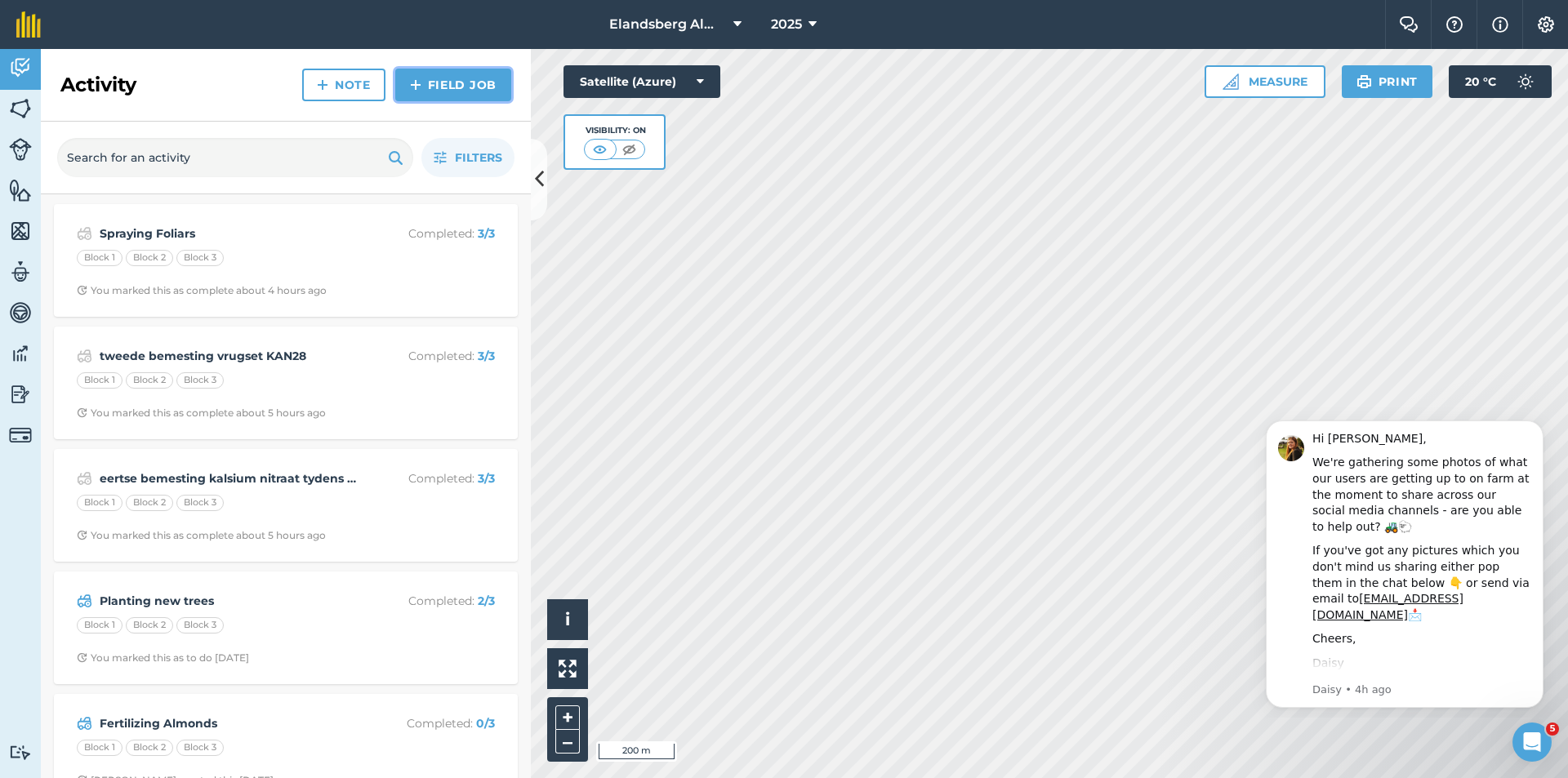
click at [442, 79] on link "Field Job" at bounding box center [453, 85] width 116 height 33
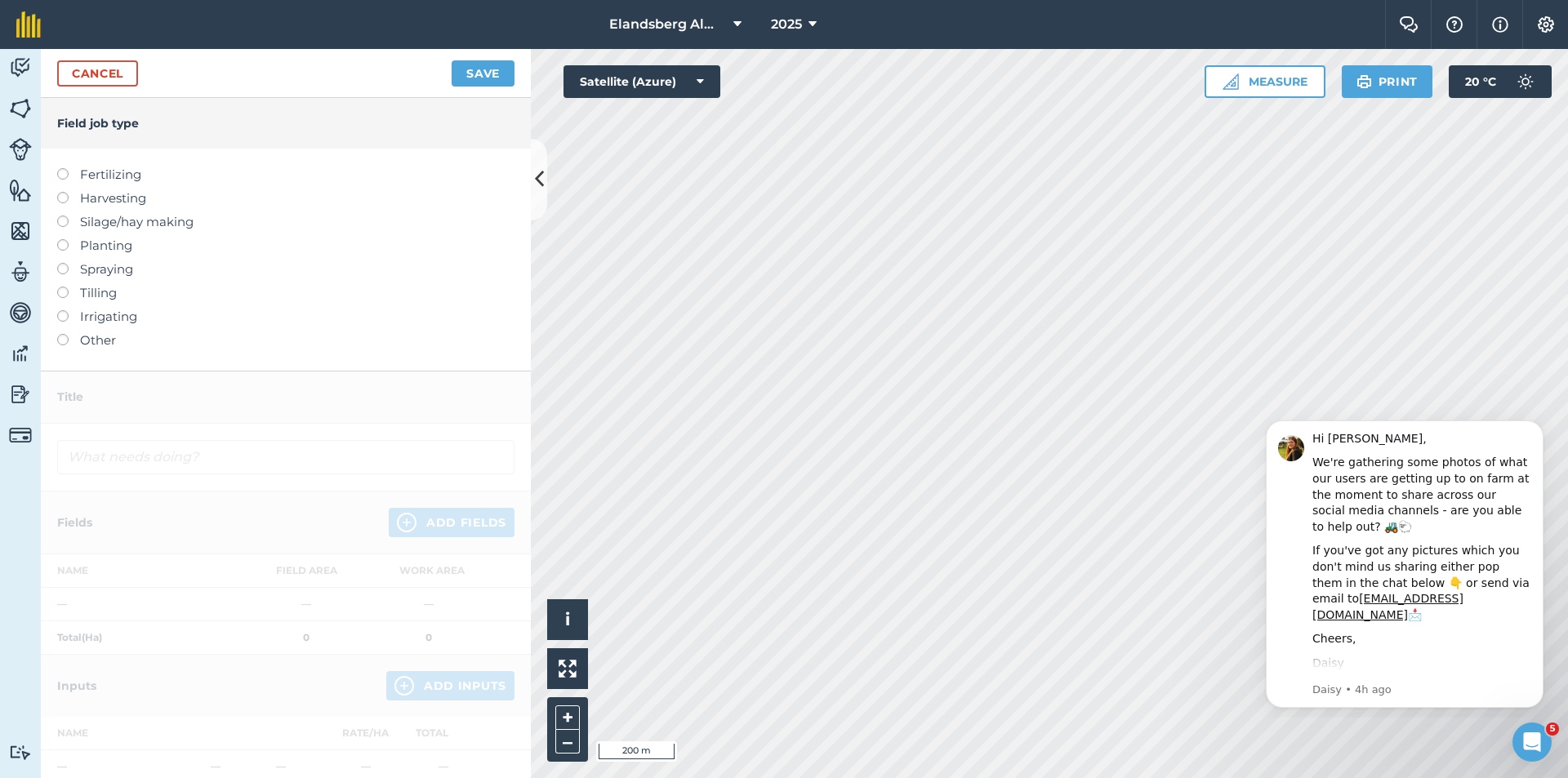
click at [105, 318] on label "Irrigating" at bounding box center [286, 317] width 457 height 19
type input "Irrigating"
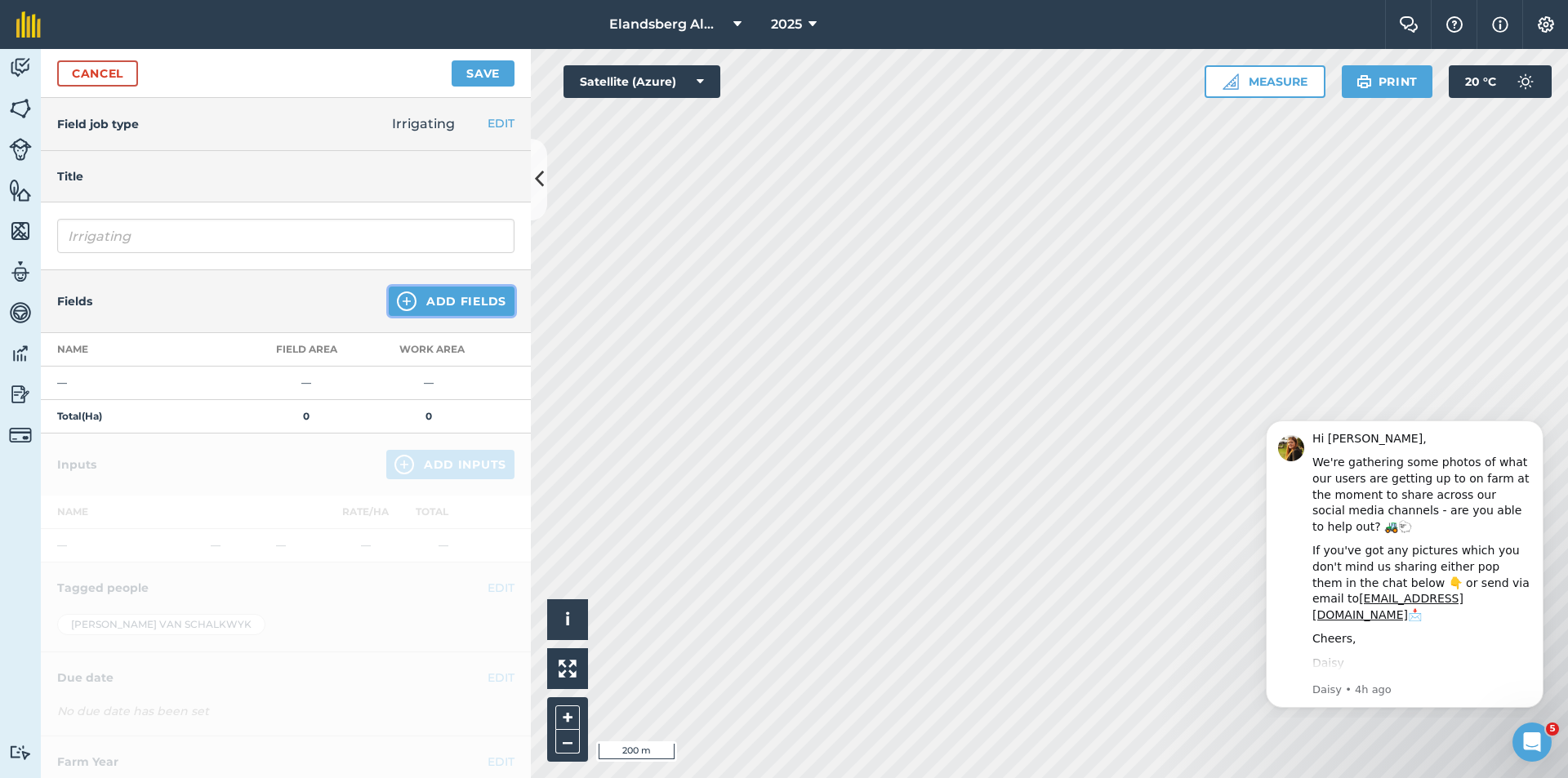
click at [439, 304] on button "Add Fields" at bounding box center [451, 301] width 126 height 30
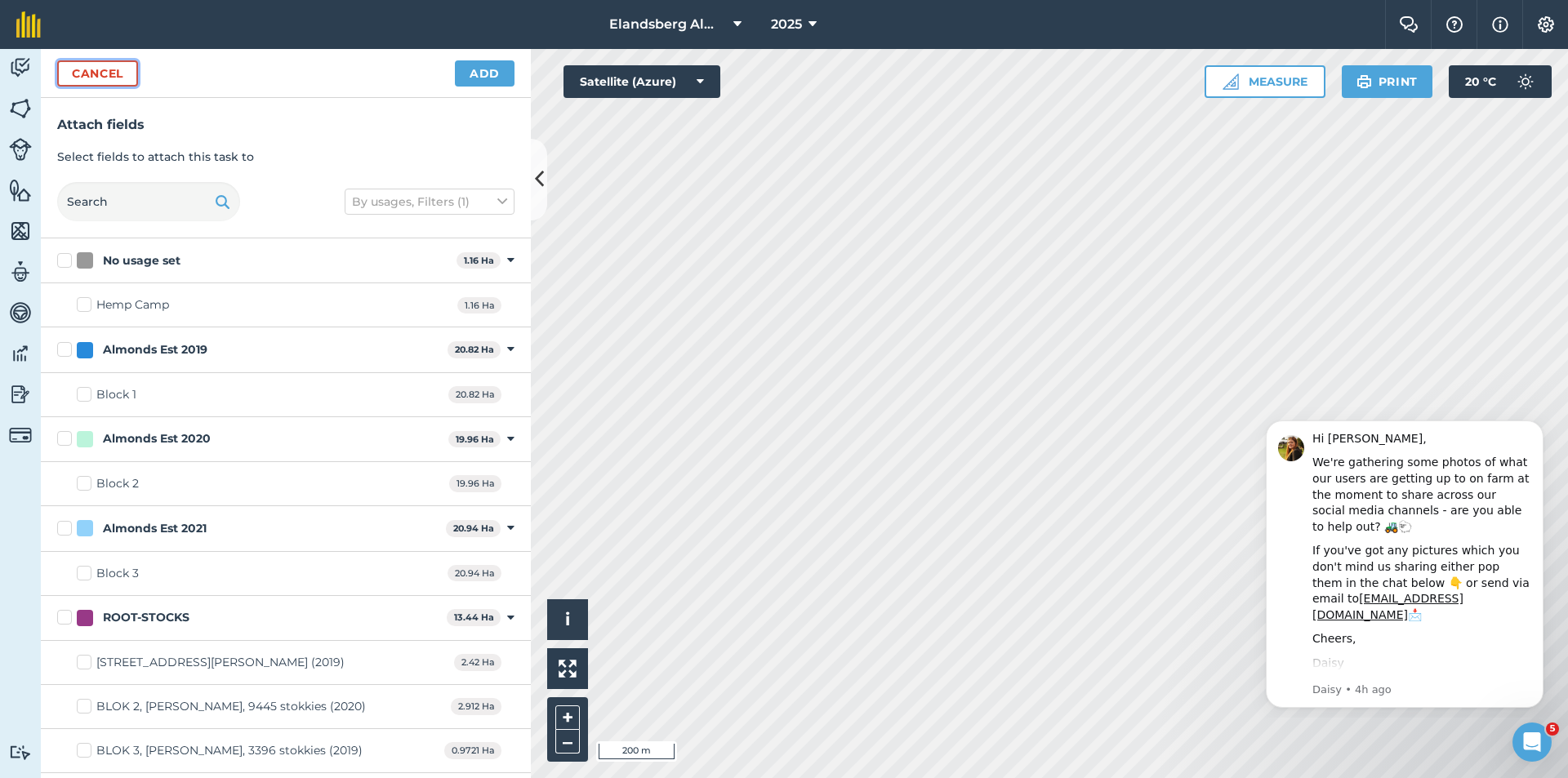
click at [73, 69] on button "Cancel" at bounding box center [98, 73] width 81 height 26
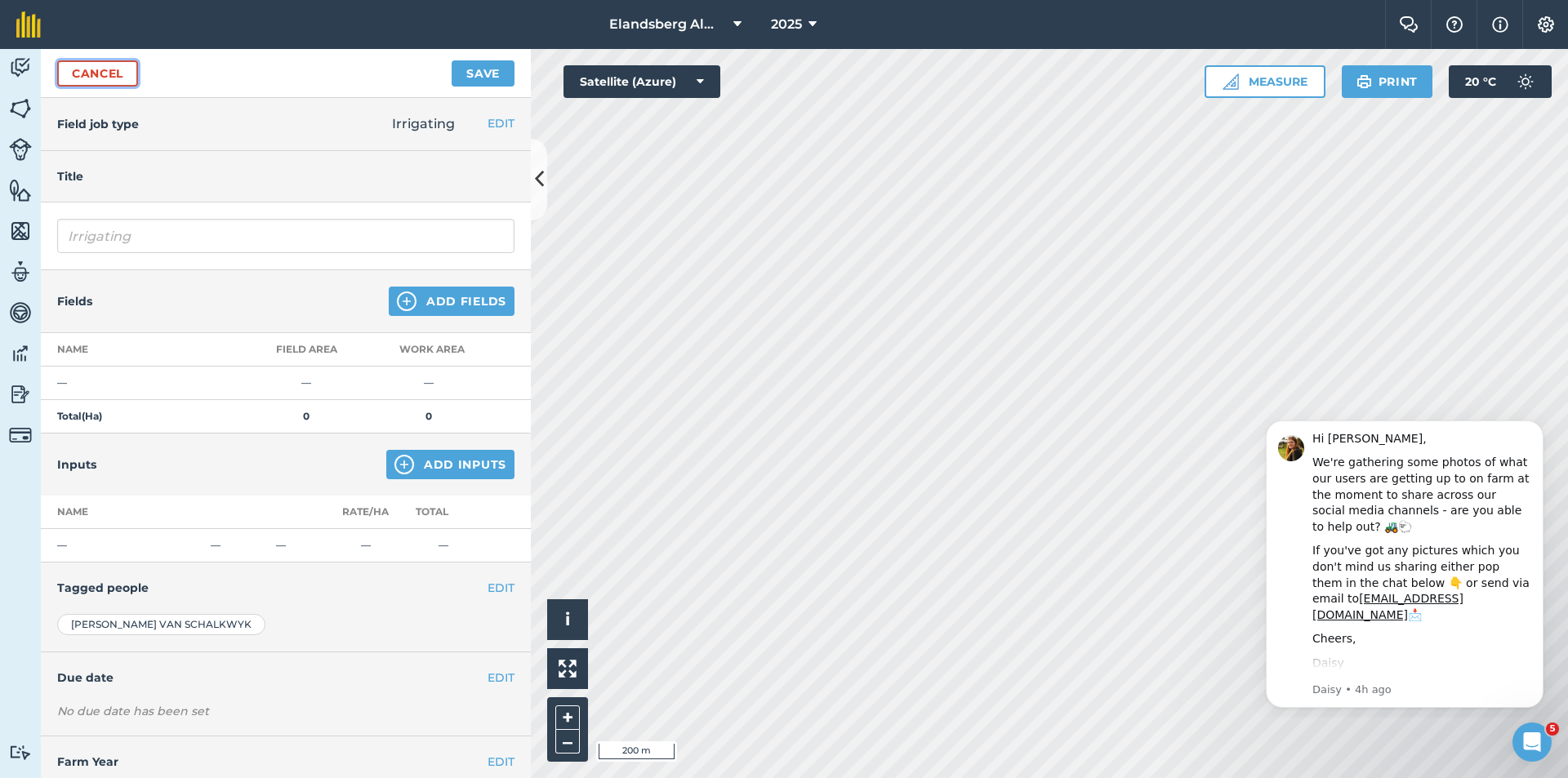
click at [73, 69] on link "Cancel" at bounding box center [98, 73] width 81 height 26
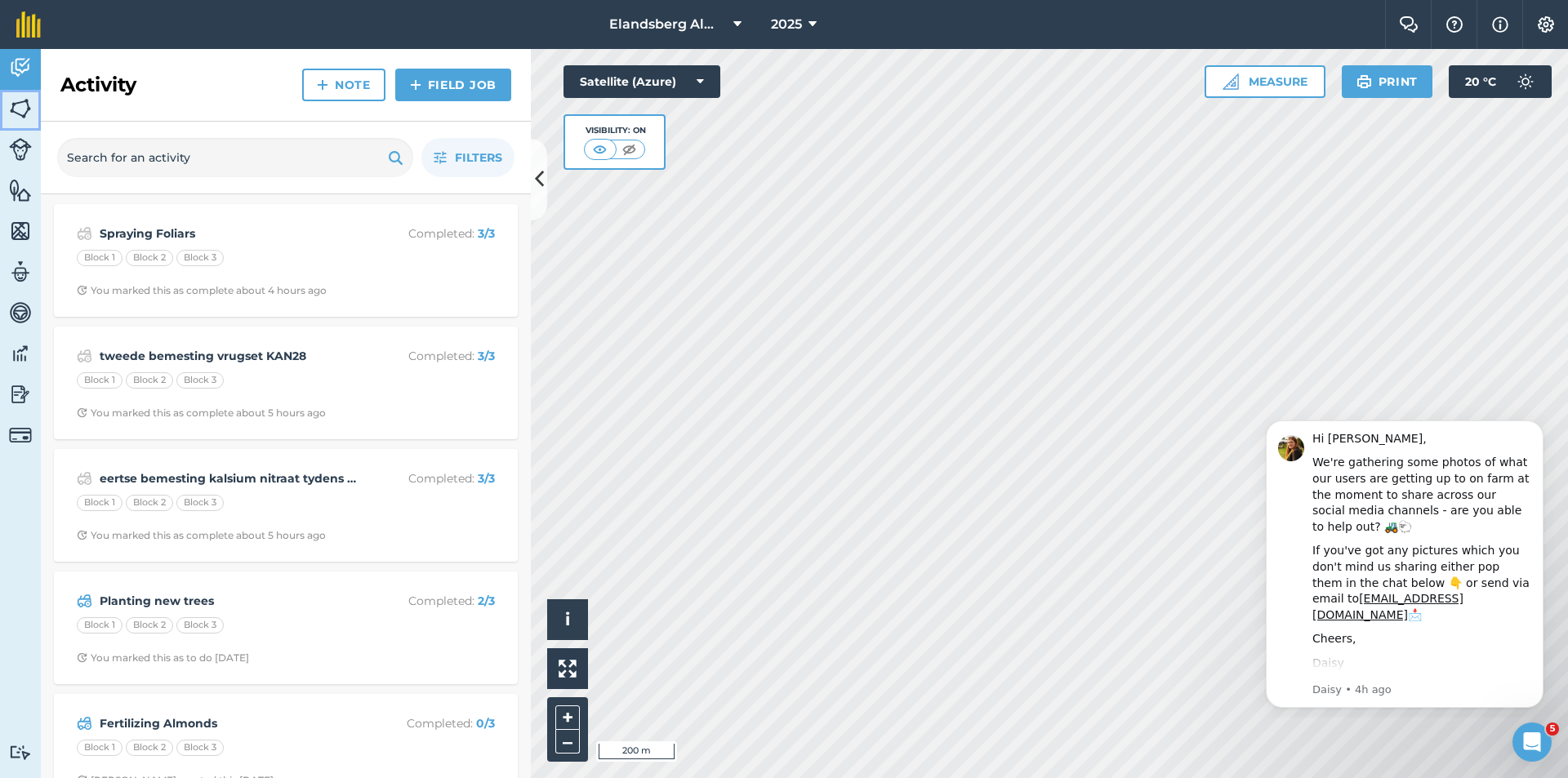
click at [23, 111] on img at bounding box center [20, 108] width 23 height 25
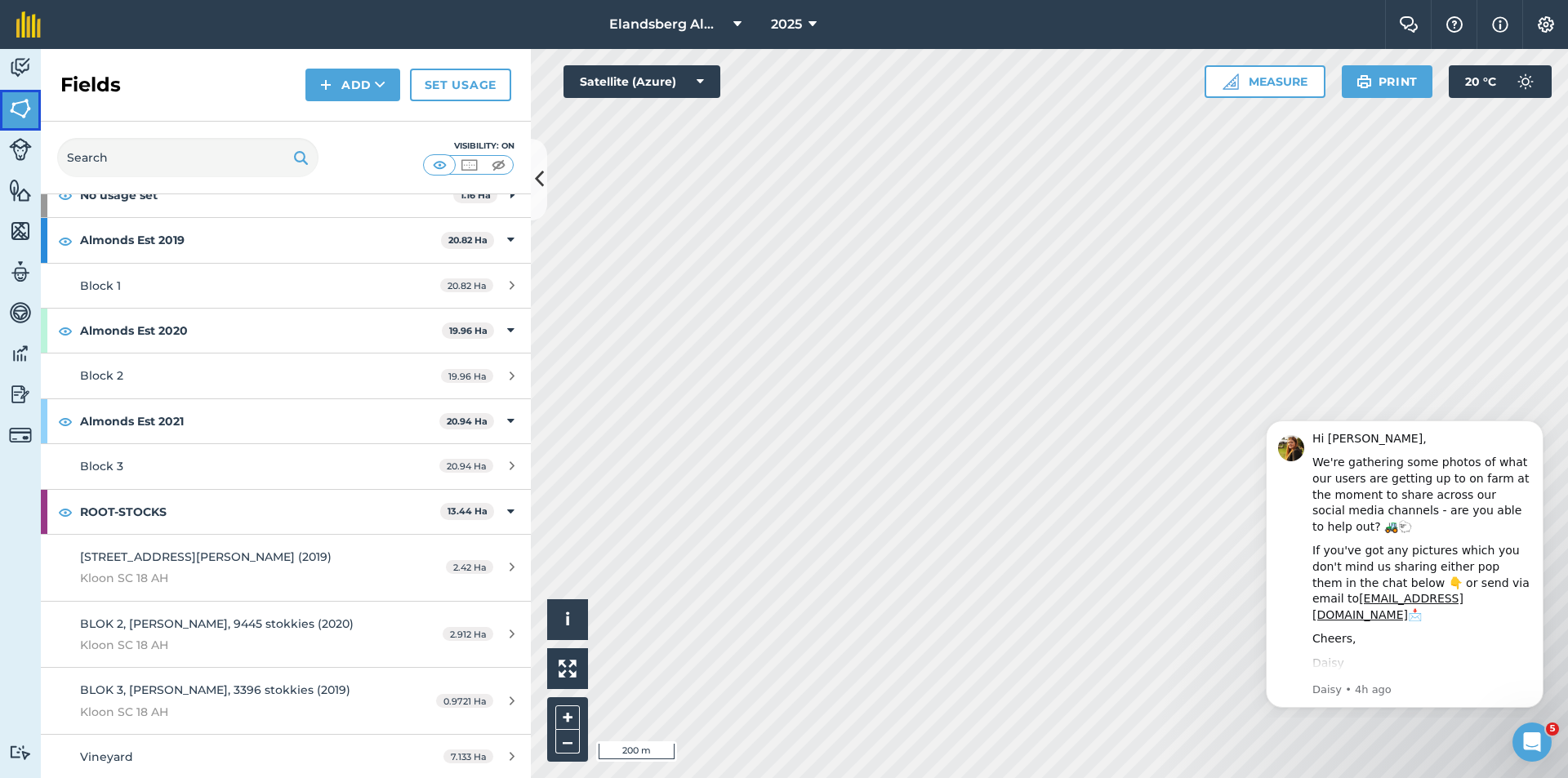
scroll to position [100, 0]
click at [327, 565] on div "BLOK 1, [PERSON_NAME], 8065 stokkies (2019) Kloon SC 18 AH" at bounding box center [233, 567] width 307 height 40
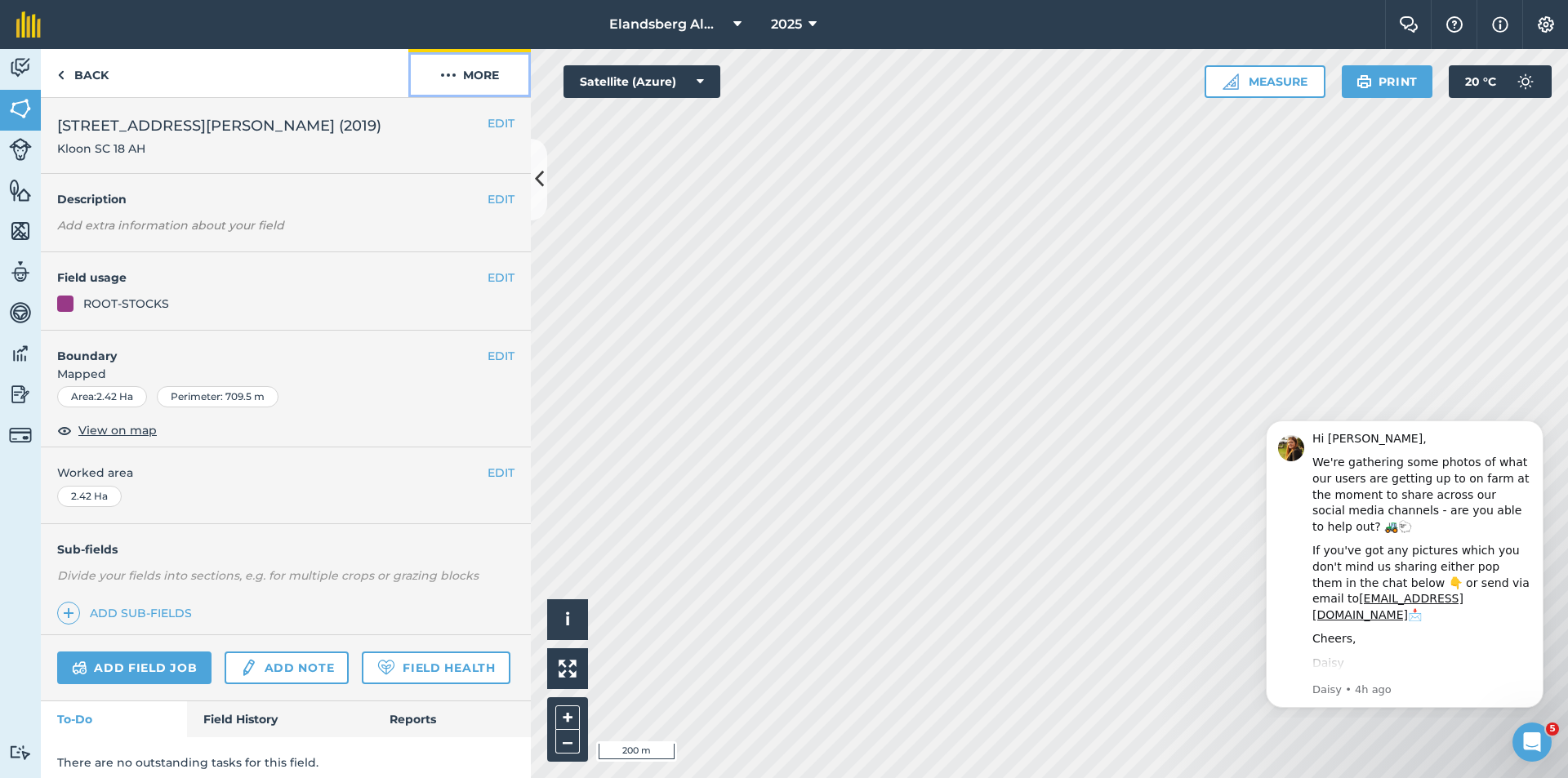
click at [464, 73] on button "More" at bounding box center [470, 73] width 123 height 48
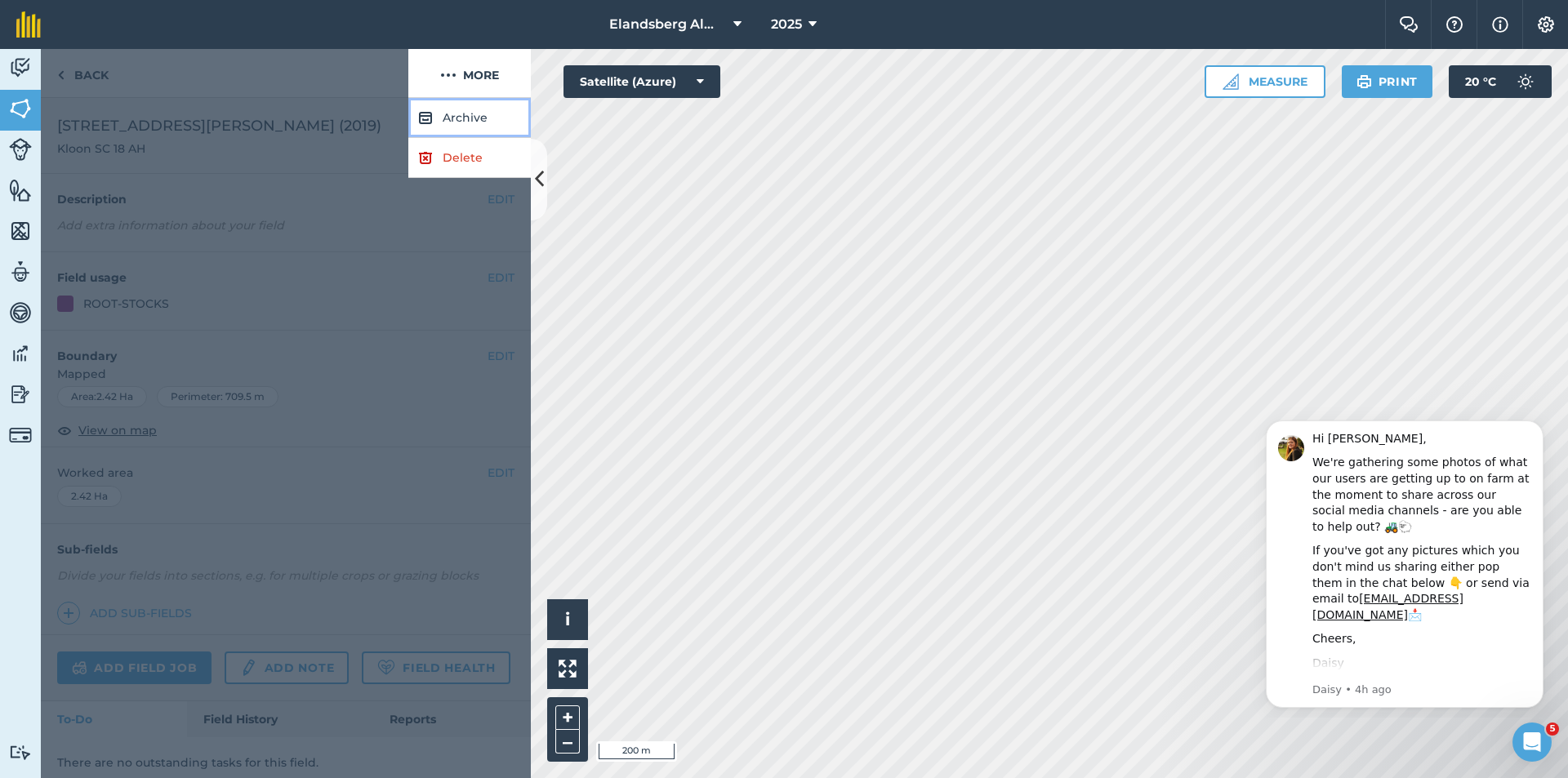
click at [468, 118] on button "Archive" at bounding box center [470, 118] width 123 height 40
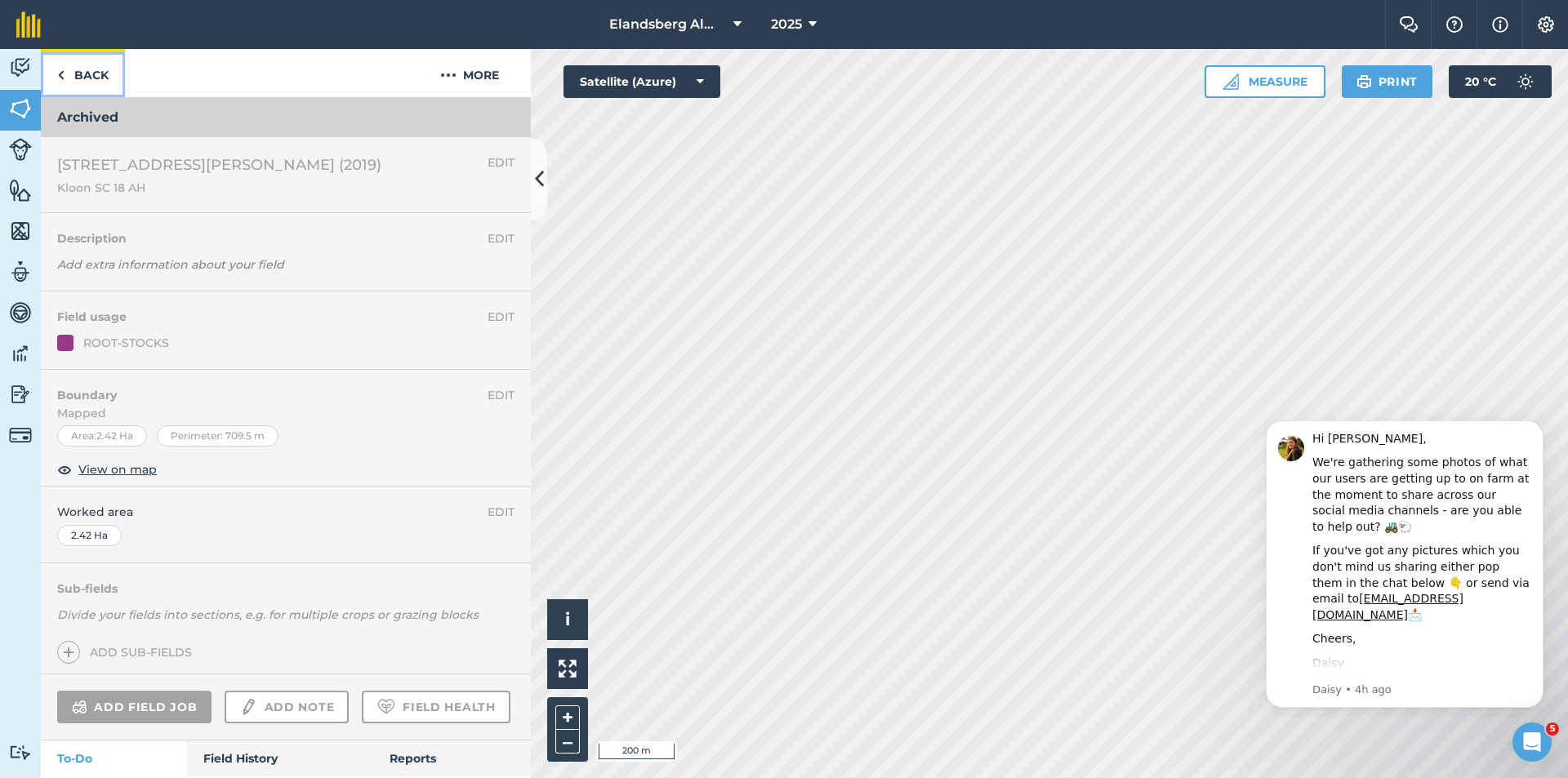
click at [73, 75] on link "Back" at bounding box center [83, 73] width 84 height 48
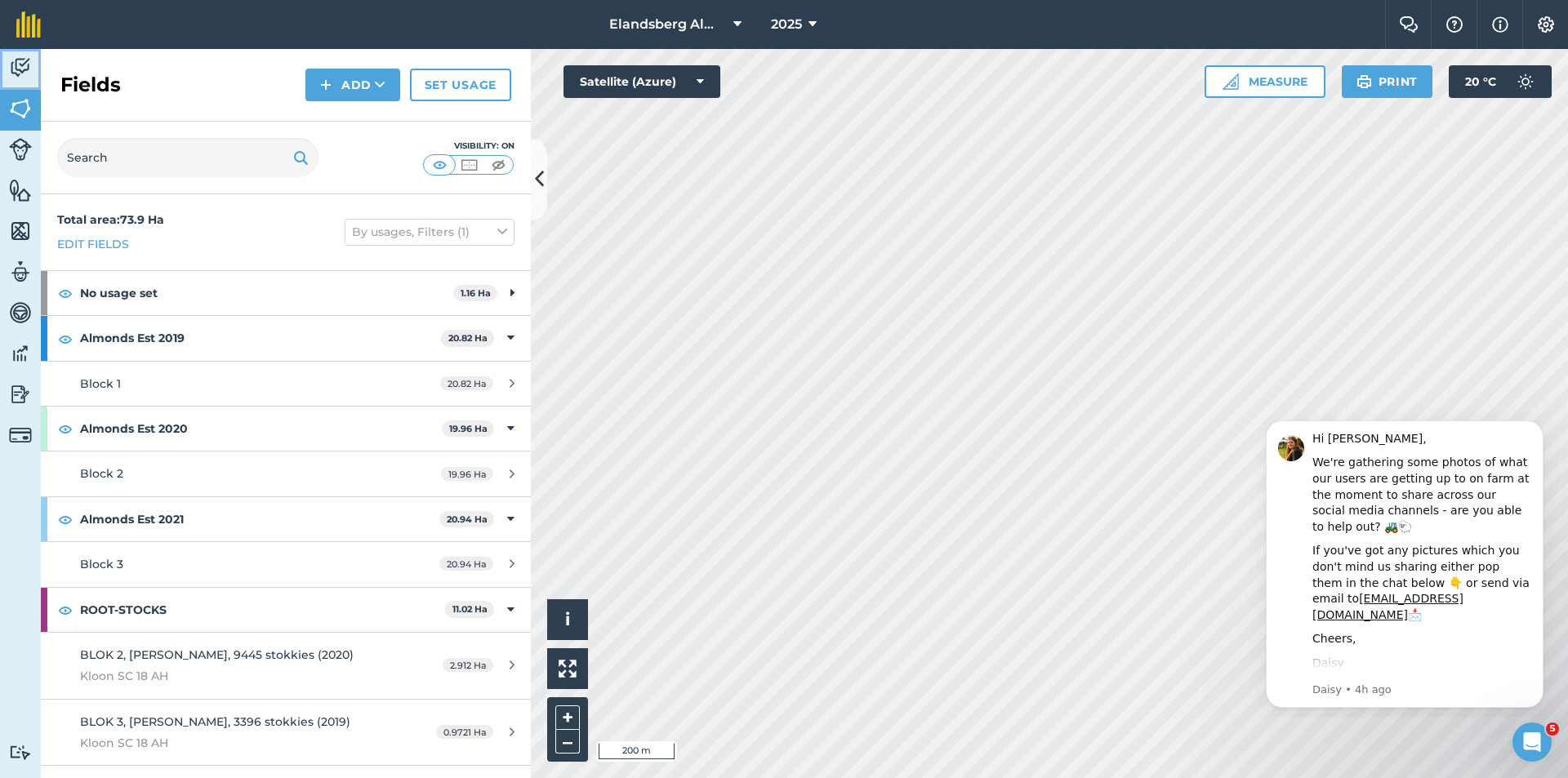
click at [23, 64] on img at bounding box center [20, 68] width 23 height 25
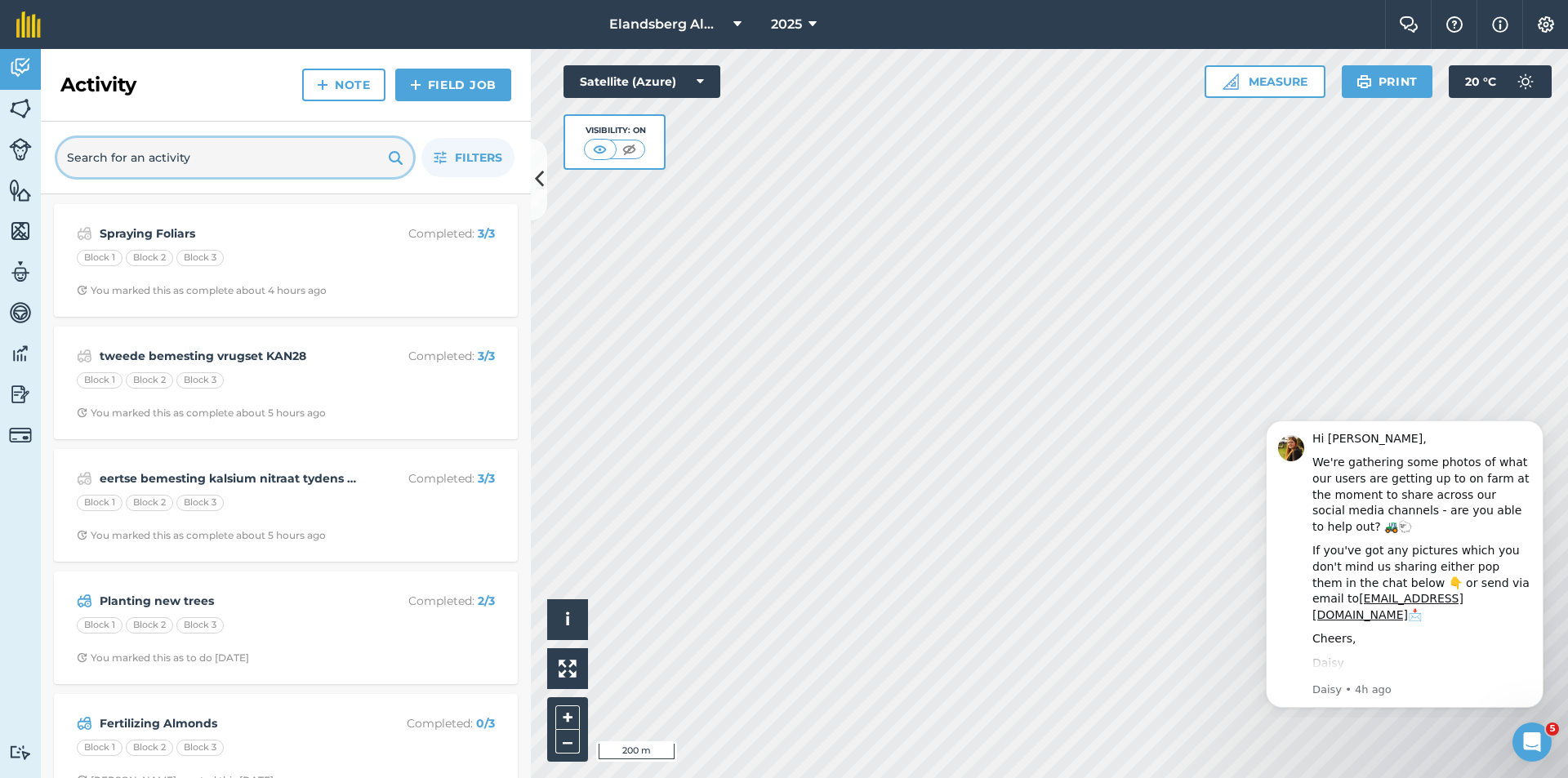
click at [189, 162] on input "text" at bounding box center [235, 157] width 356 height 39
click at [1539, 425] on icon "Dismiss notification" at bounding box center [1538, 425] width 6 height 6
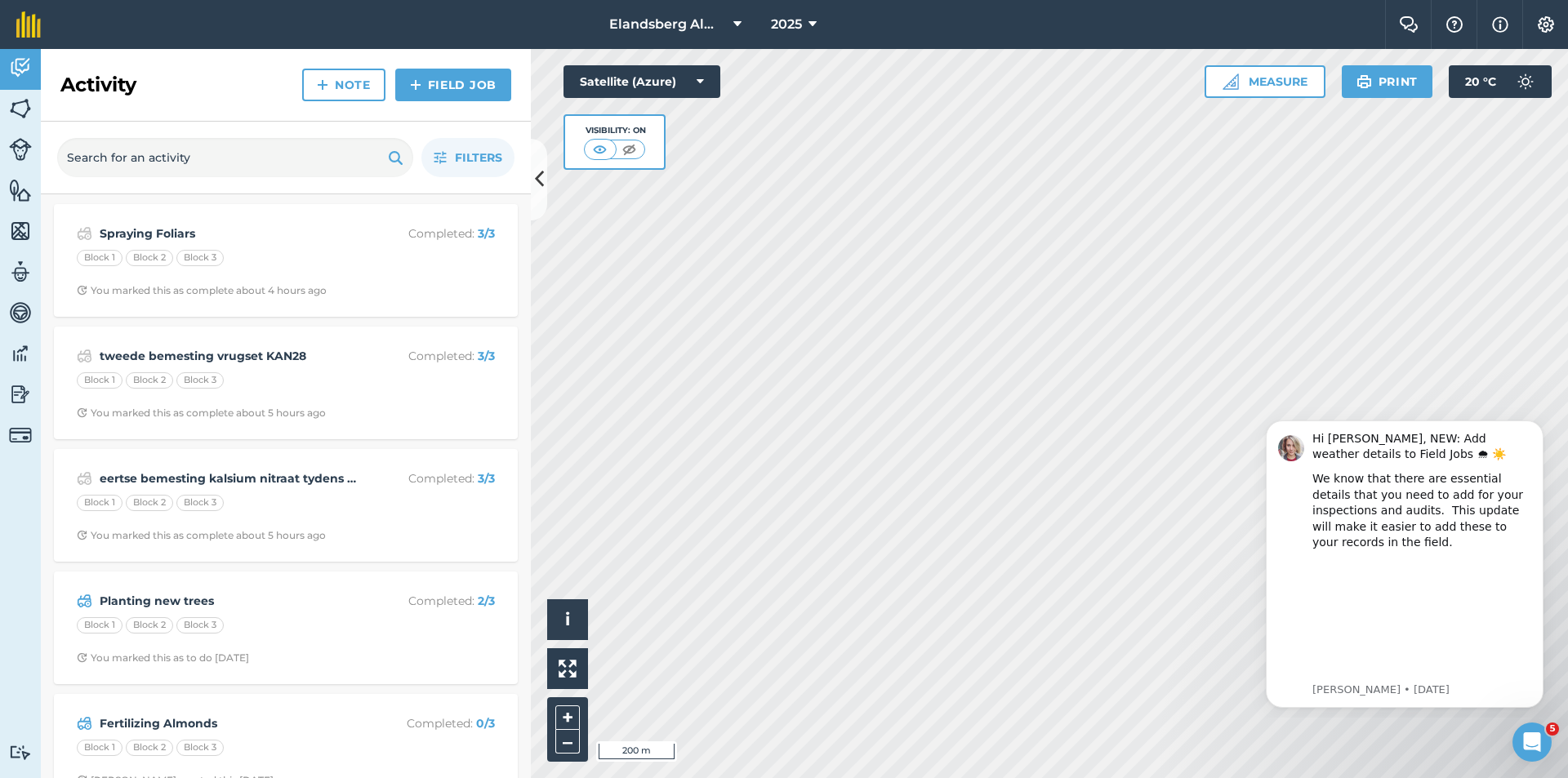
click at [1539, 425] on icon "Dismiss notification" at bounding box center [1538, 425] width 5 height 5
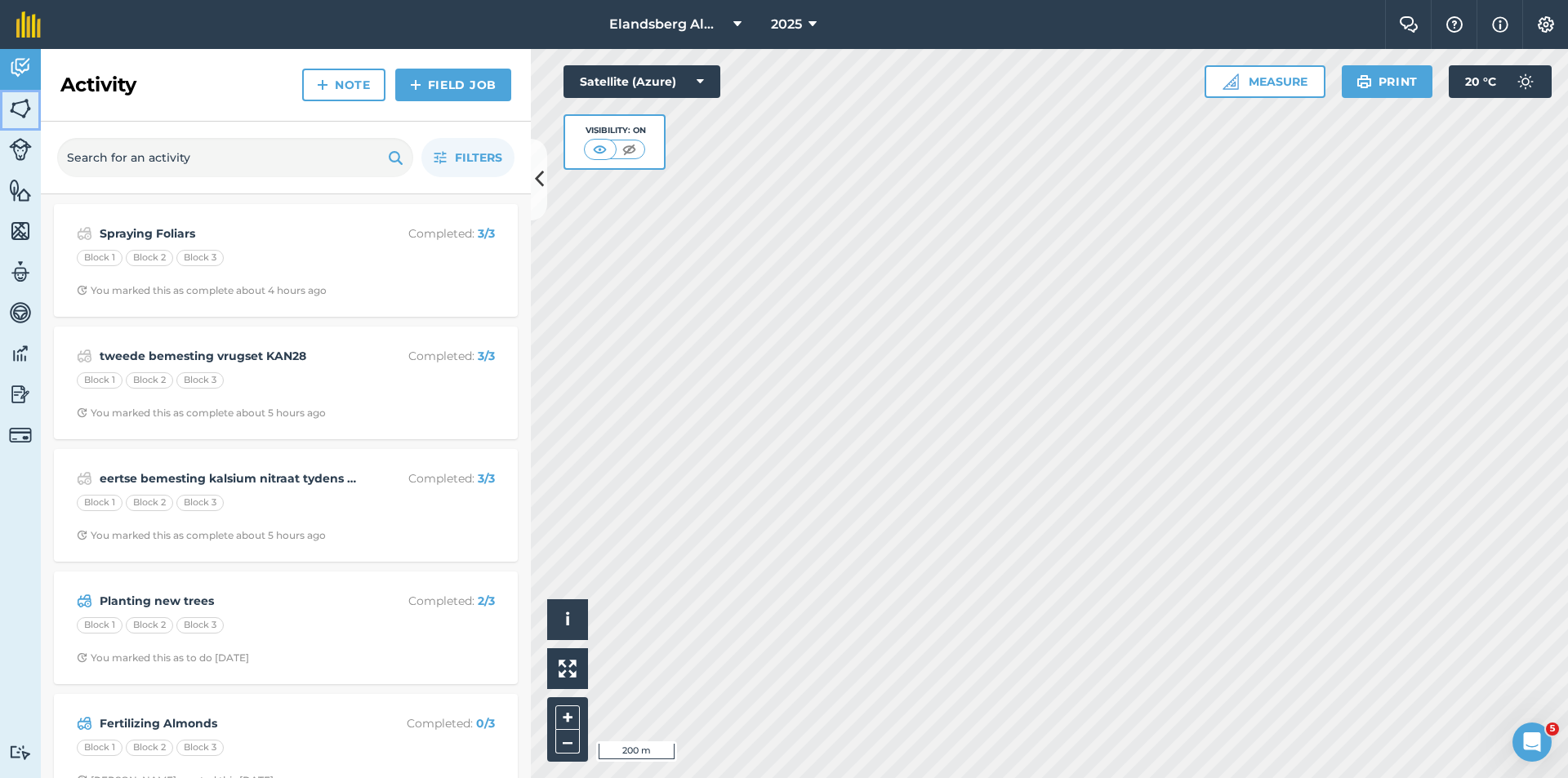
click at [20, 107] on img at bounding box center [20, 108] width 23 height 25
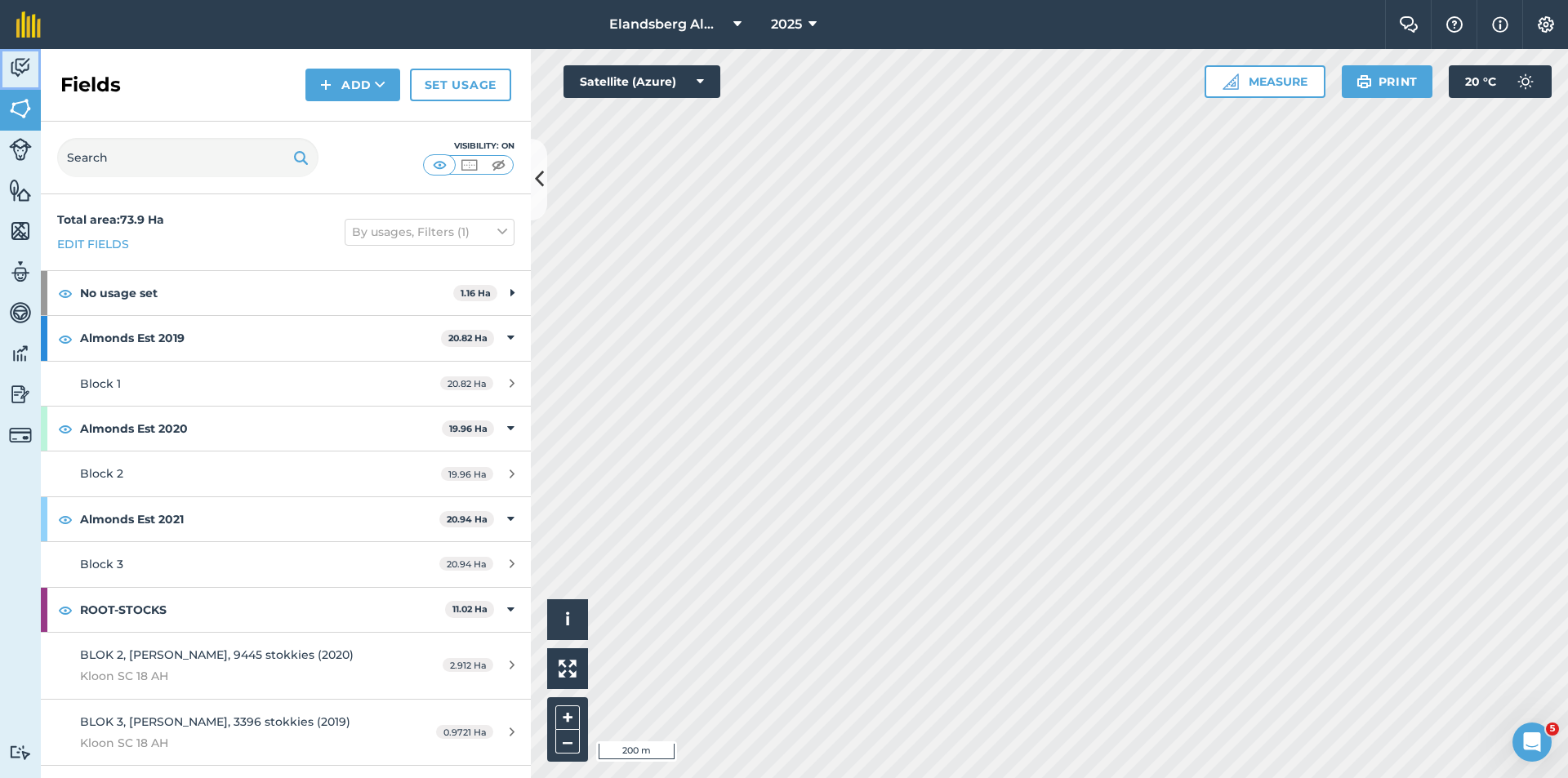
click at [22, 73] on img at bounding box center [20, 68] width 23 height 25
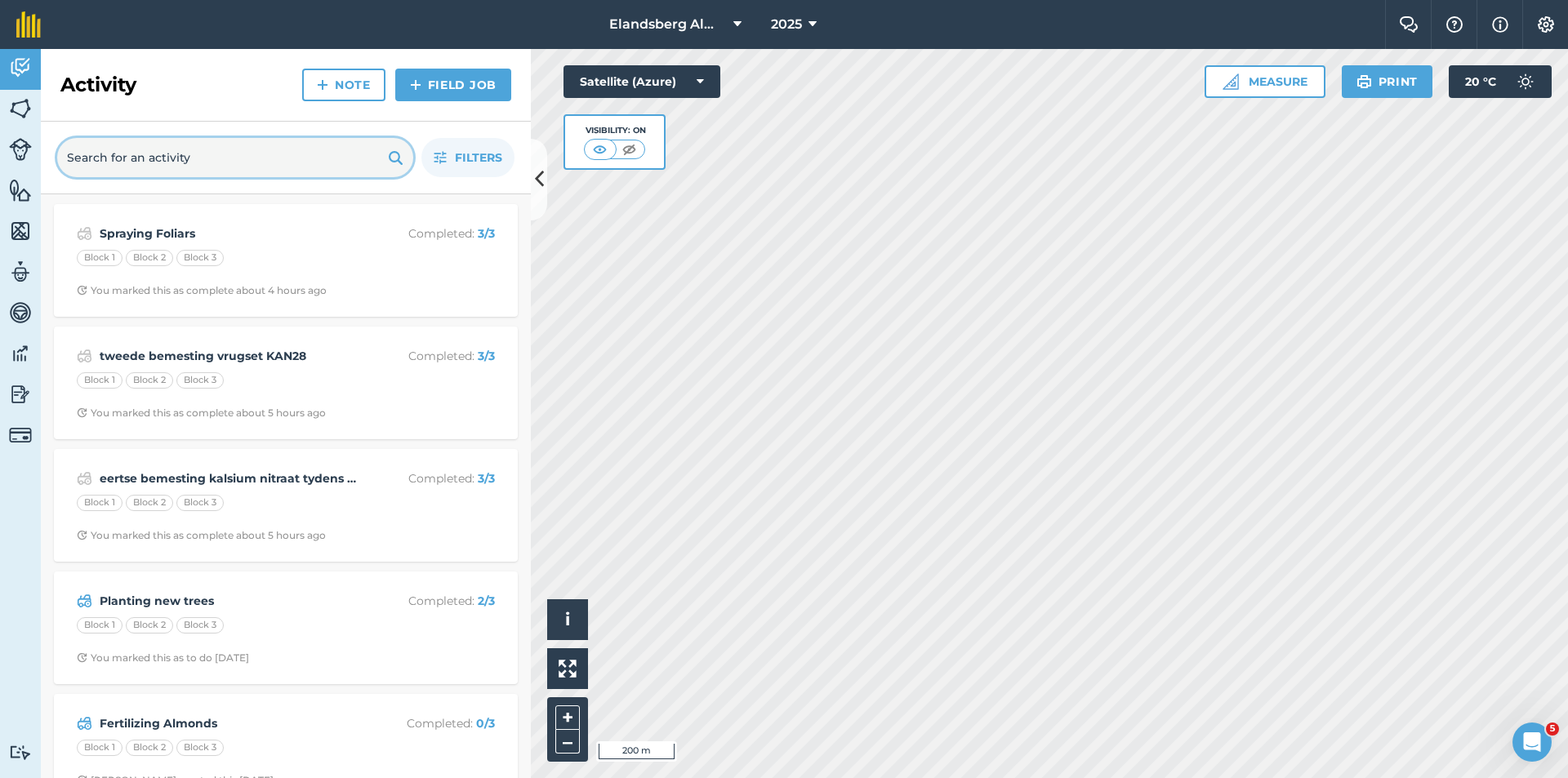
click at [129, 157] on input "text" at bounding box center [235, 157] width 356 height 39
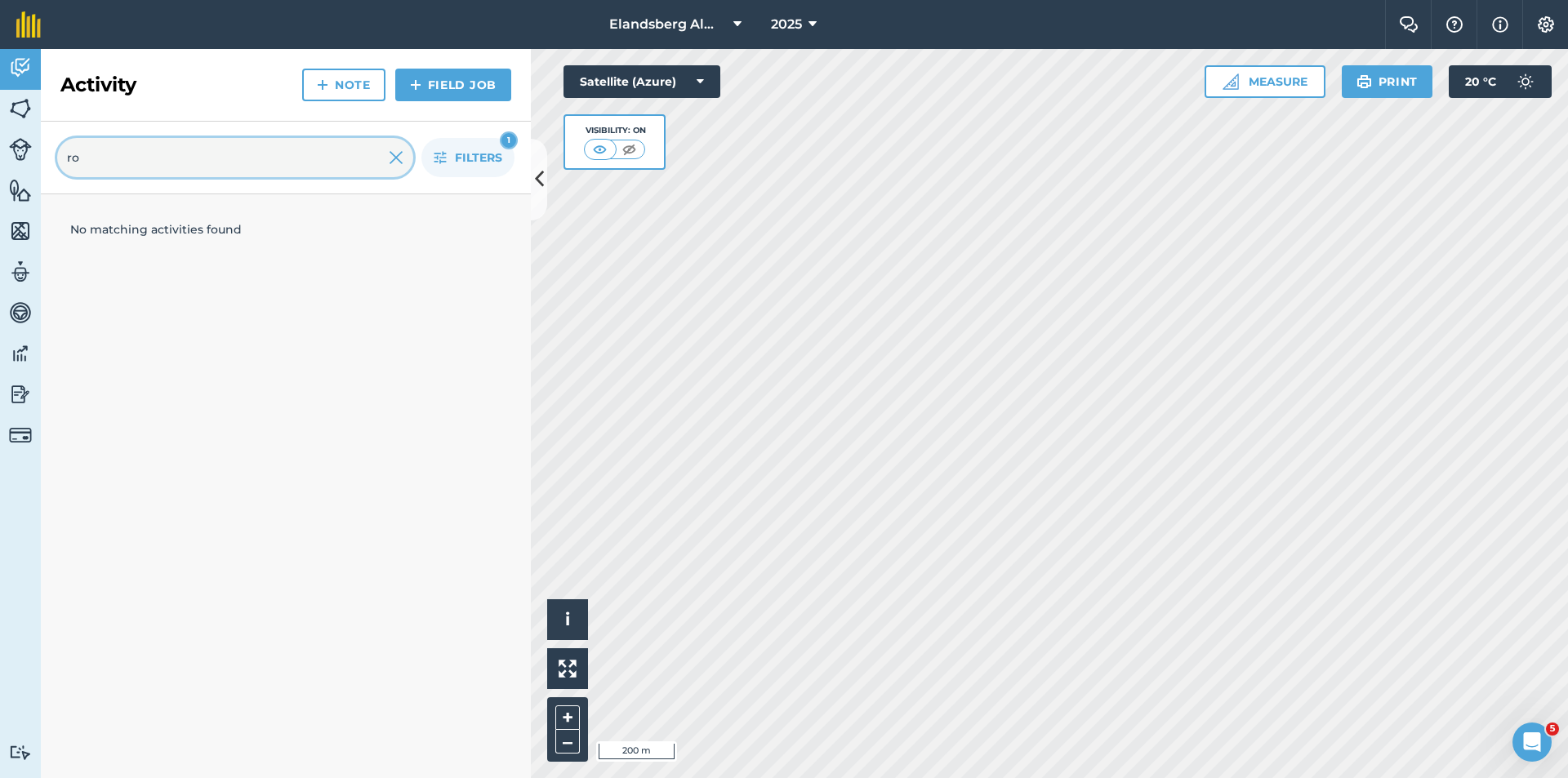
type input "r"
